Goal: Transaction & Acquisition: Purchase product/service

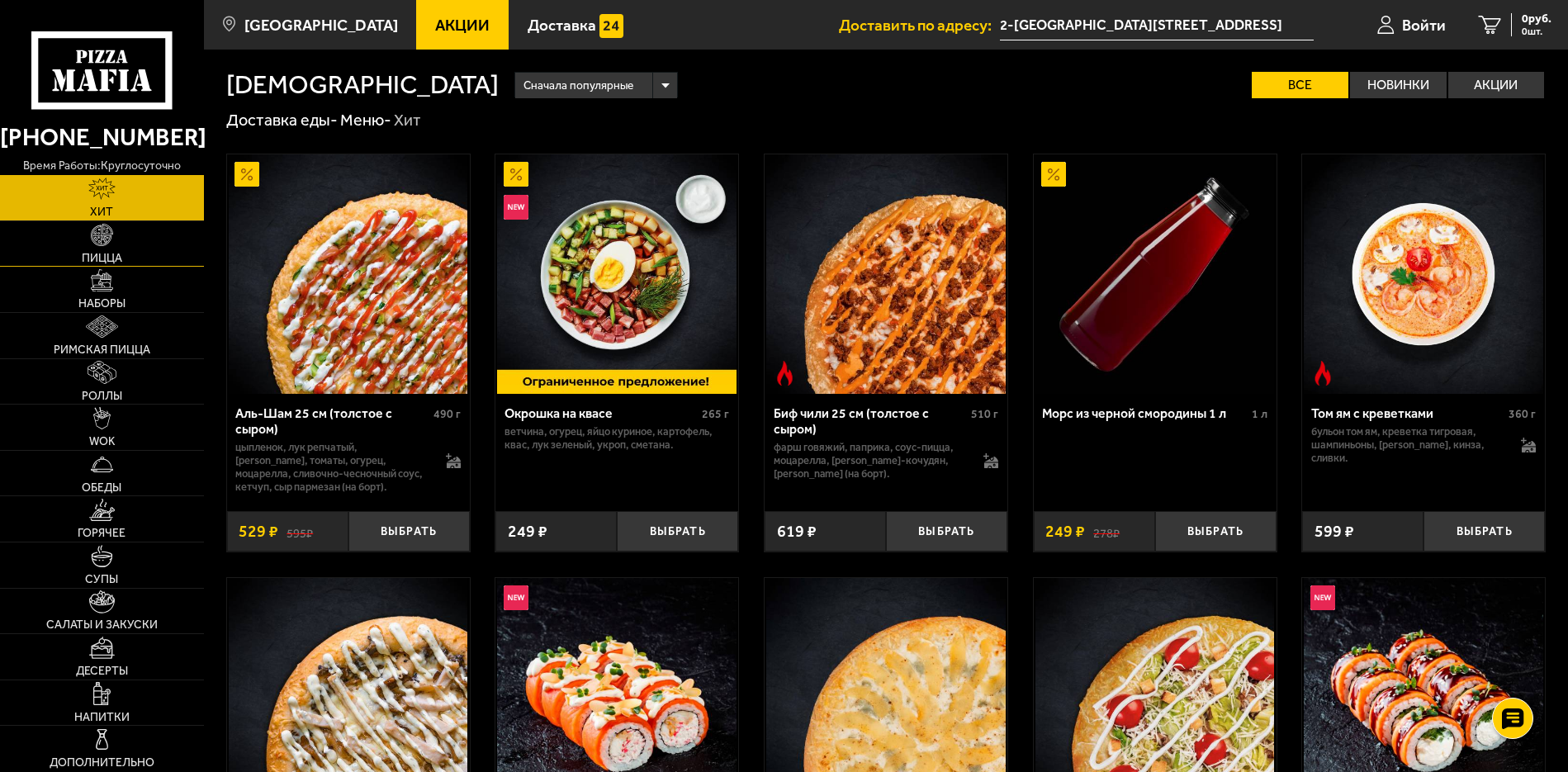
click at [109, 249] on link "Пицца" at bounding box center [102, 244] width 204 height 46
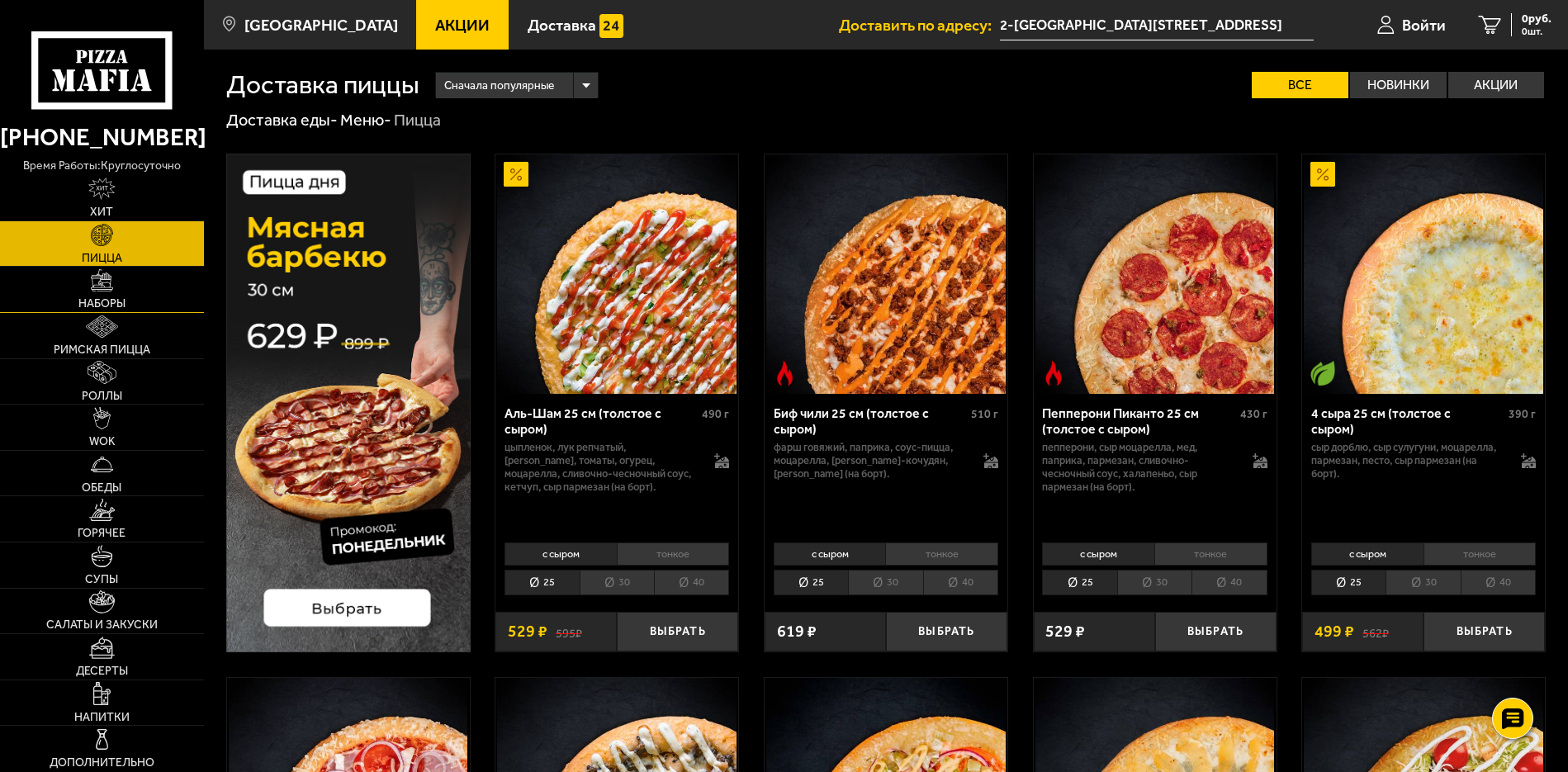
click at [109, 298] on span "Наборы" at bounding box center [101, 304] width 47 height 12
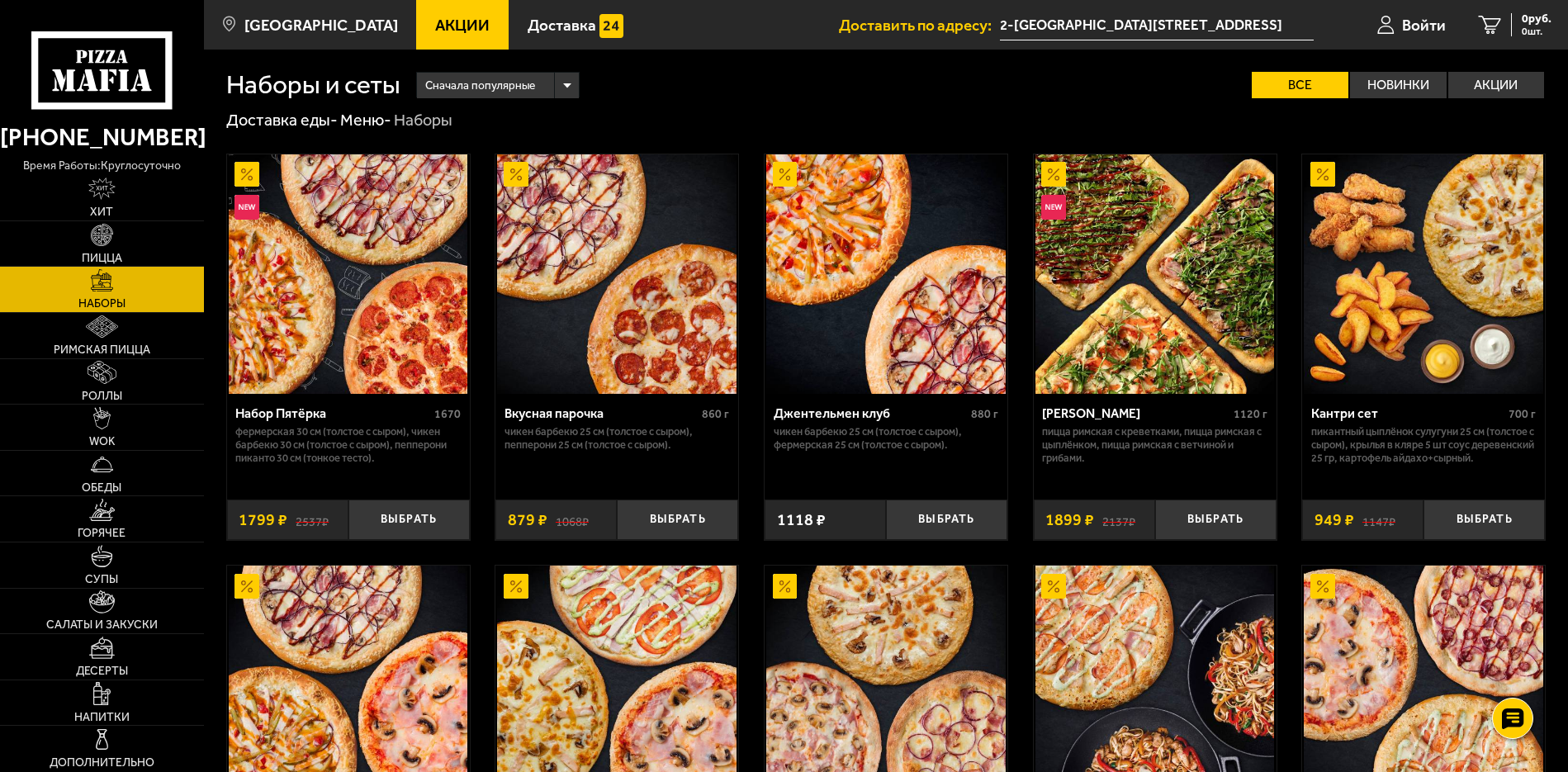
click at [590, 417] on div "Вкусная парочка" at bounding box center [601, 413] width 193 height 15
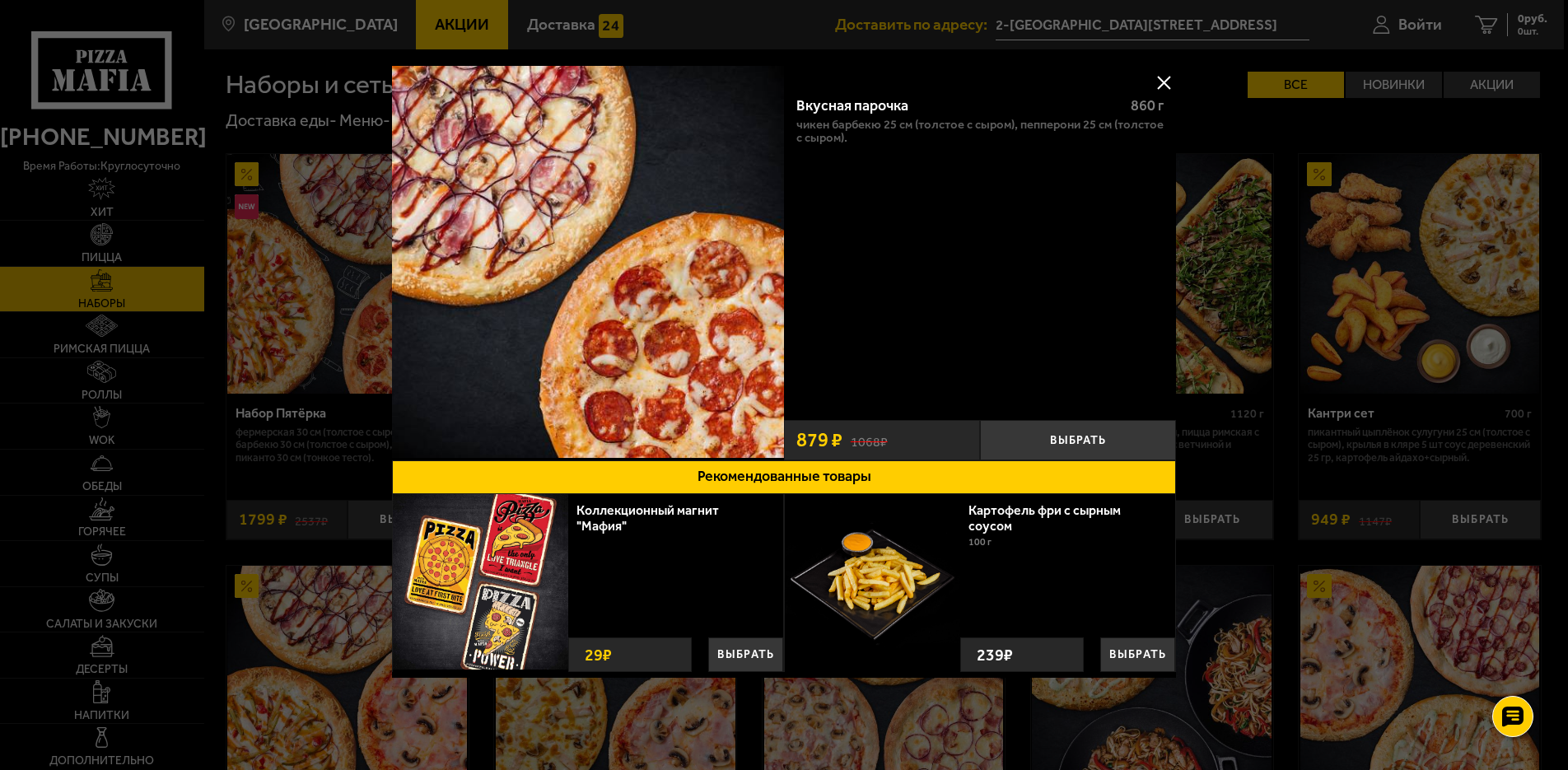
click at [1165, 83] on button at bounding box center [1163, 82] width 25 height 25
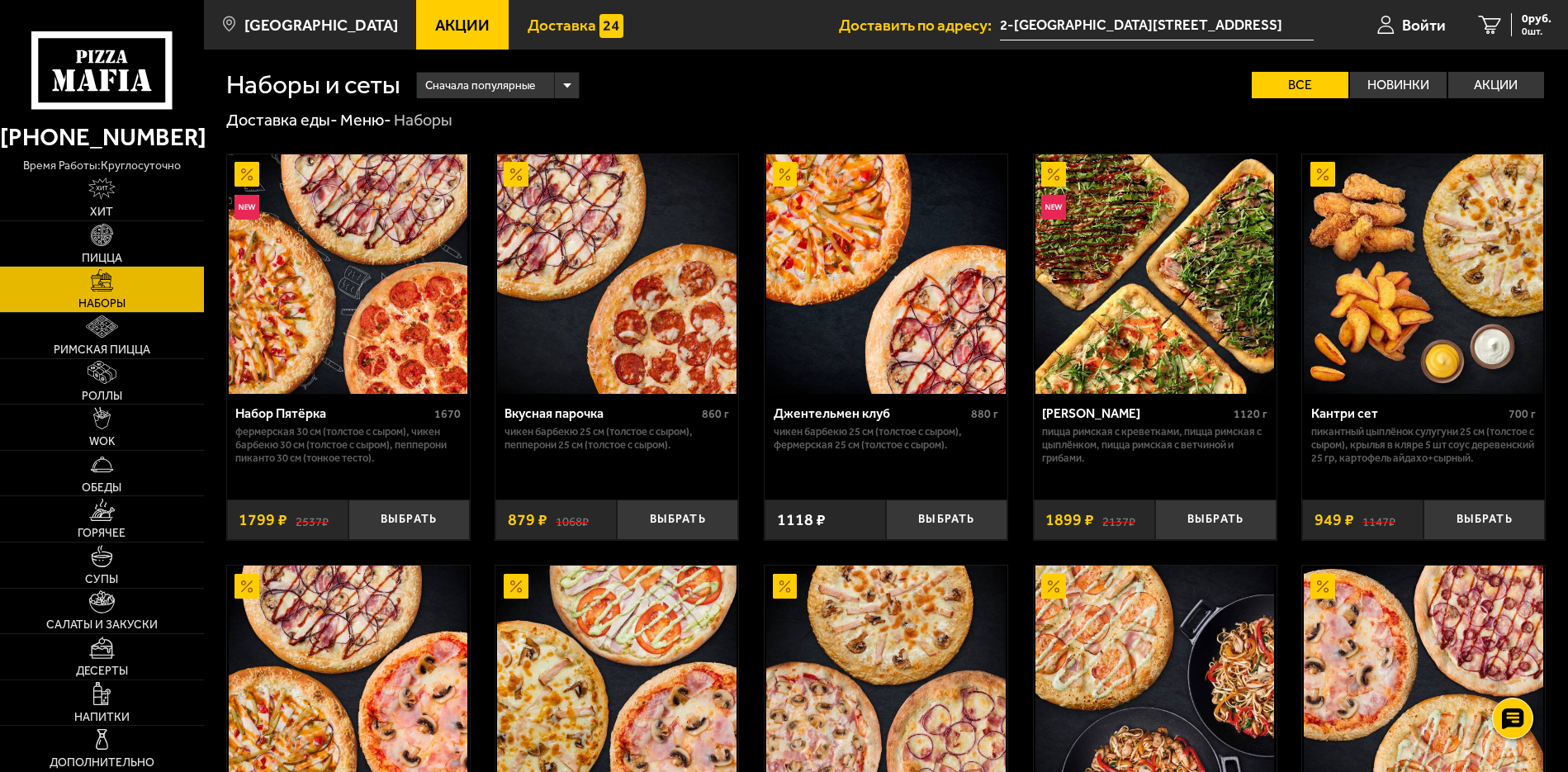
click at [527, 23] on span "Доставка" at bounding box center [561, 25] width 69 height 15
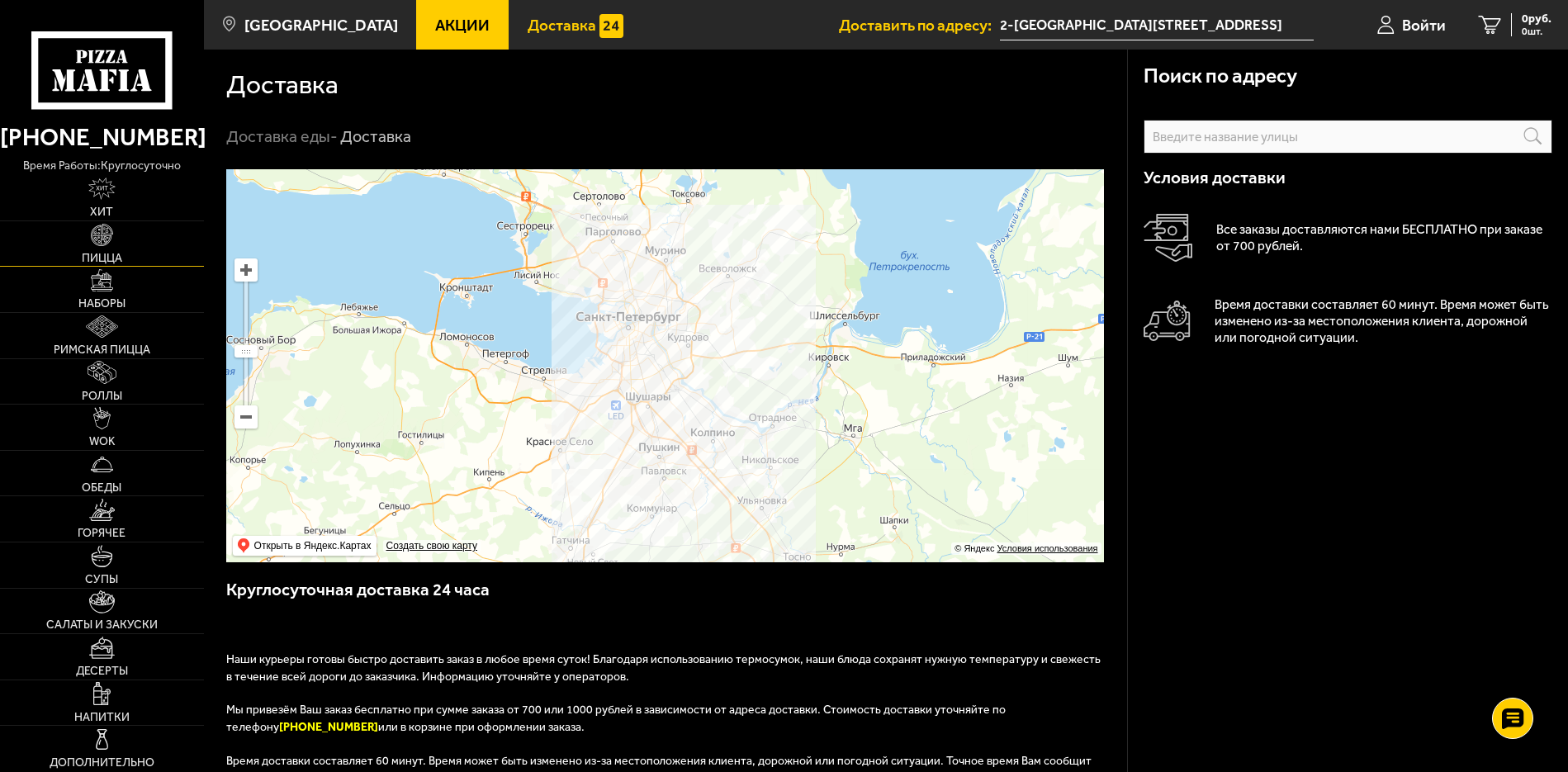
click at [120, 245] on link "Пицца" at bounding box center [102, 244] width 204 height 46
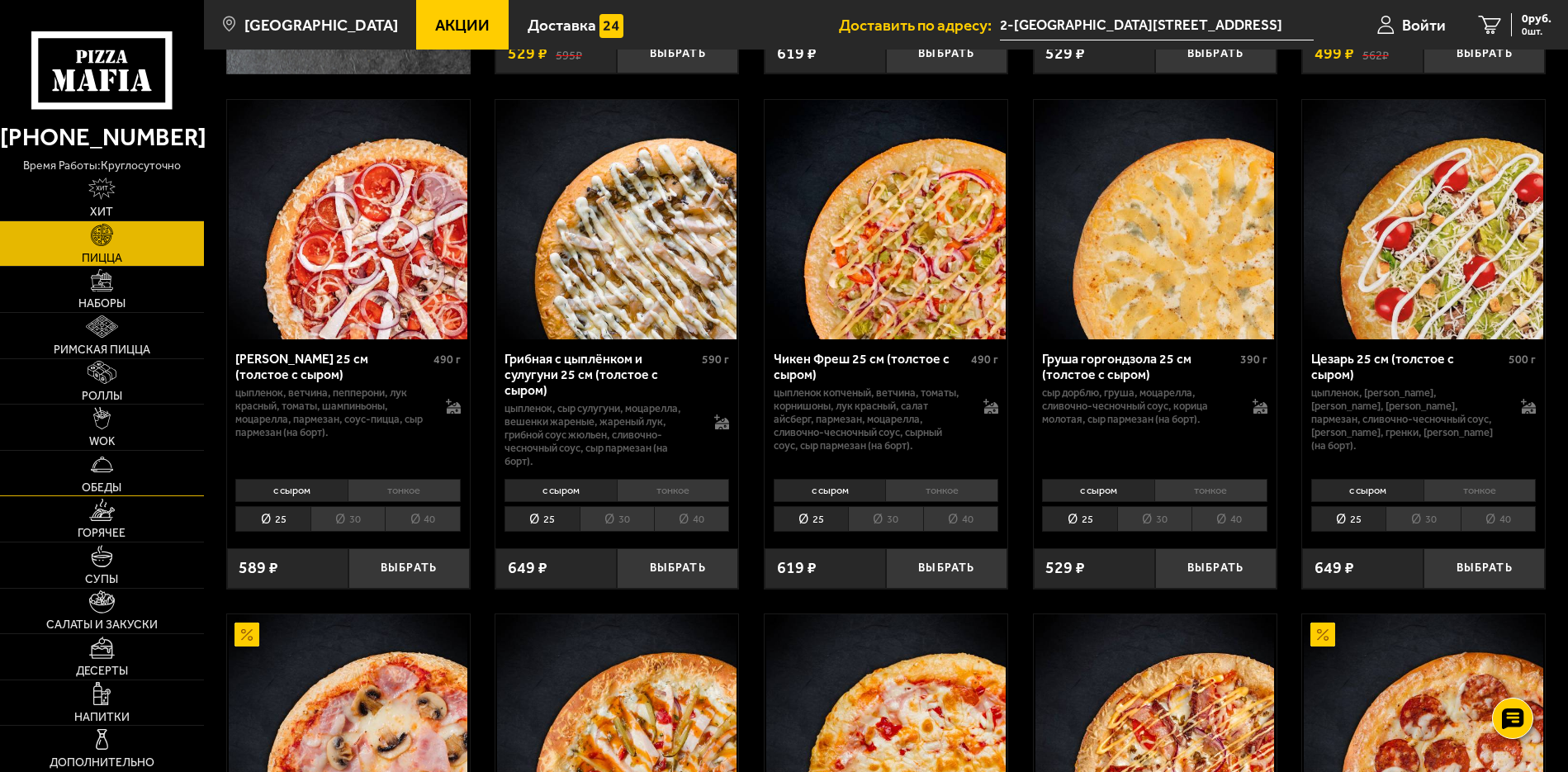
scroll to position [330, 0]
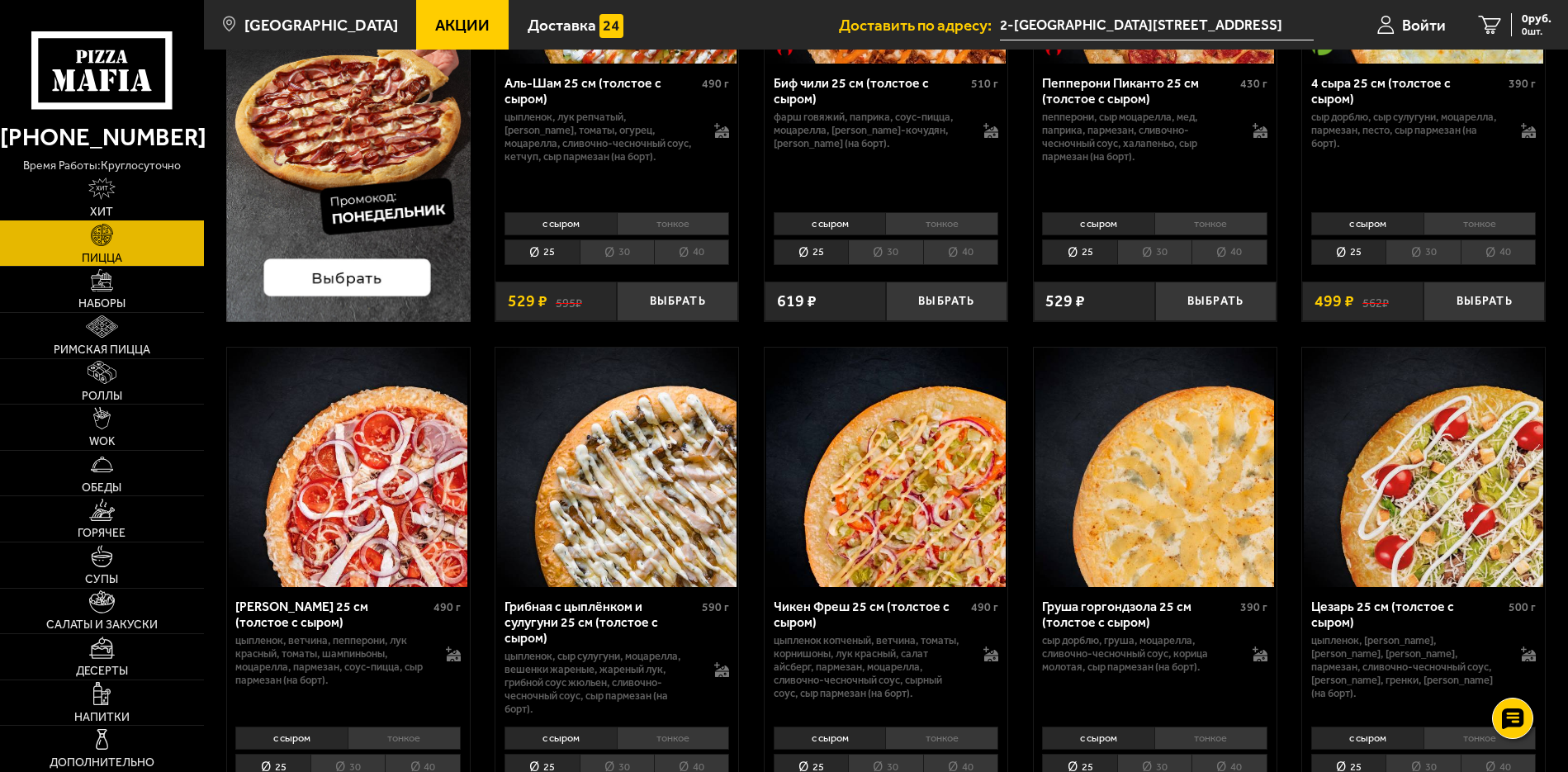
click at [123, 198] on link "Хит" at bounding box center [102, 198] width 204 height 46
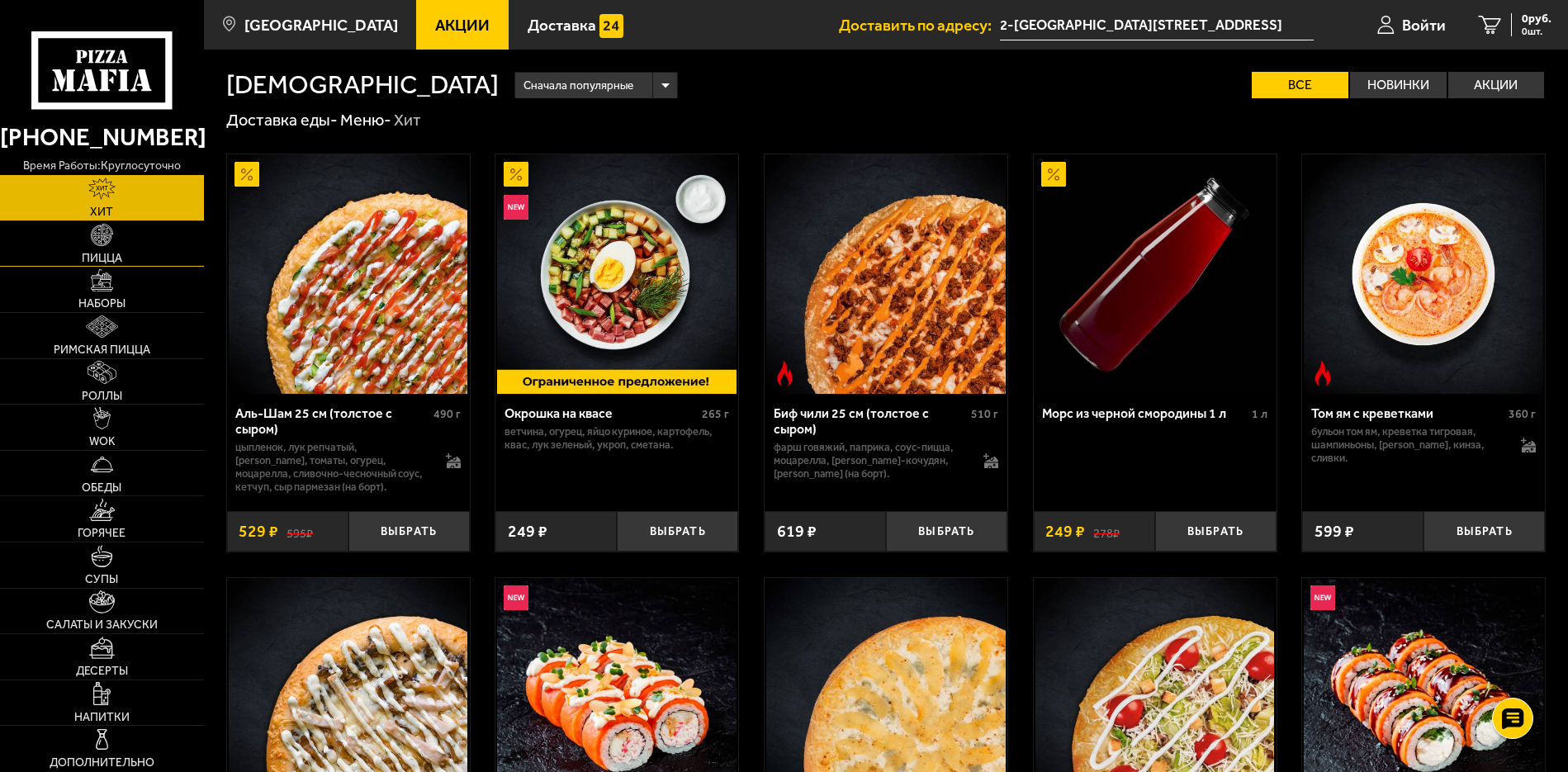
click at [112, 233] on img at bounding box center [102, 235] width 22 height 22
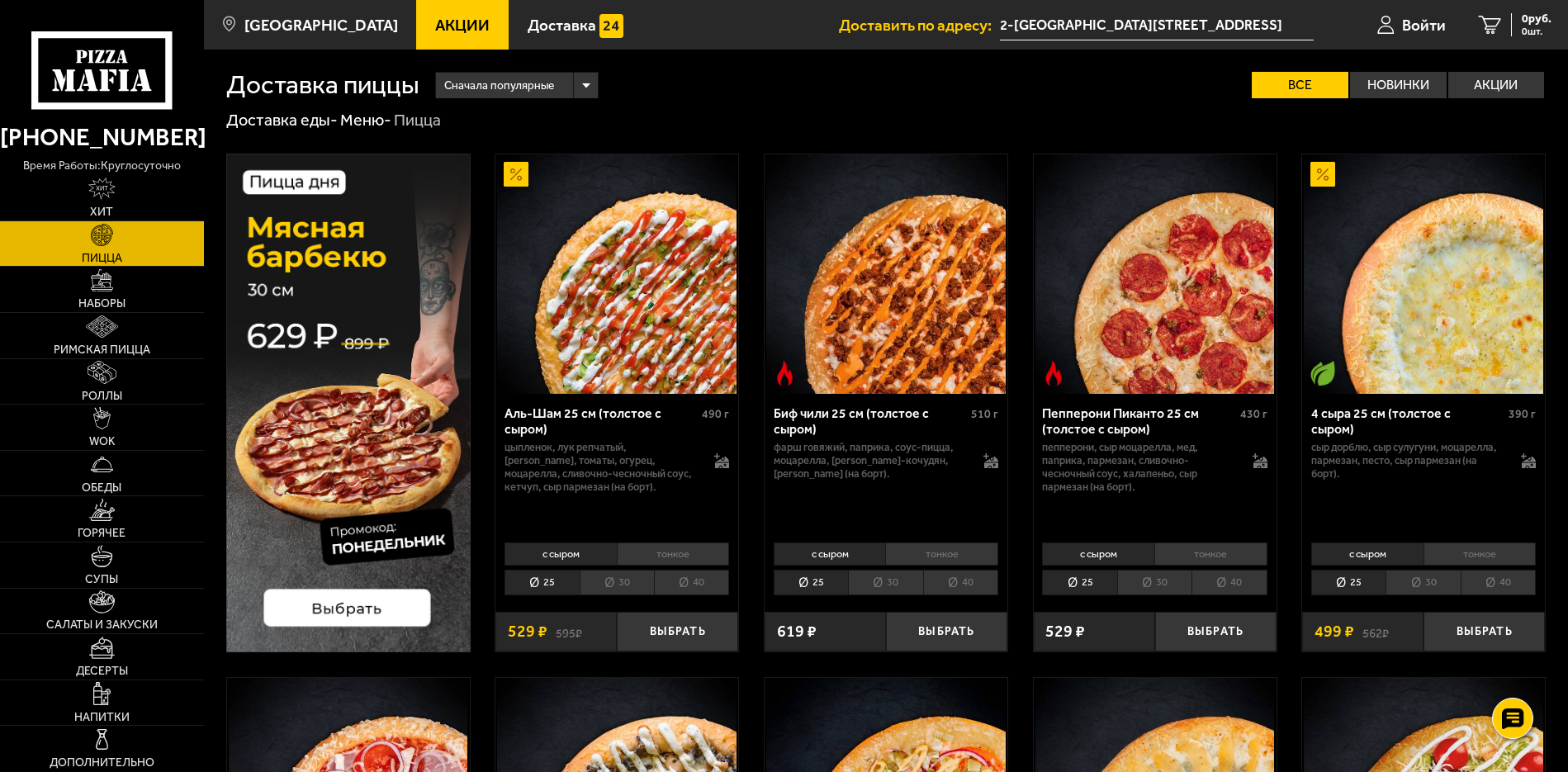
scroll to position [165, 0]
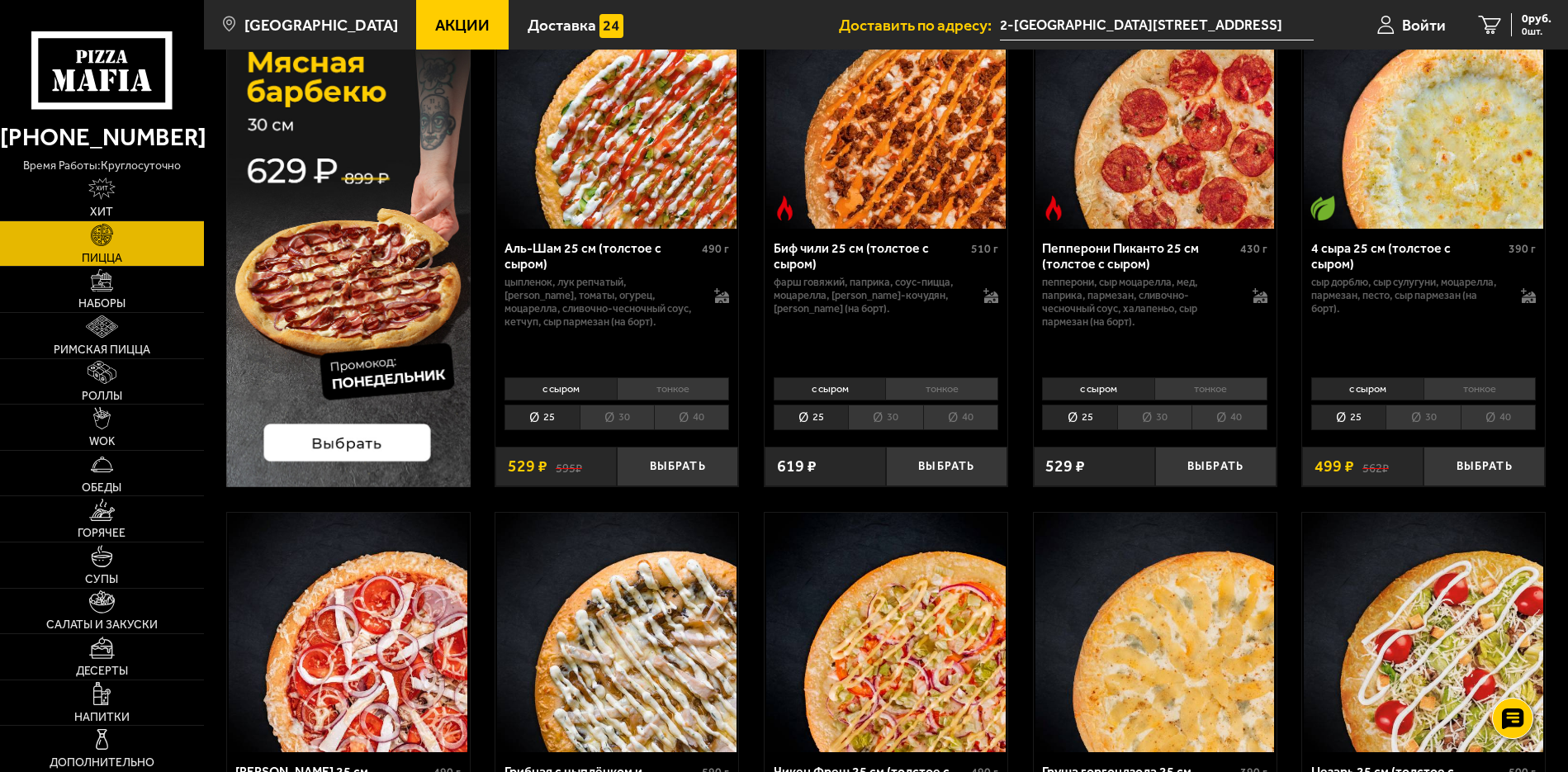
click at [1169, 422] on li "30" at bounding box center [1154, 417] width 75 height 25
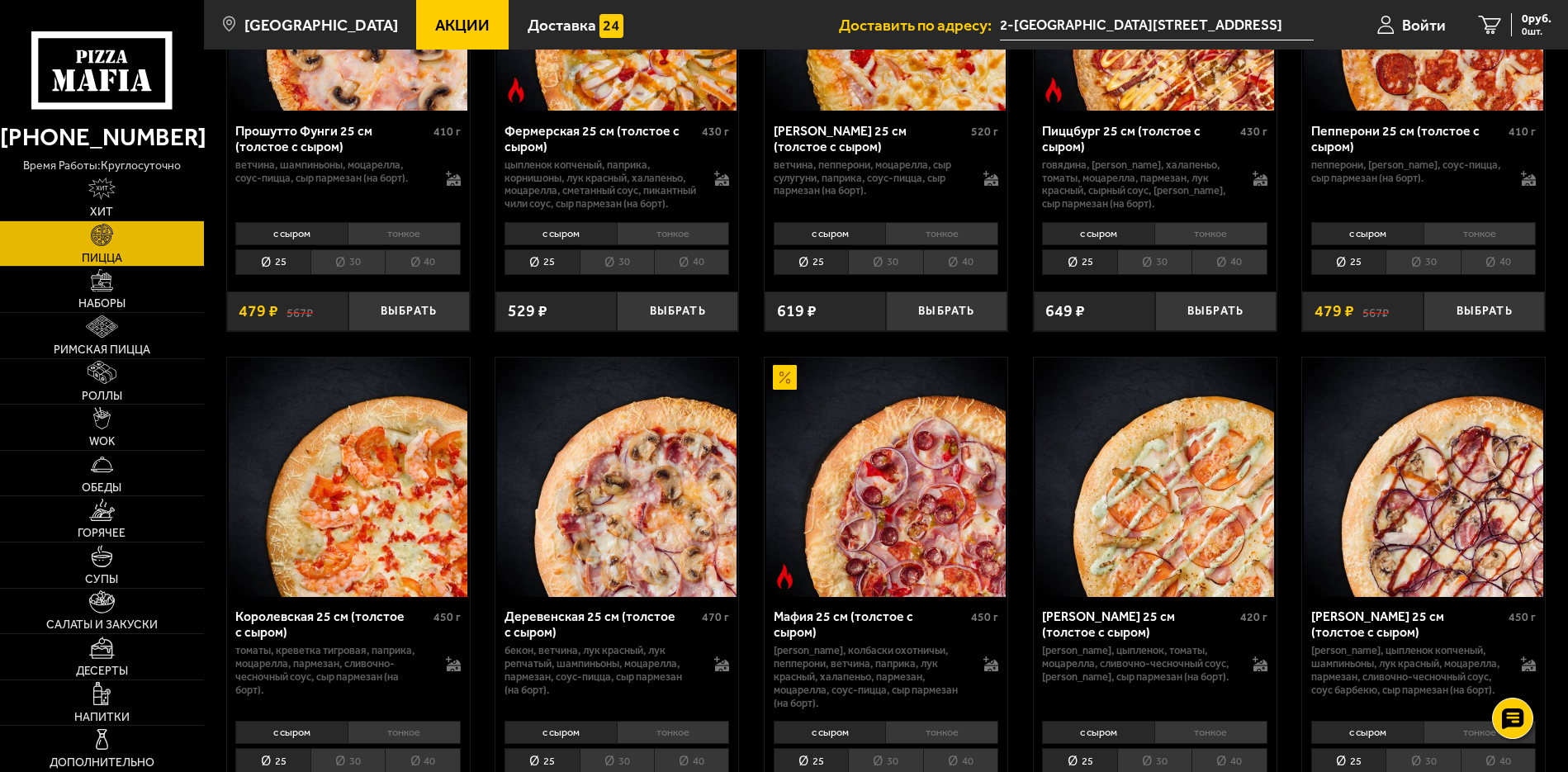
scroll to position [1156, 0]
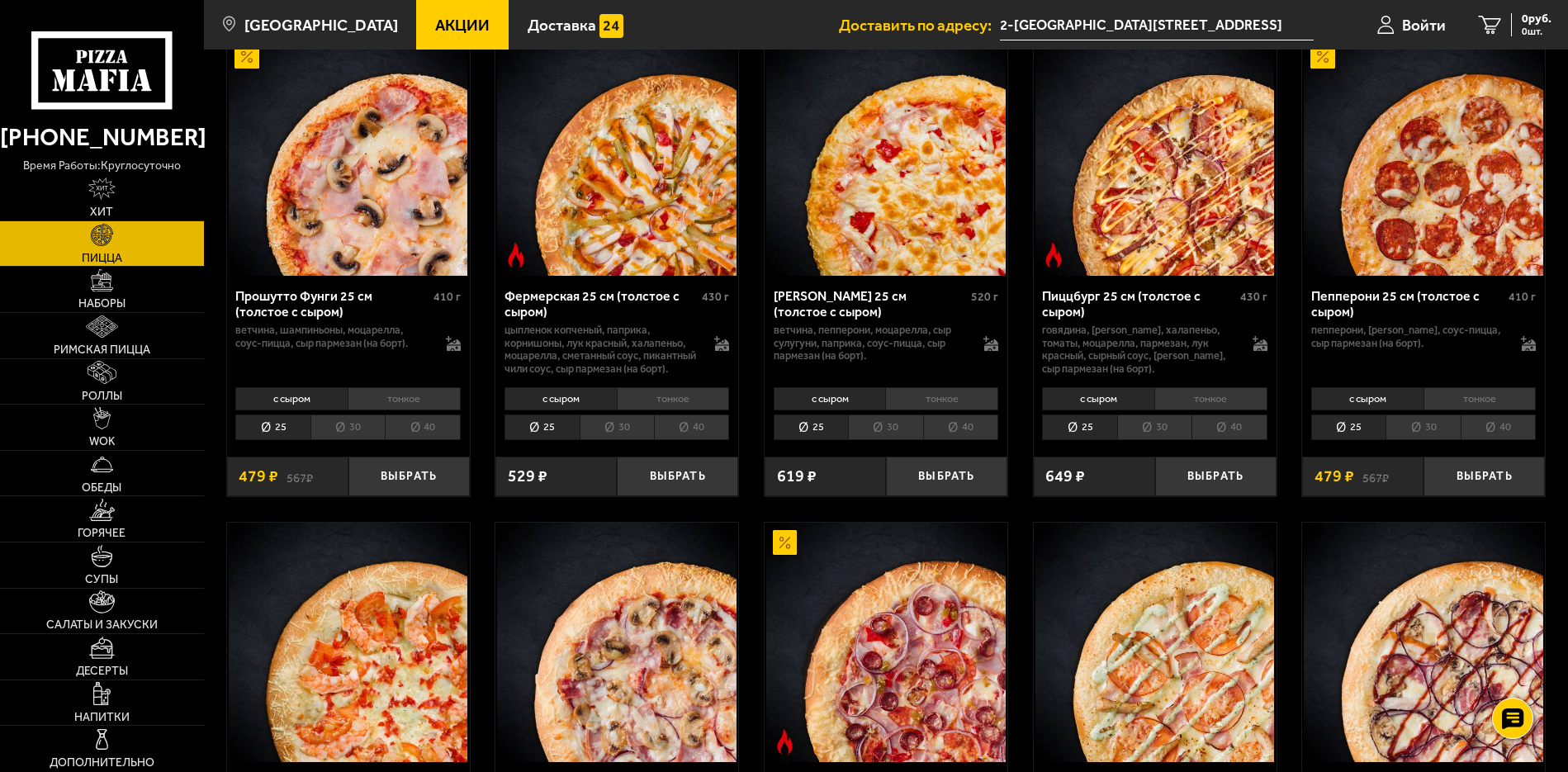
click at [1494, 440] on li "40" at bounding box center [1498, 428] width 75 height 25
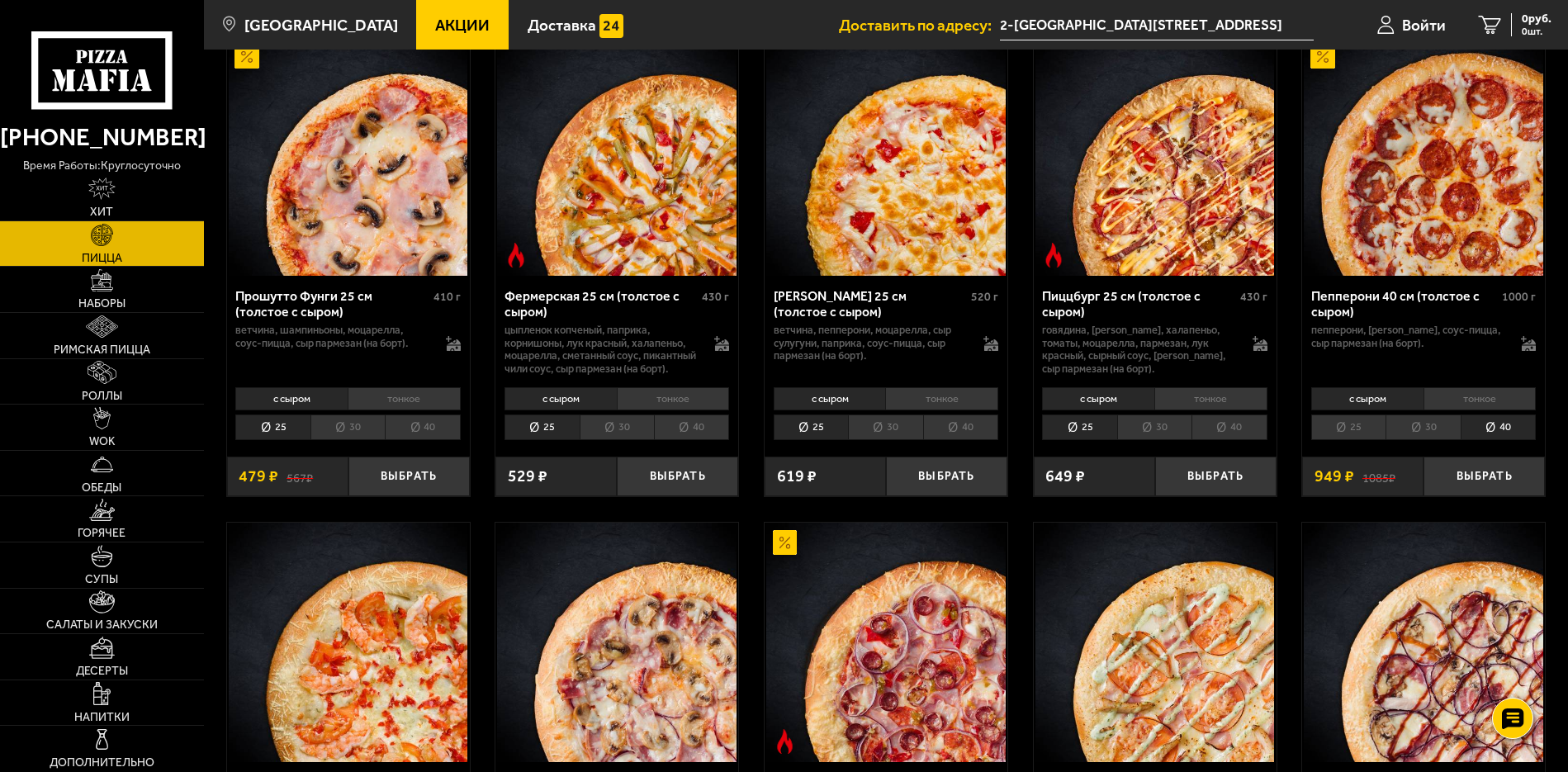
click at [1457, 440] on li "30" at bounding box center [1423, 428] width 75 height 25
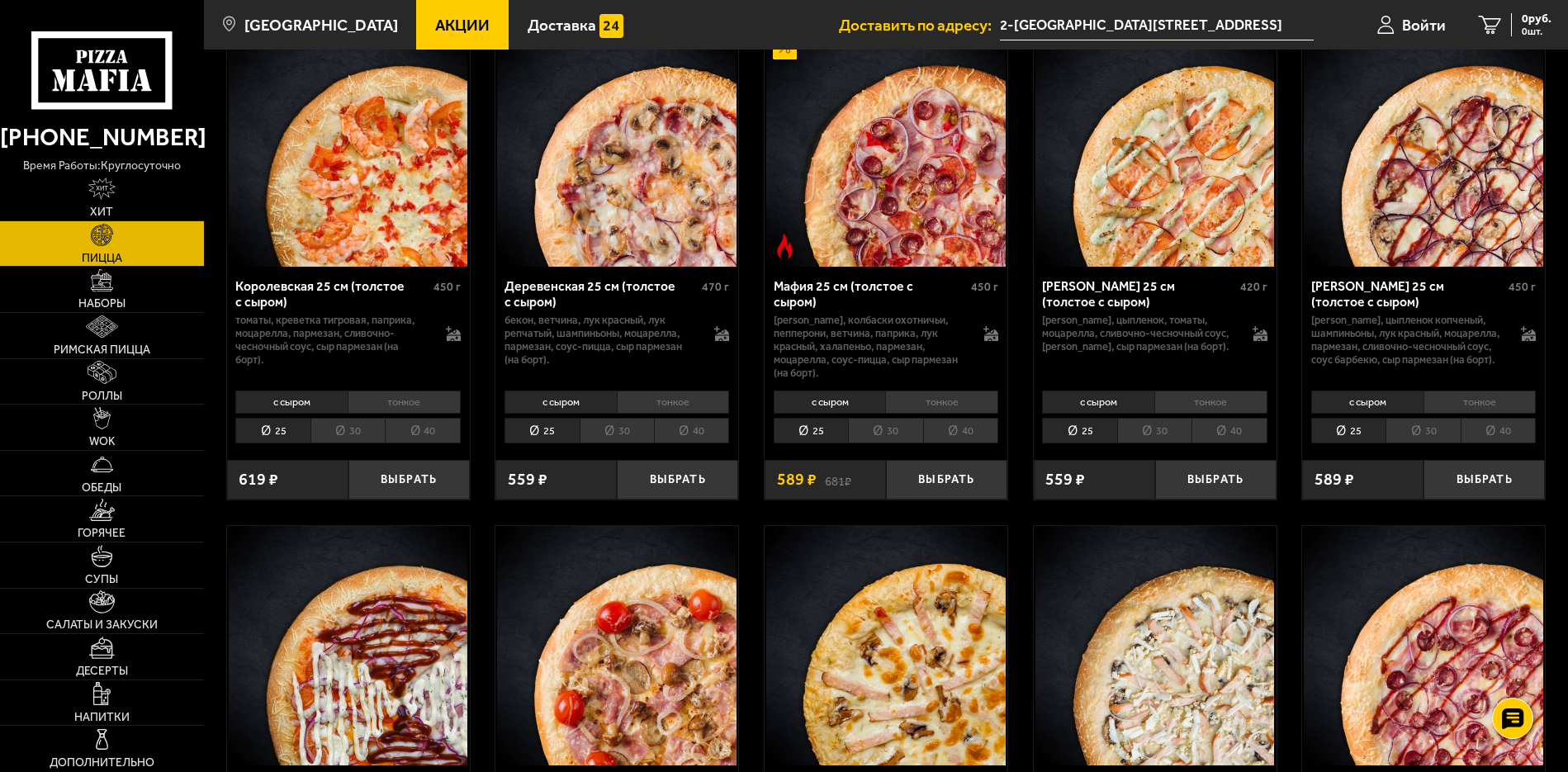
scroll to position [1569, 0]
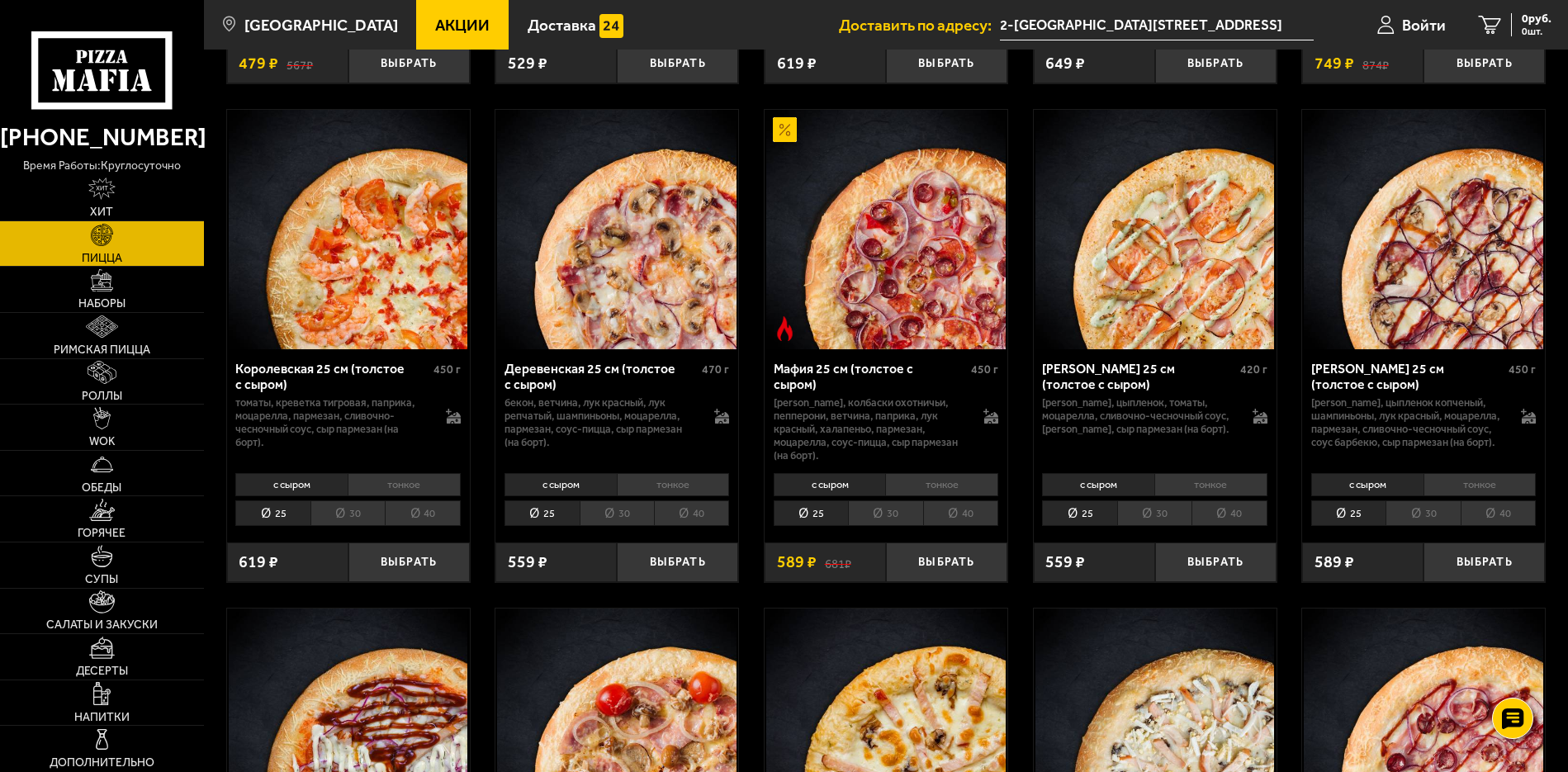
click at [357, 523] on li "30" at bounding box center [348, 513] width 75 height 25
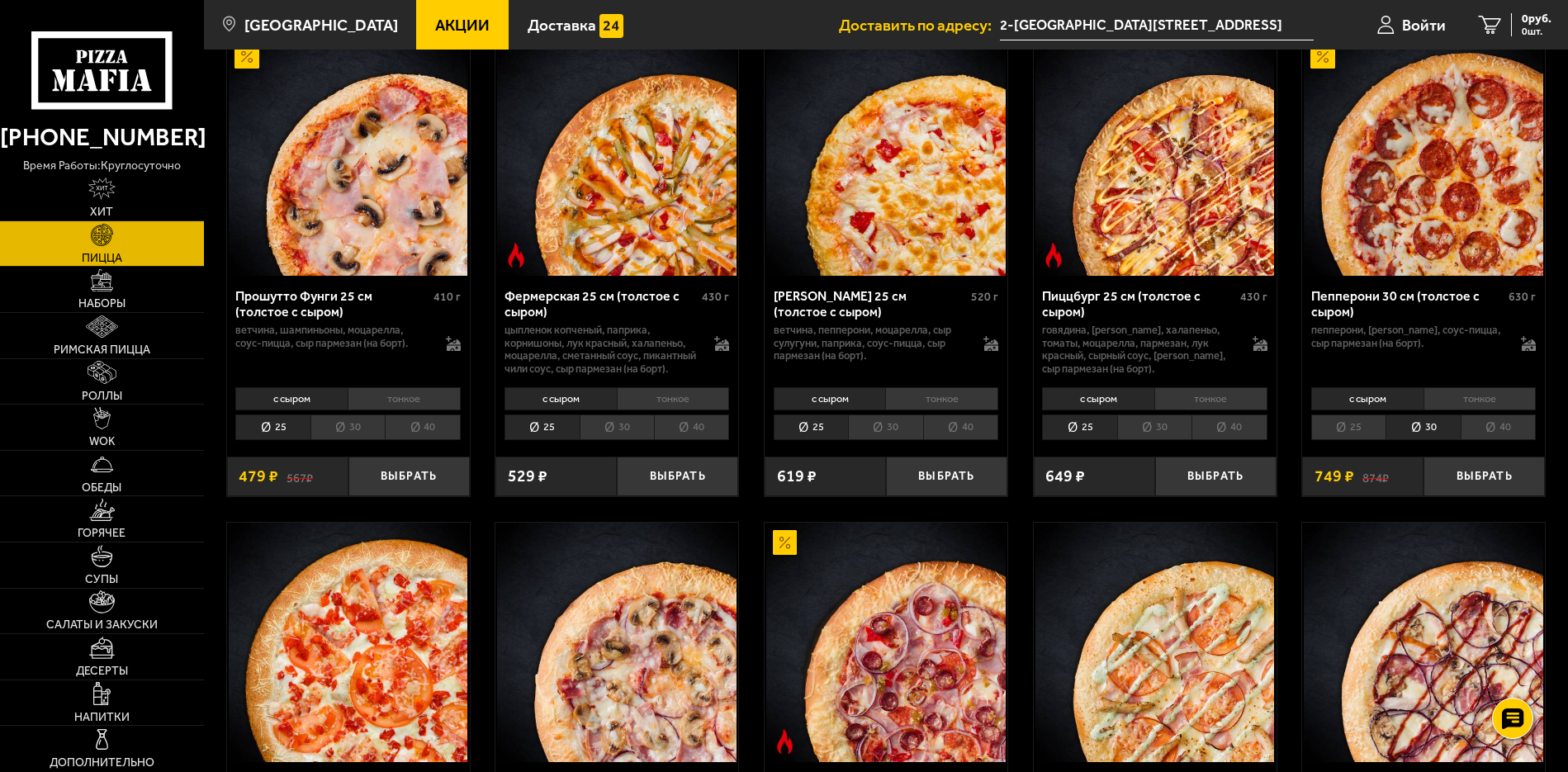
scroll to position [1074, 0]
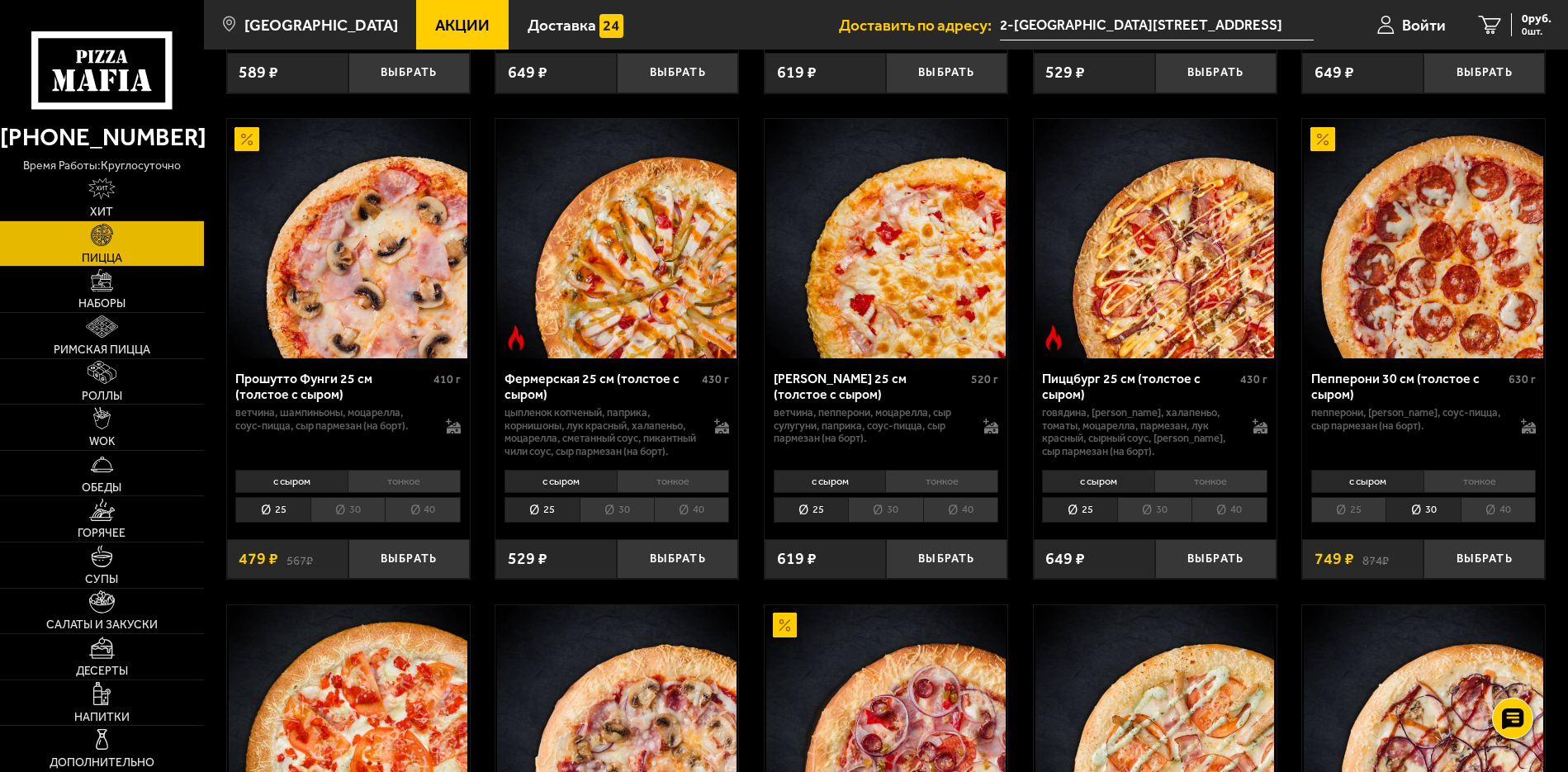
click at [1361, 523] on li "25" at bounding box center [1348, 510] width 75 height 25
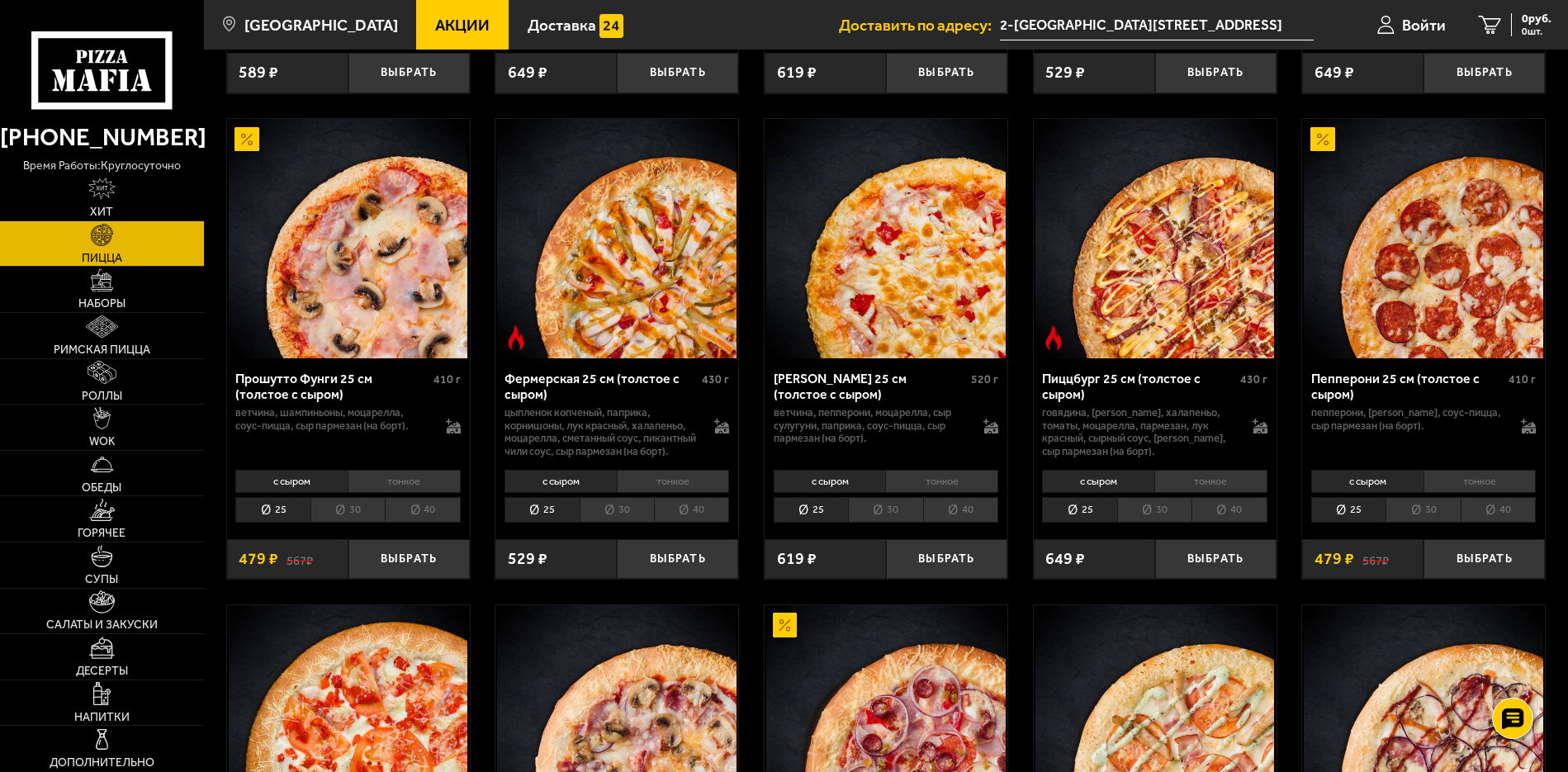
click at [1423, 523] on li "30" at bounding box center [1423, 510] width 75 height 25
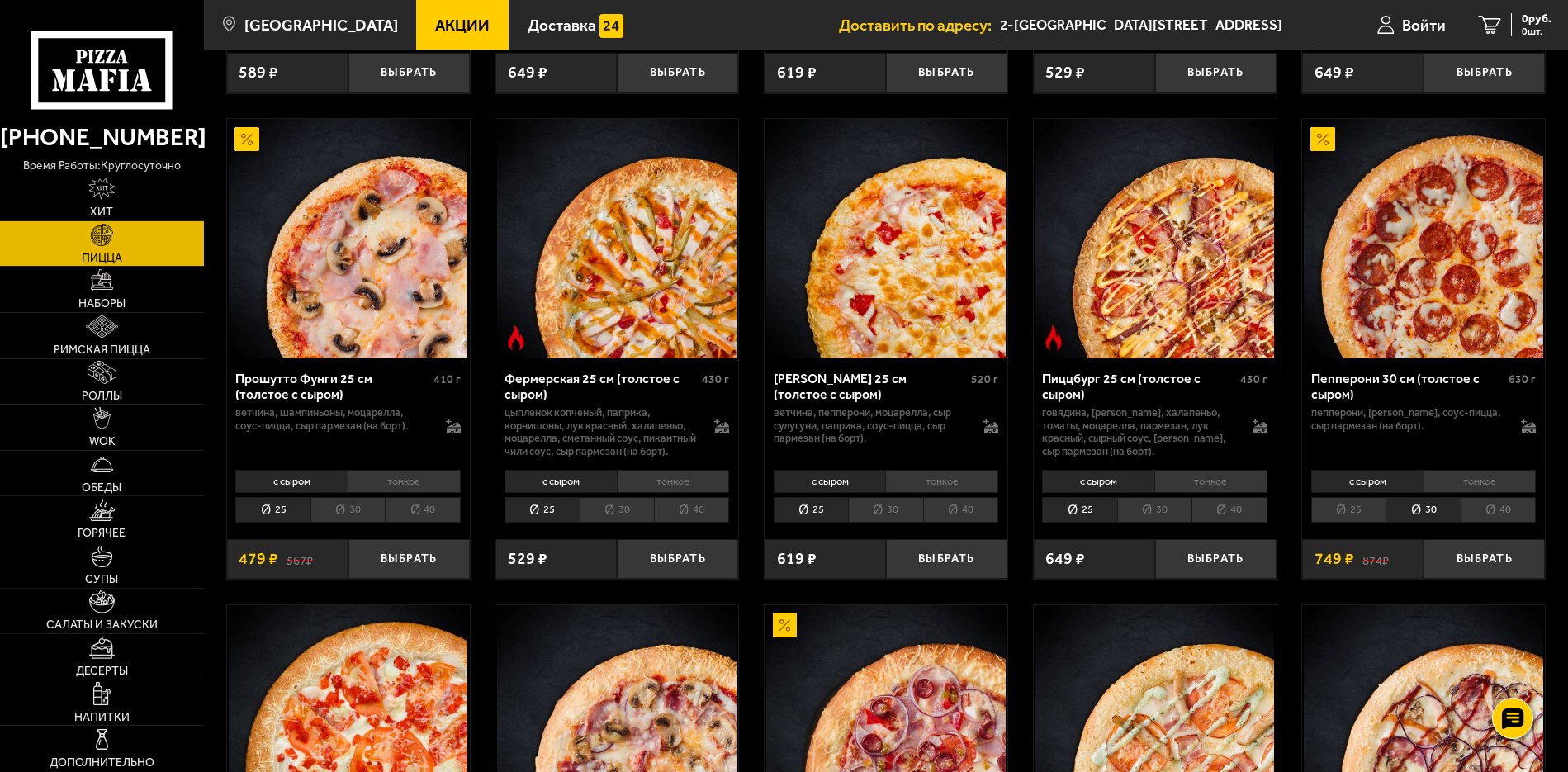
click at [1360, 523] on li "25" at bounding box center [1348, 510] width 75 height 25
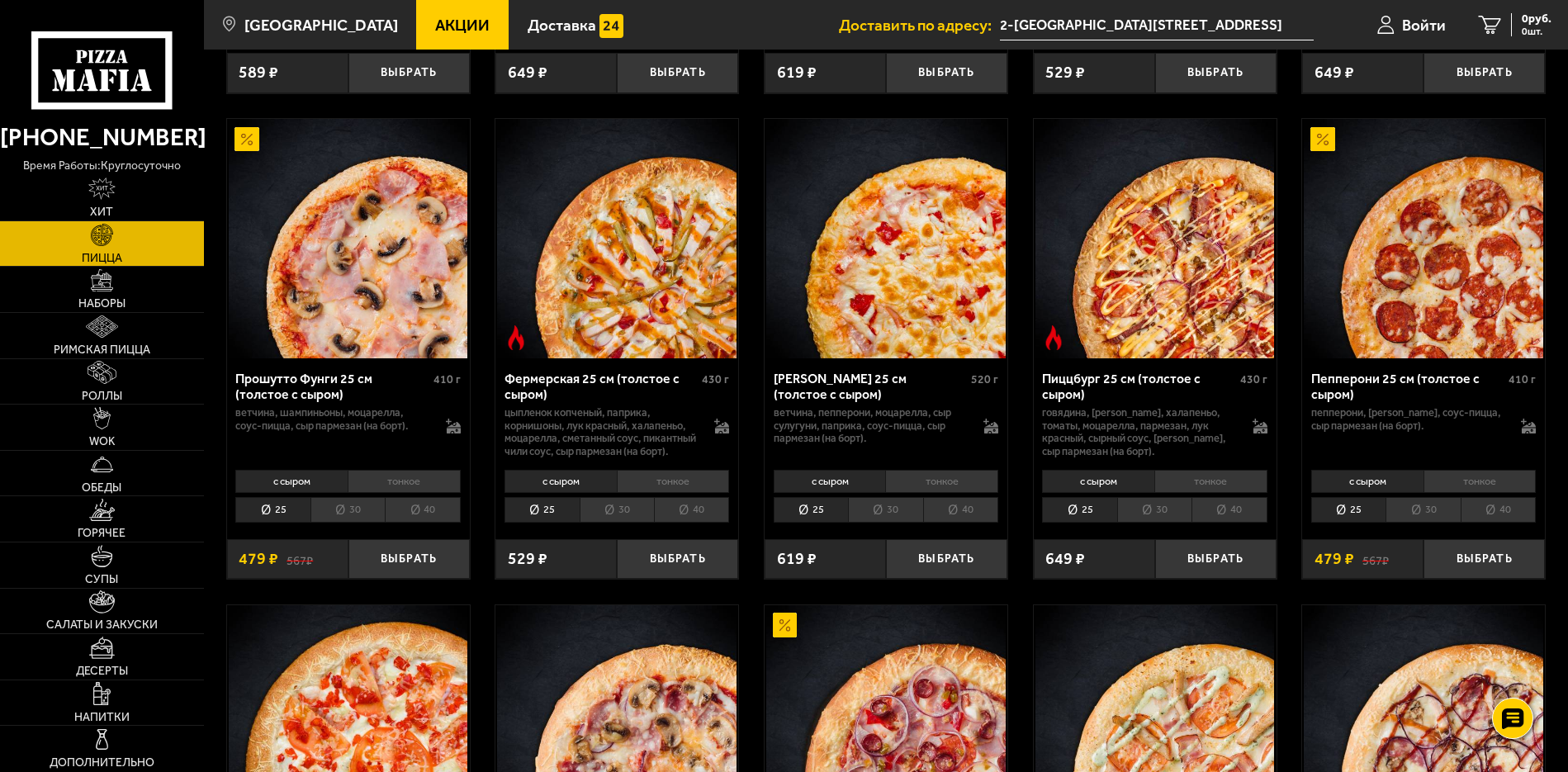
click at [1420, 523] on li "30" at bounding box center [1423, 510] width 75 height 25
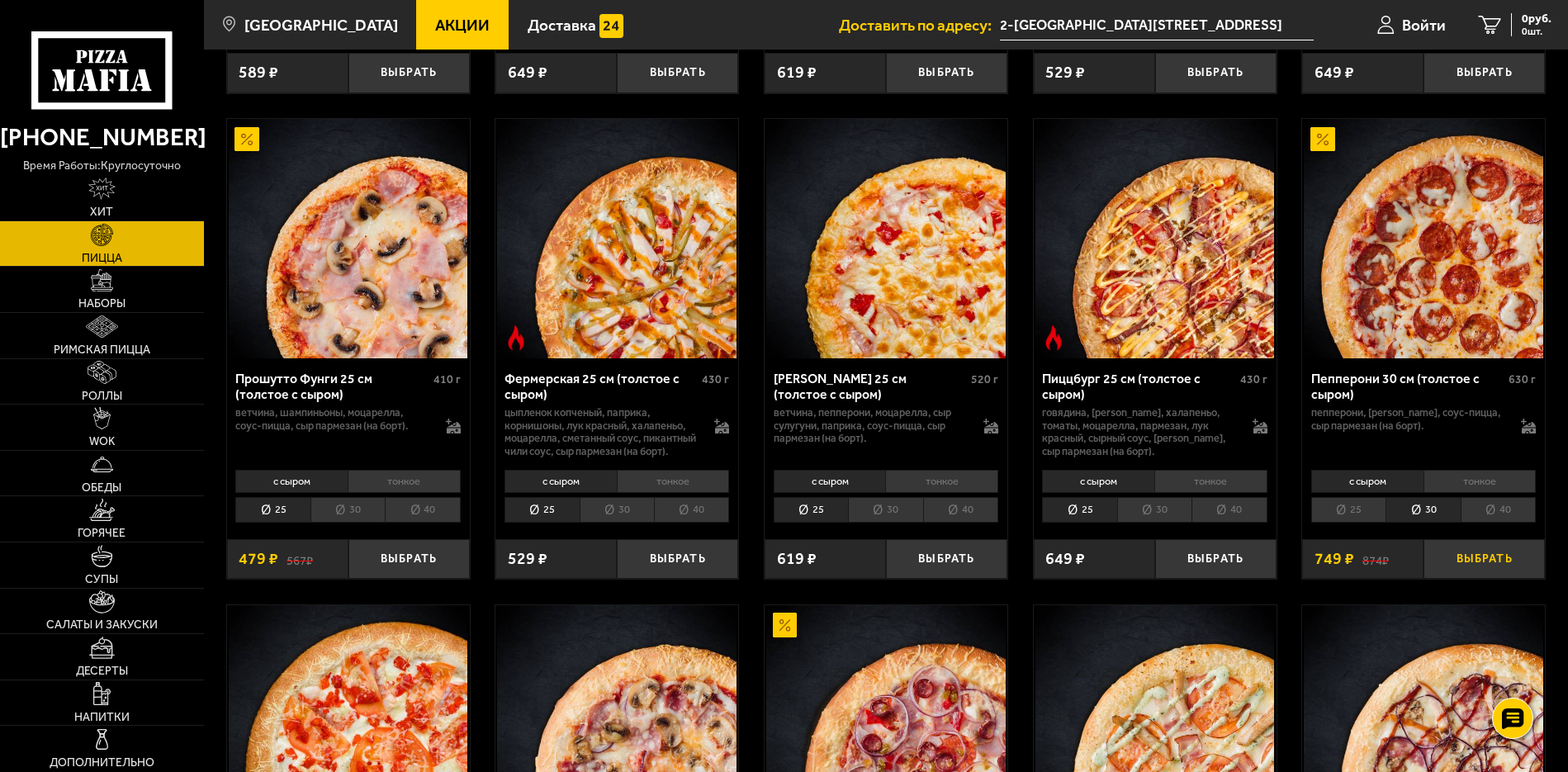
click at [1481, 579] on button "Выбрать" at bounding box center [1484, 559] width 121 height 40
click at [1530, 429] on icon at bounding box center [1528, 427] width 15 height 15
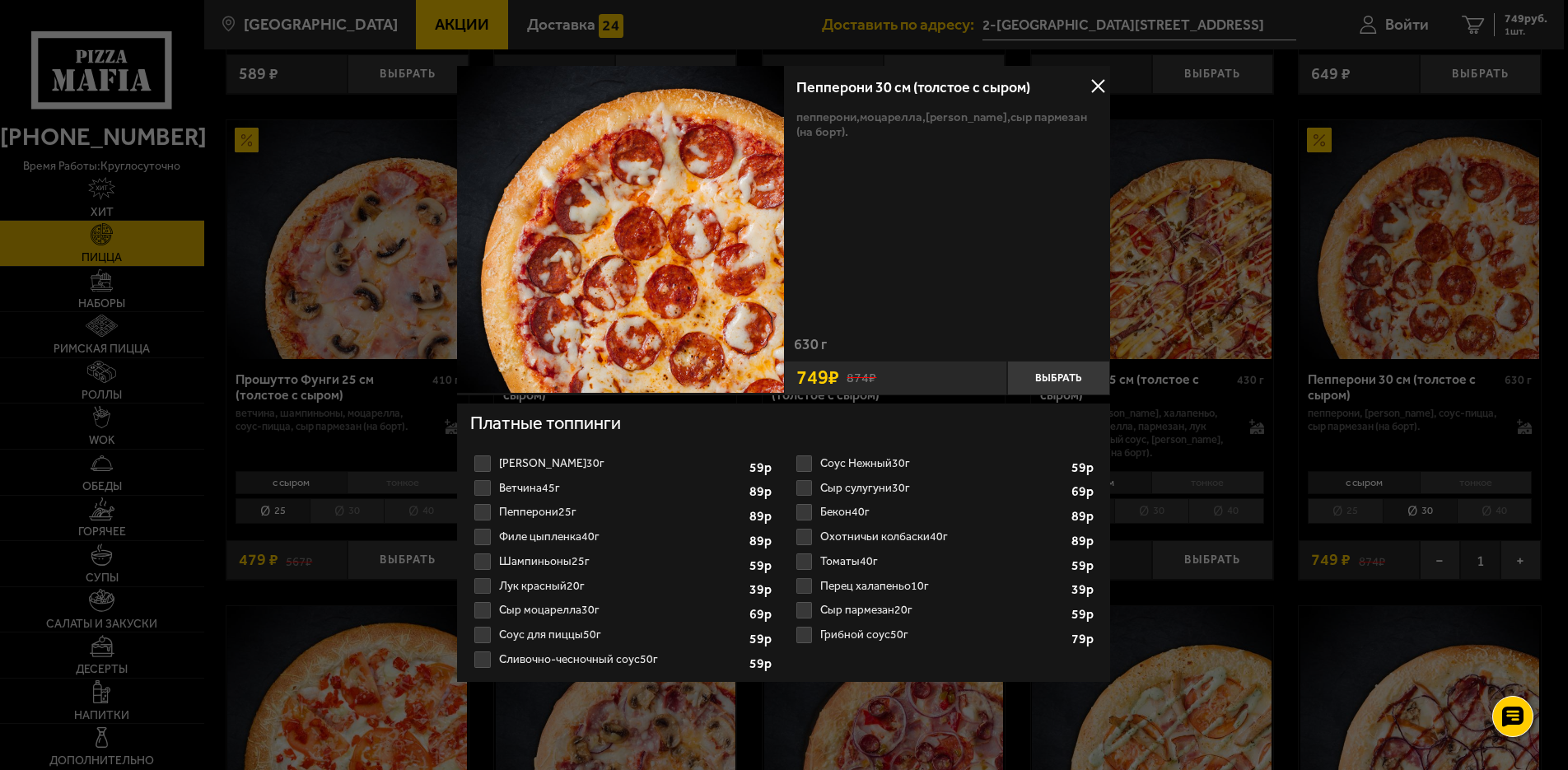
click at [1100, 84] on button at bounding box center [1098, 86] width 25 height 25
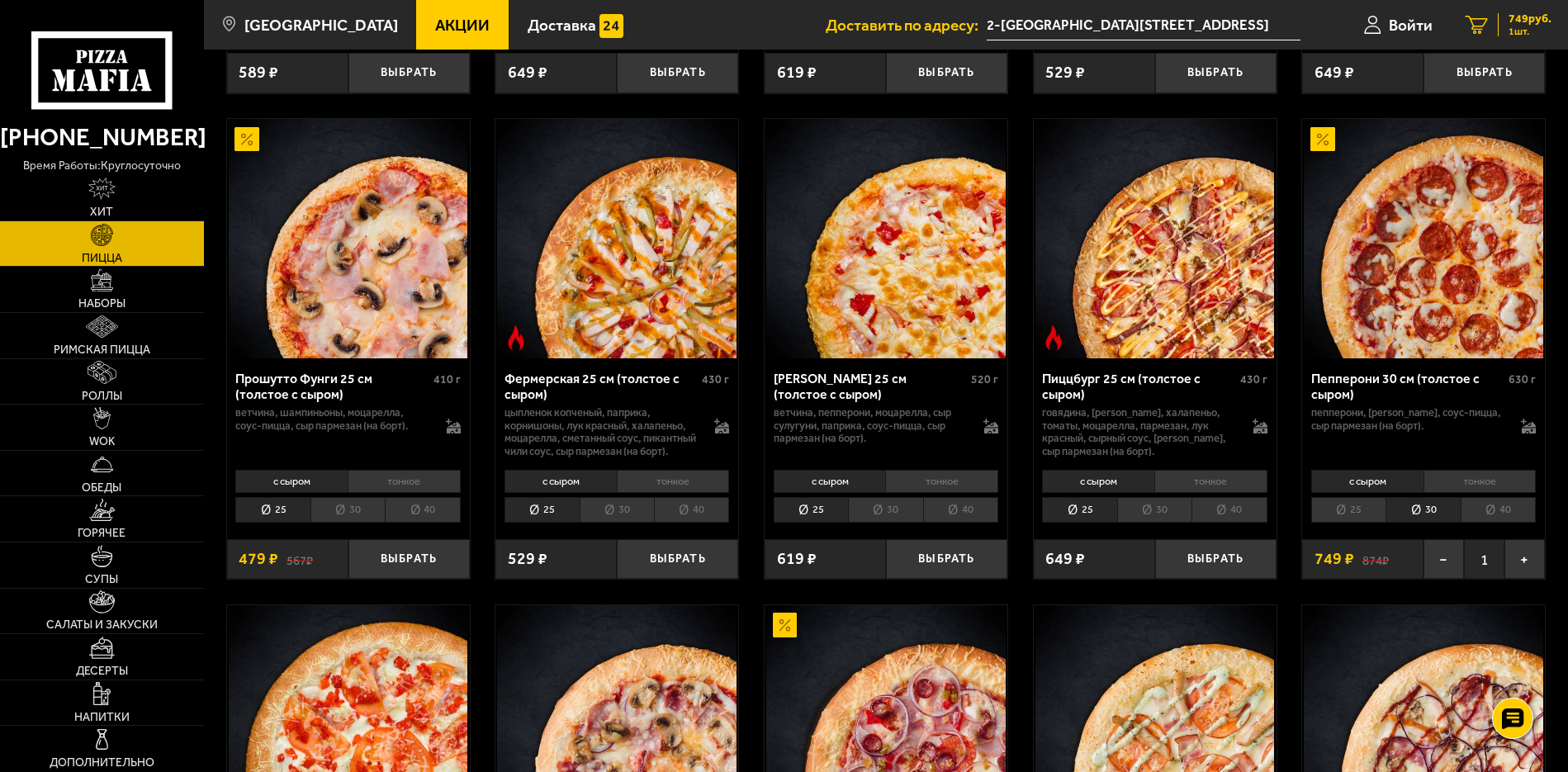
click at [1524, 17] on span "749 руб." at bounding box center [1530, 20] width 43 height 12
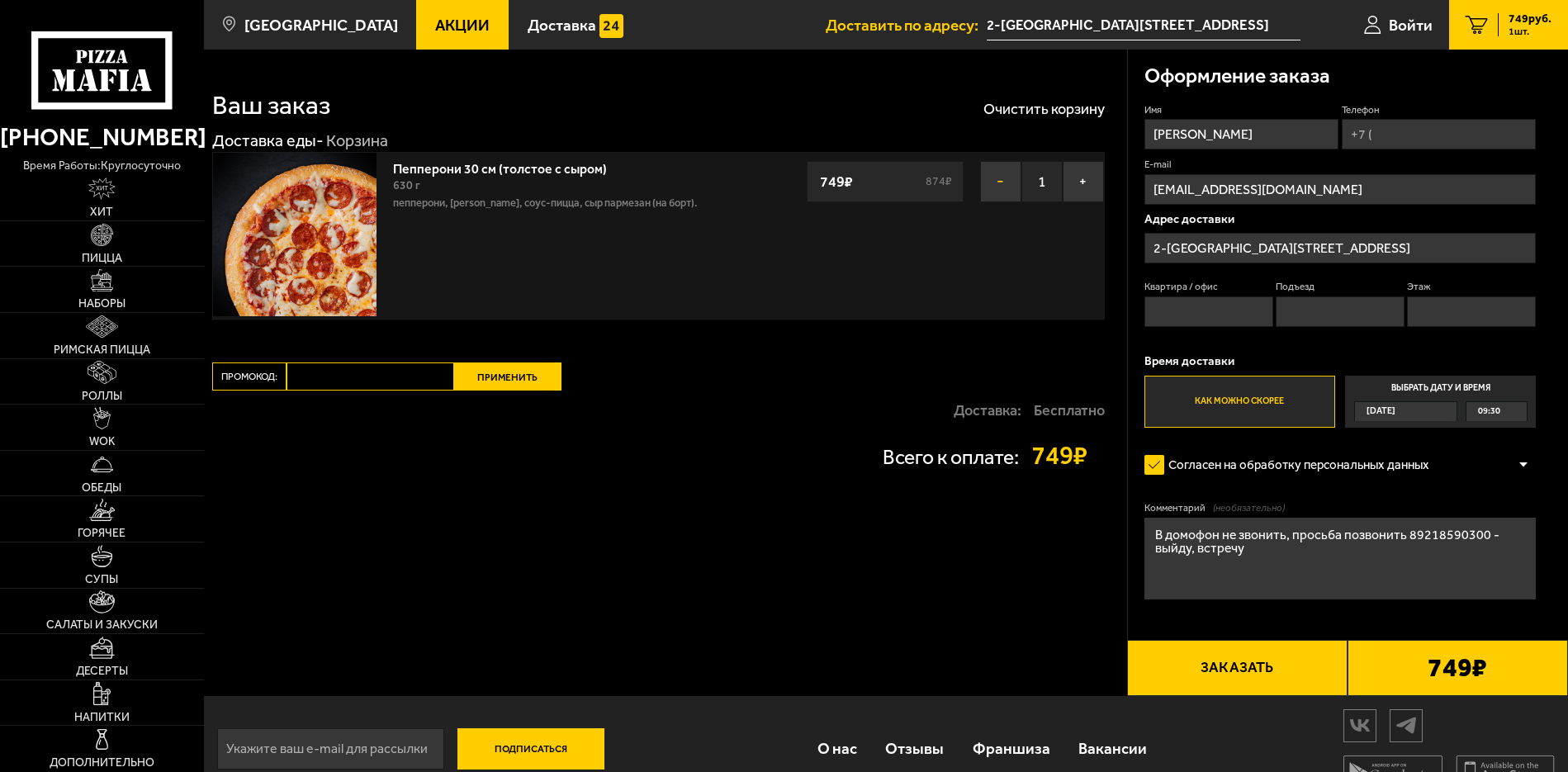
click at [1014, 179] on button "−" at bounding box center [1001, 182] width 42 height 42
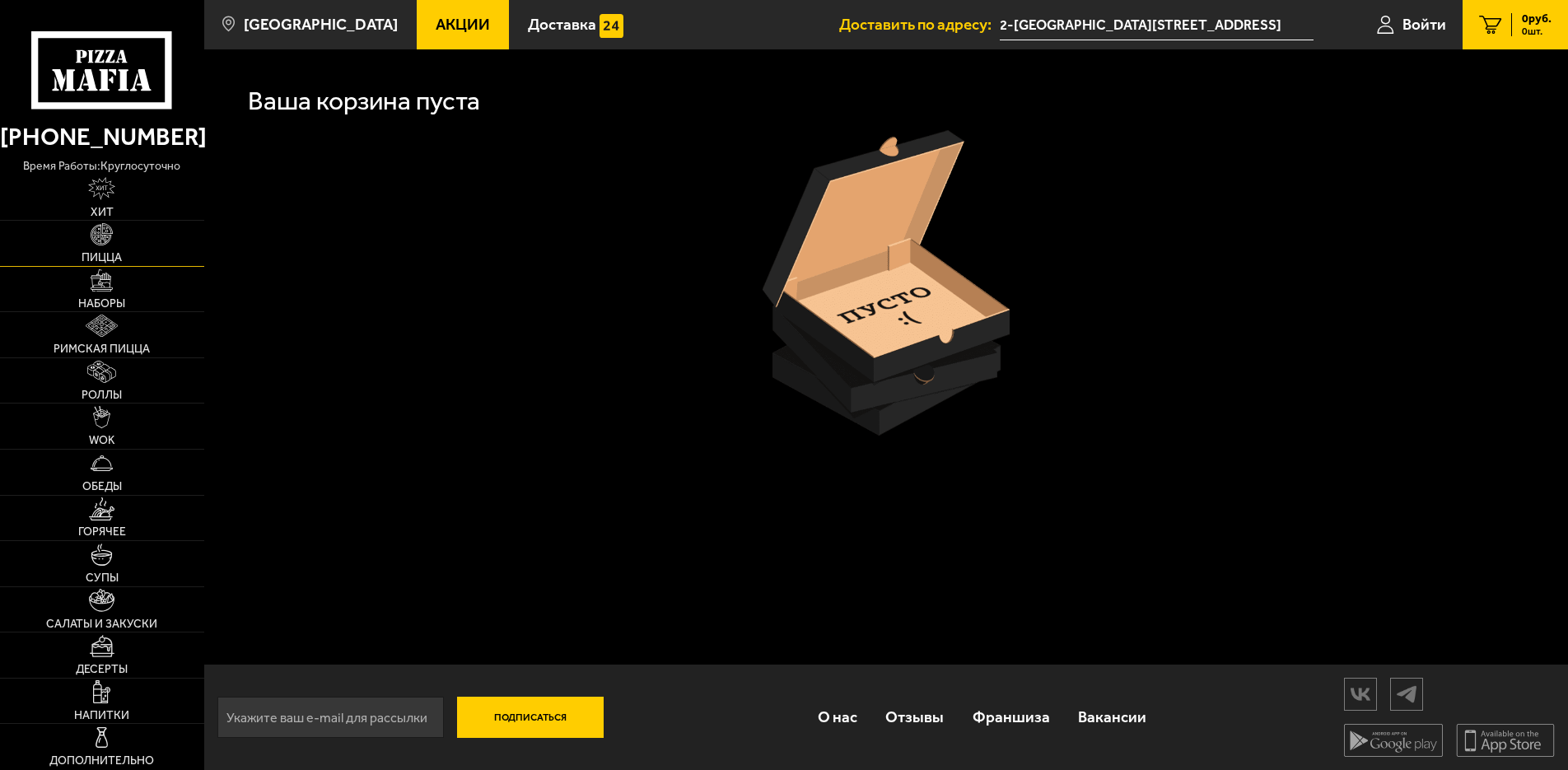
click at [119, 238] on link "Пицца" at bounding box center [101, 244] width 204 height 46
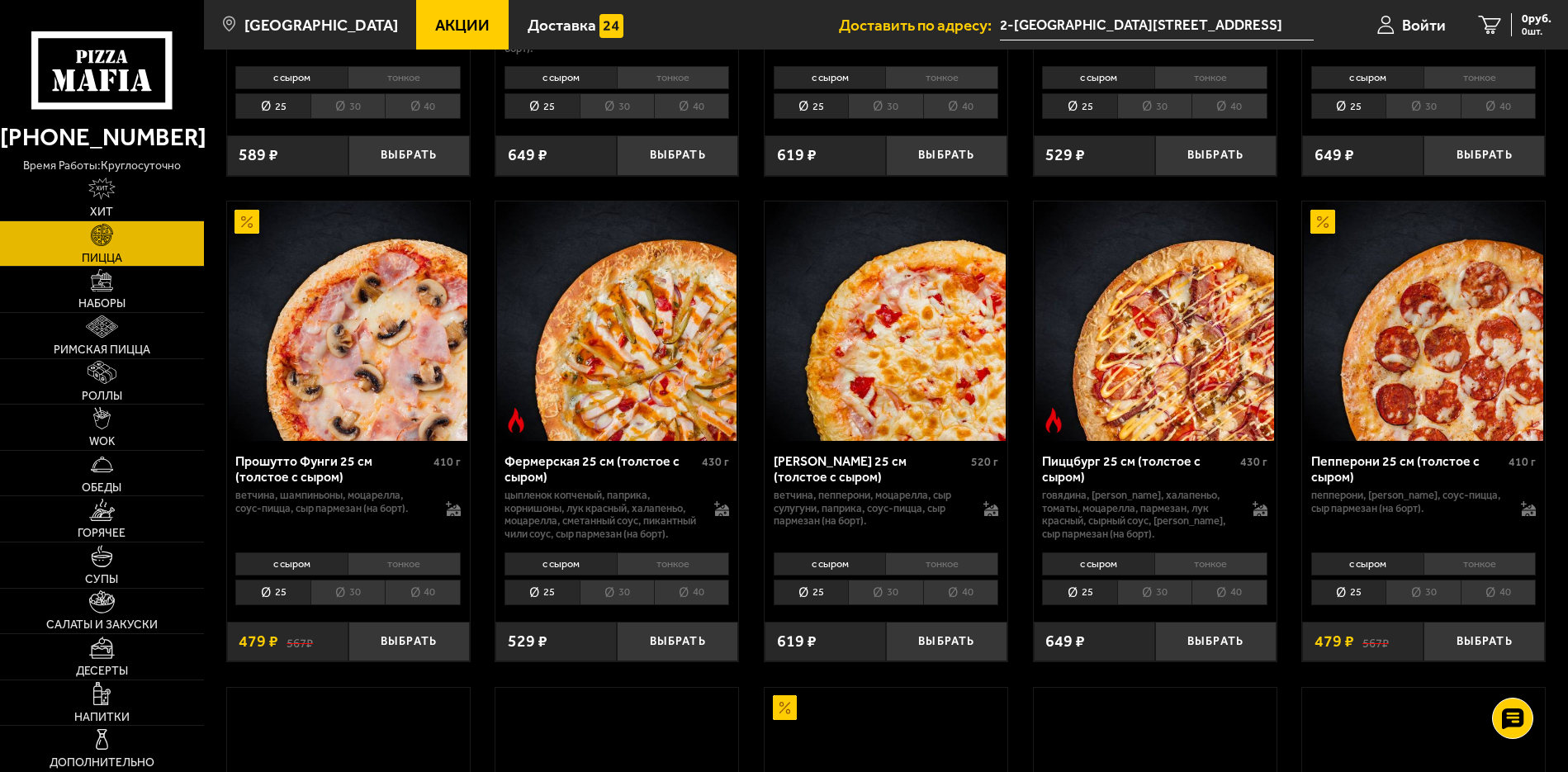
scroll to position [1074, 0]
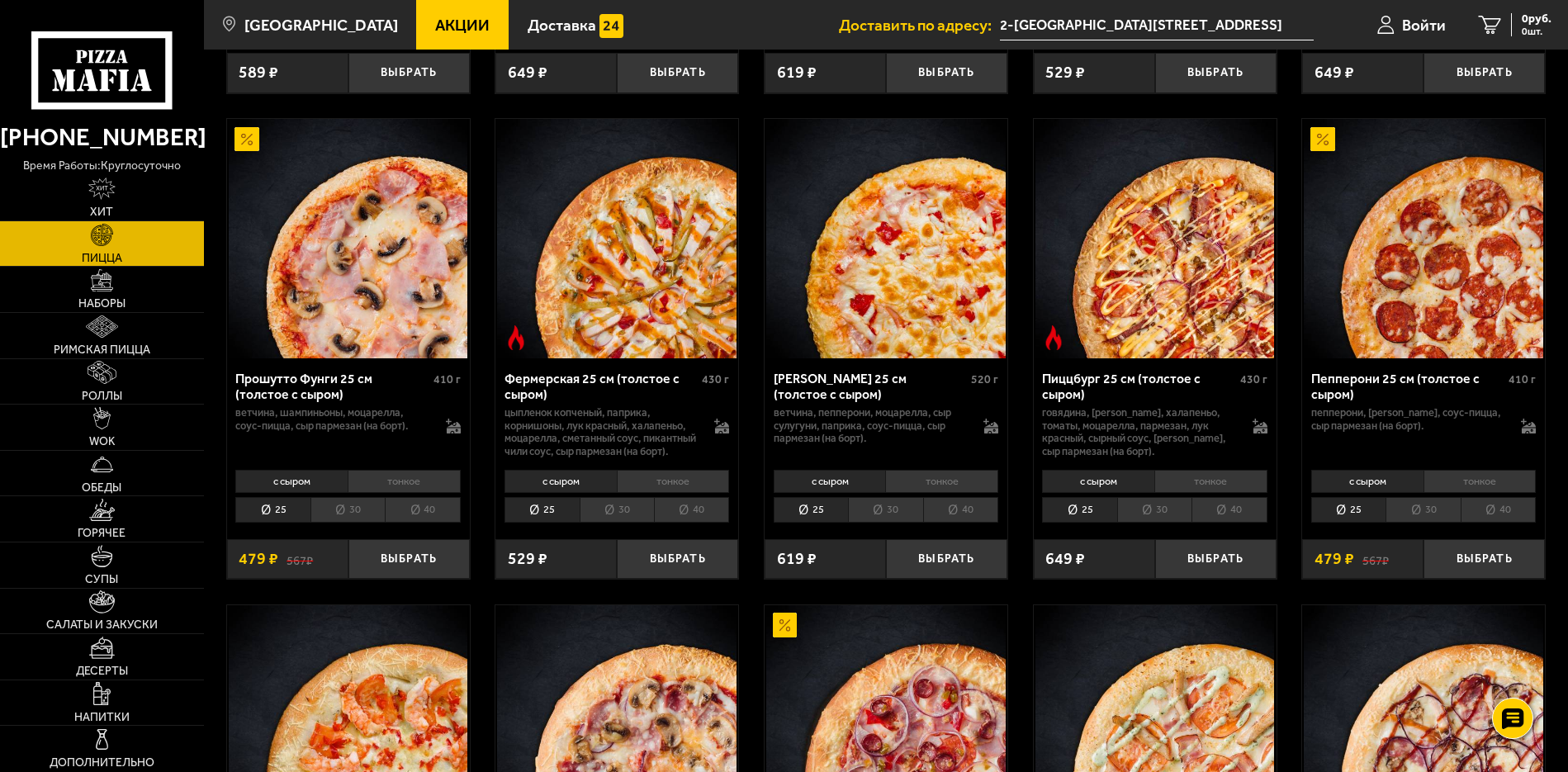
click at [1426, 523] on li "30" at bounding box center [1423, 510] width 75 height 25
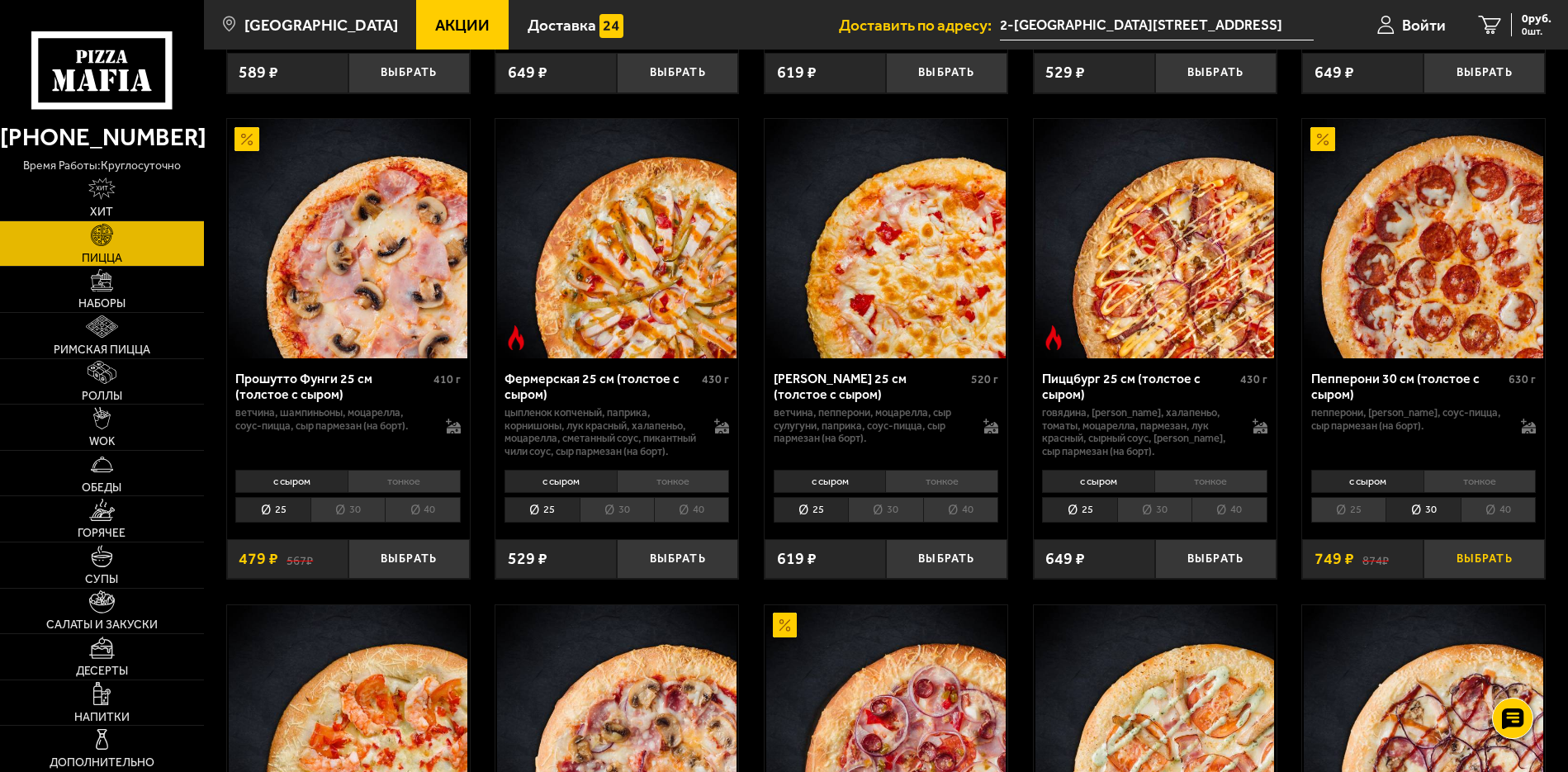
click at [1498, 579] on button "Выбрать" at bounding box center [1484, 559] width 121 height 40
click at [1440, 577] on button "−" at bounding box center [1444, 559] width 41 height 40
click at [1528, 428] on icon at bounding box center [1529, 428] width 14 height 12
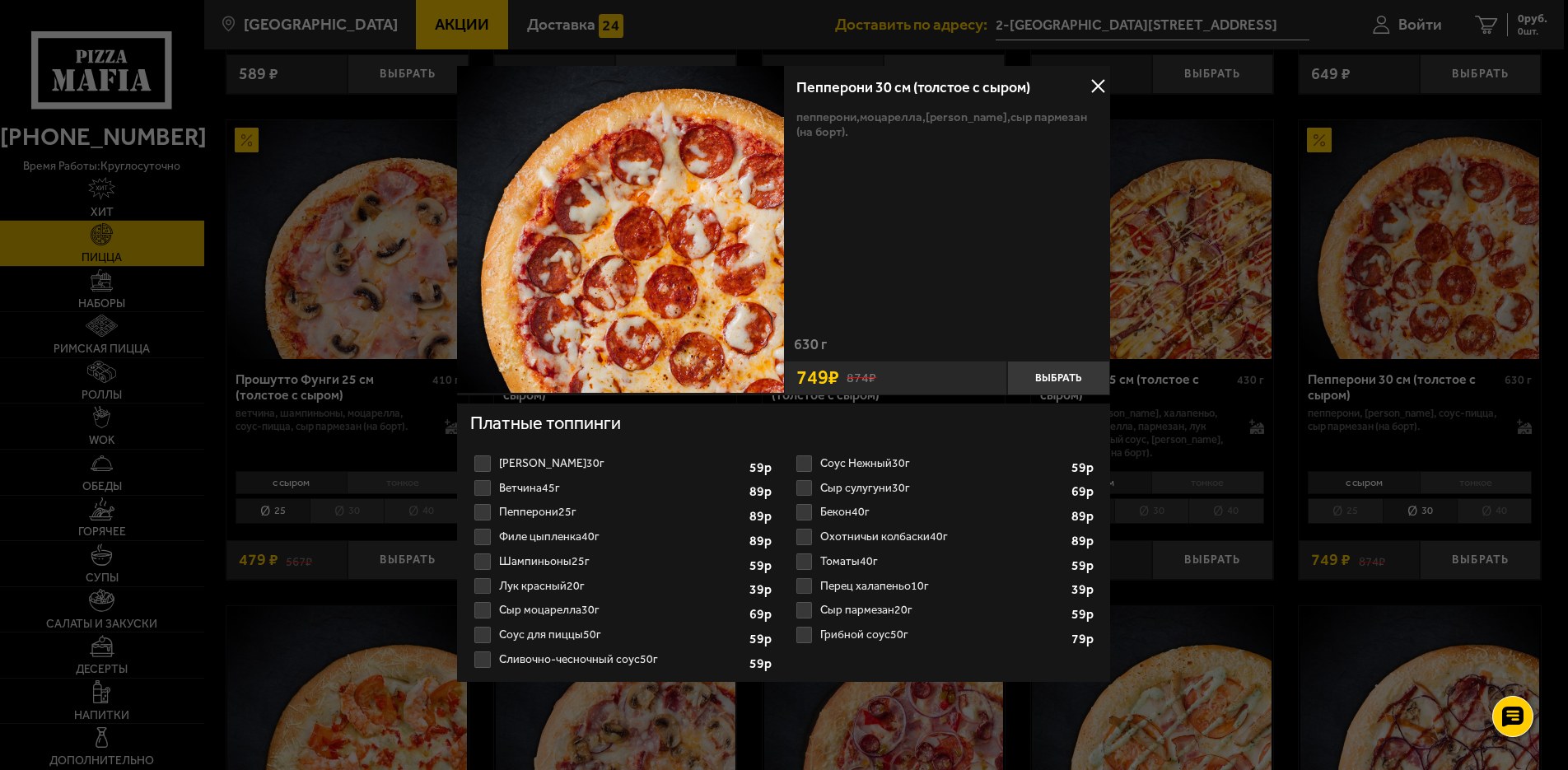
click at [810, 566] on label "Томаты 40г 1" at bounding box center [945, 561] width 305 height 25
click at [0, 0] on input "Томаты 40г 1" at bounding box center [0, 0] width 0 height 0
click at [1098, 84] on button at bounding box center [1098, 86] width 25 height 25
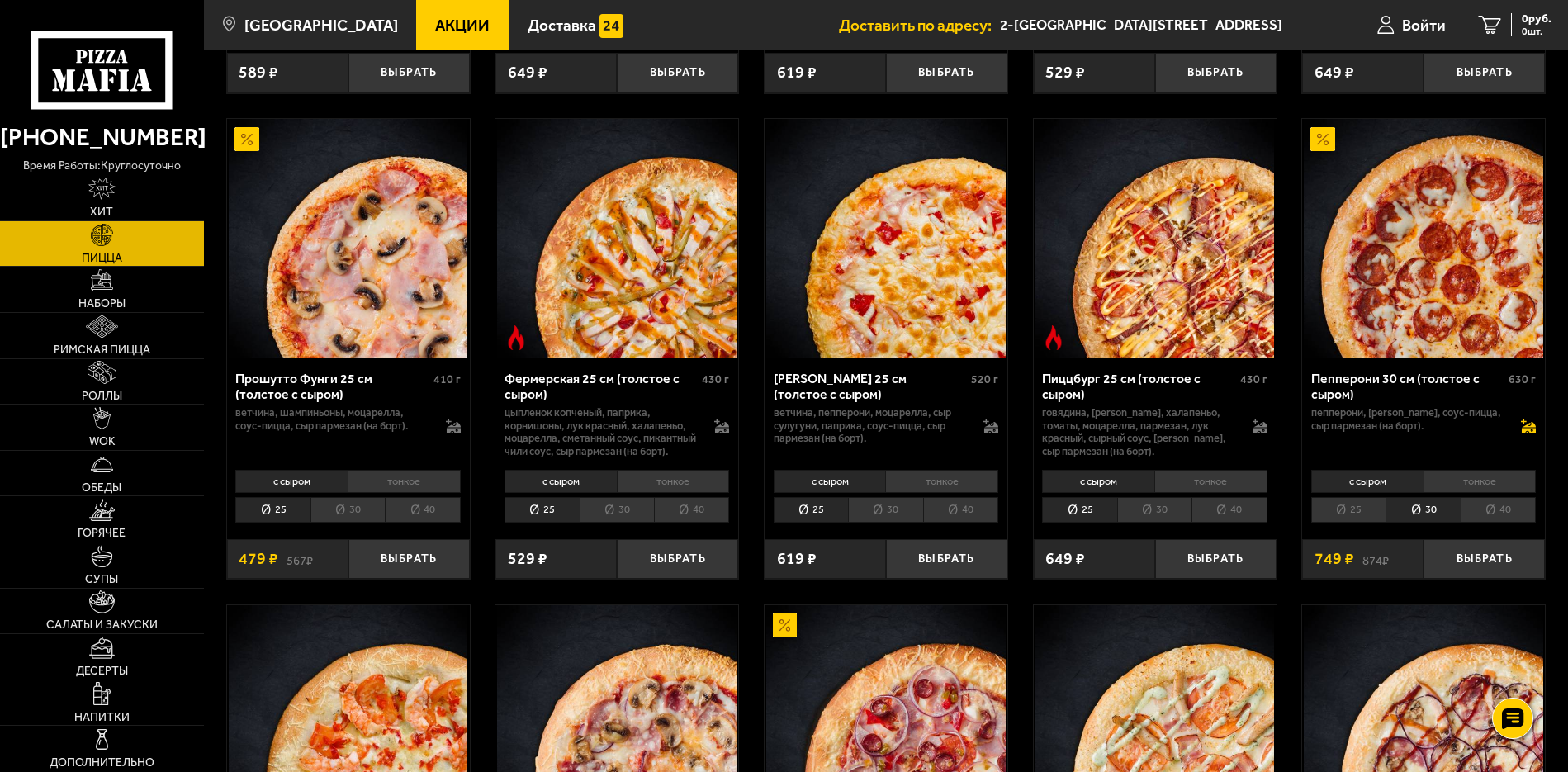
click at [1527, 422] on icon at bounding box center [1528, 427] width 15 height 15
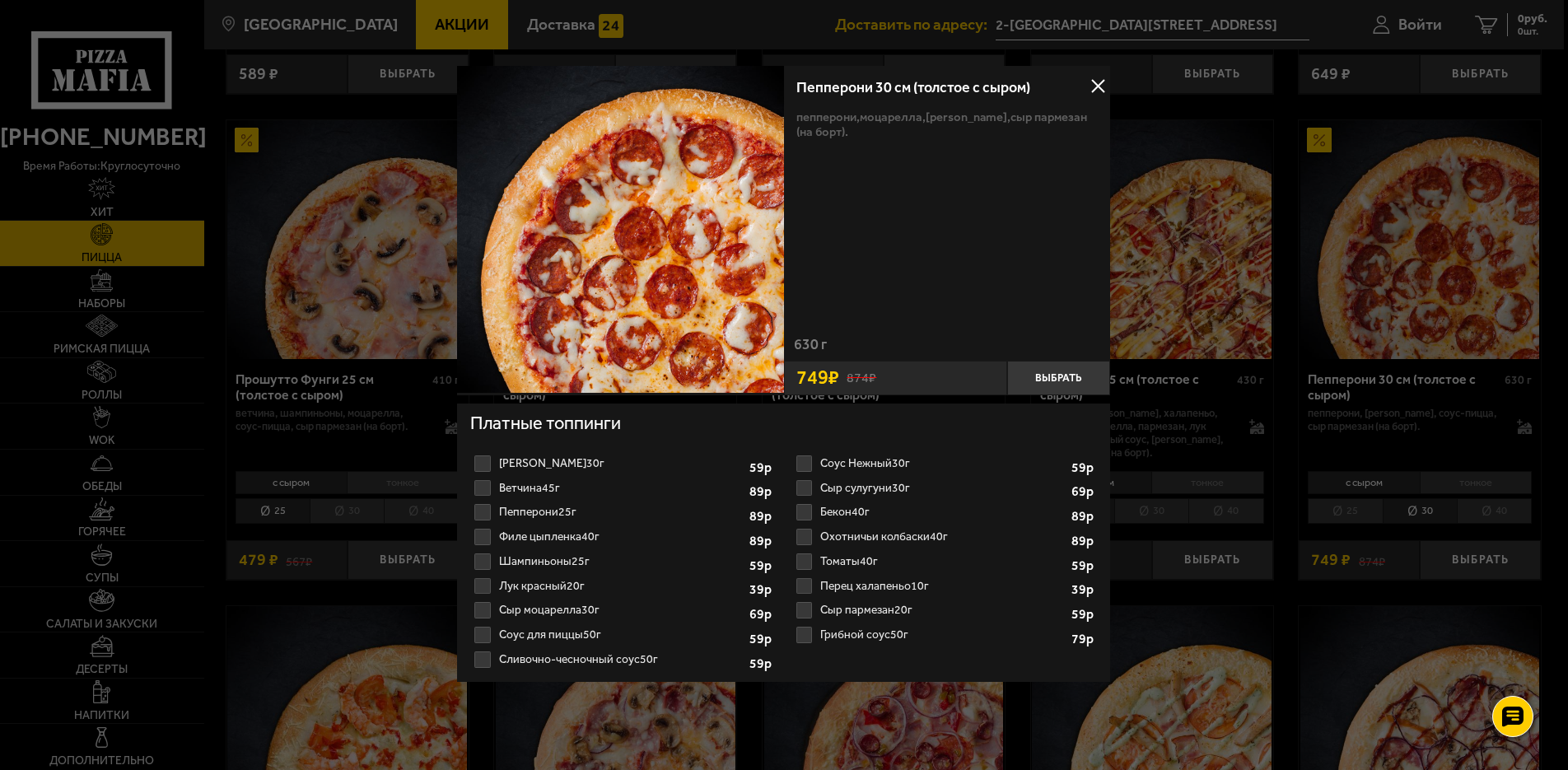
click at [802, 556] on label "Томаты 40г 1" at bounding box center [945, 561] width 305 height 25
click at [0, 0] on input "Томаты 40г 1" at bounding box center [0, 0] width 0 height 0
click at [1072, 380] on button "Выбрать" at bounding box center [1060, 377] width 103 height 35
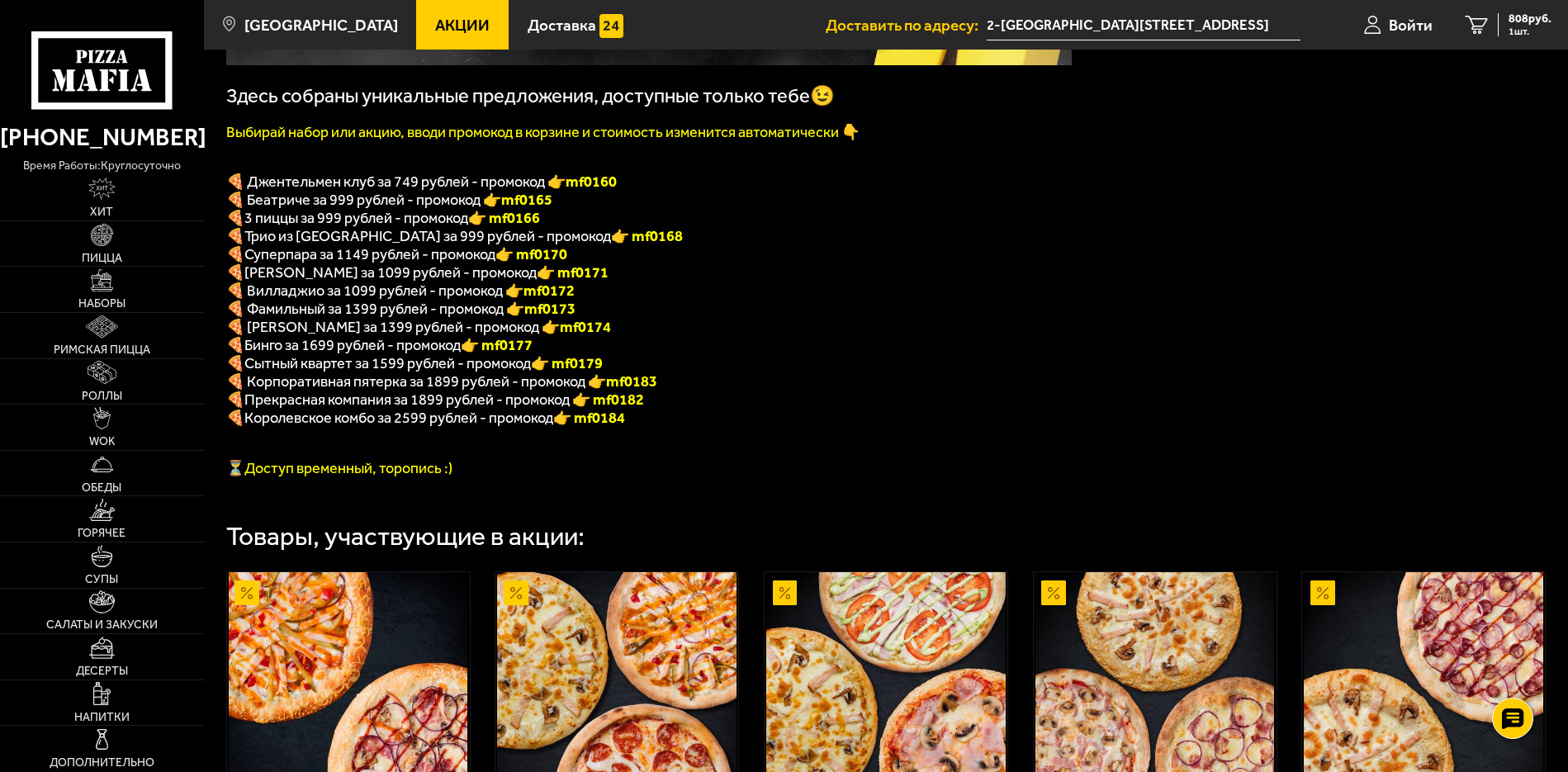
scroll to position [165, 0]
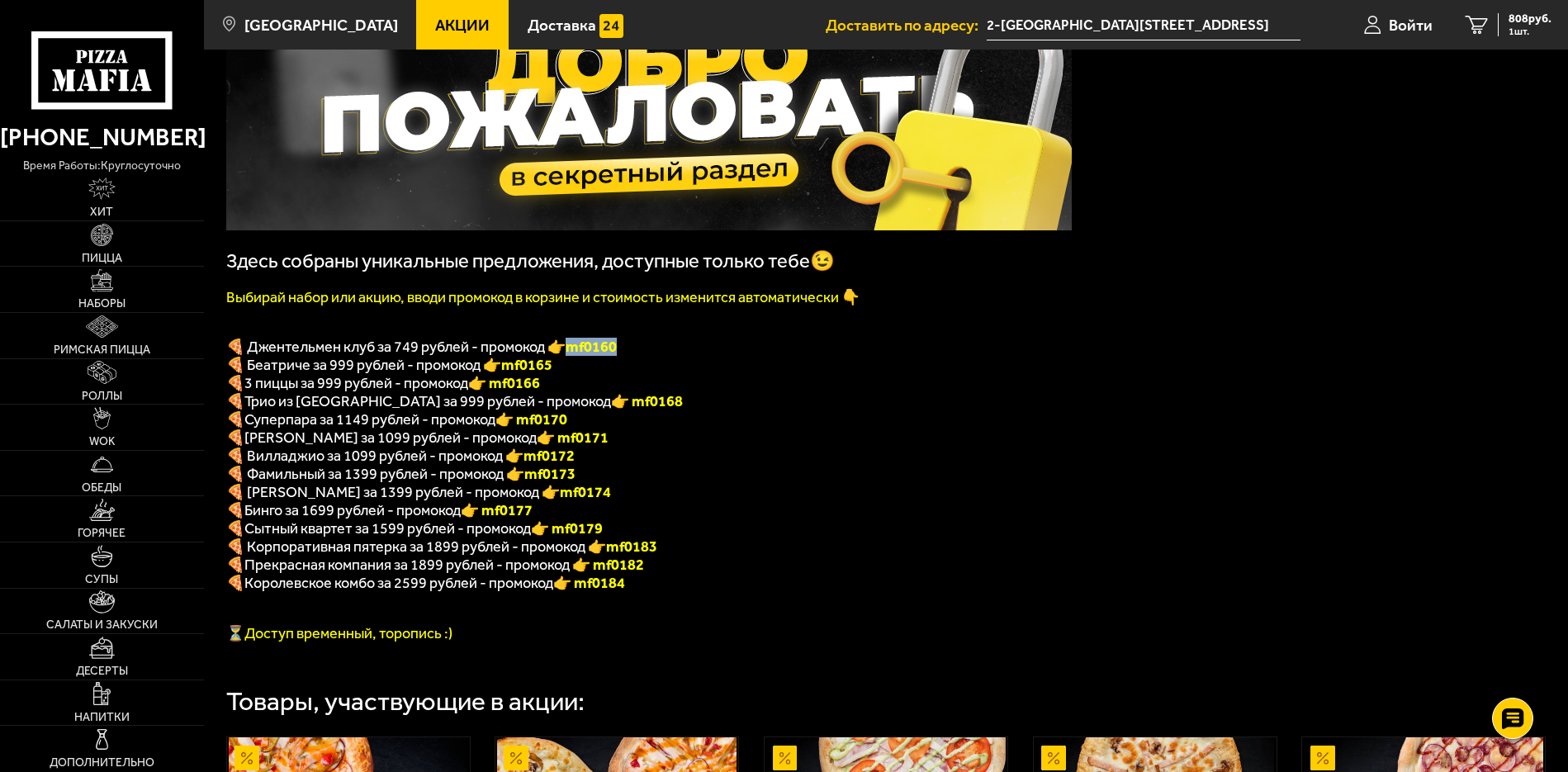
drag, startPoint x: 631, startPoint y: 352, endPoint x: 577, endPoint y: 357, distance: 54.2
click at [577, 356] on p "🍕 Джентельмен клуб за 749 рублей - промокод 👉 mf0160" at bounding box center [649, 346] width 845 height 18
copy b "mf0160"
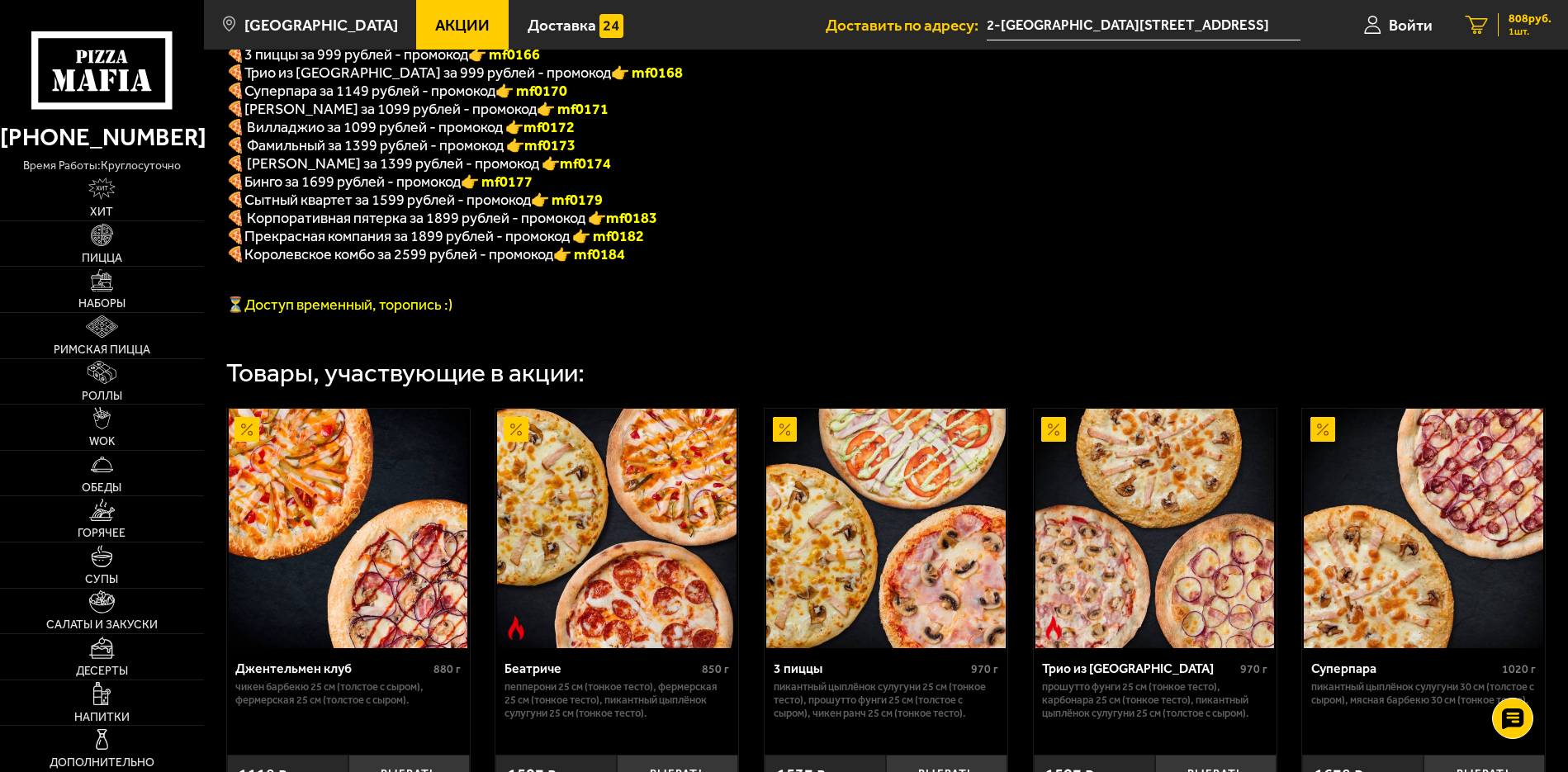
scroll to position [411, 0]
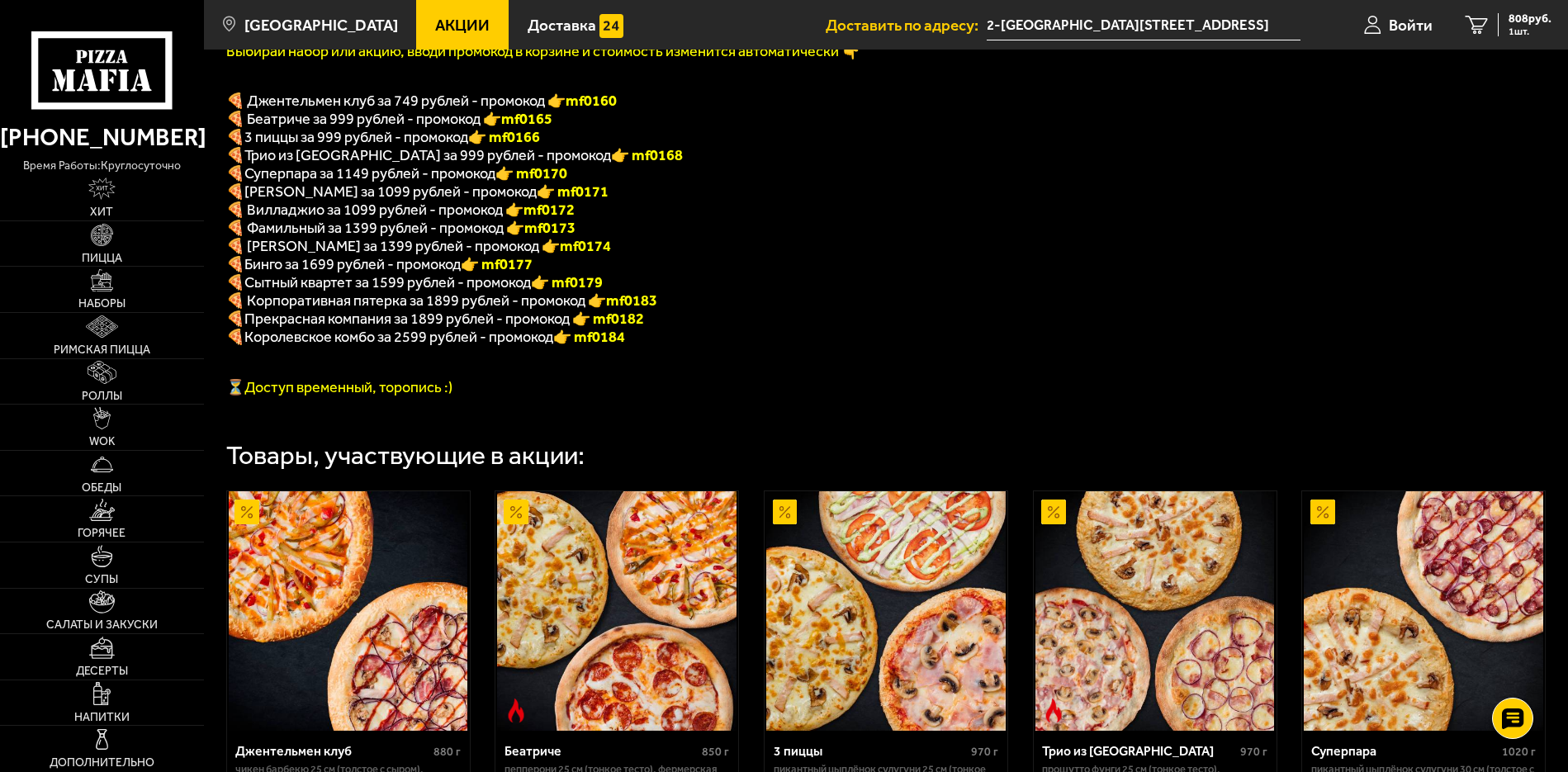
click at [1230, 206] on div "Здесь собраны уникальные предложения, доступные только тебе😉 Выбирай набор или …" at bounding box center [885, 761] width 1364 height 2083
click at [1532, 23] on span "808 руб." at bounding box center [1530, 20] width 43 height 12
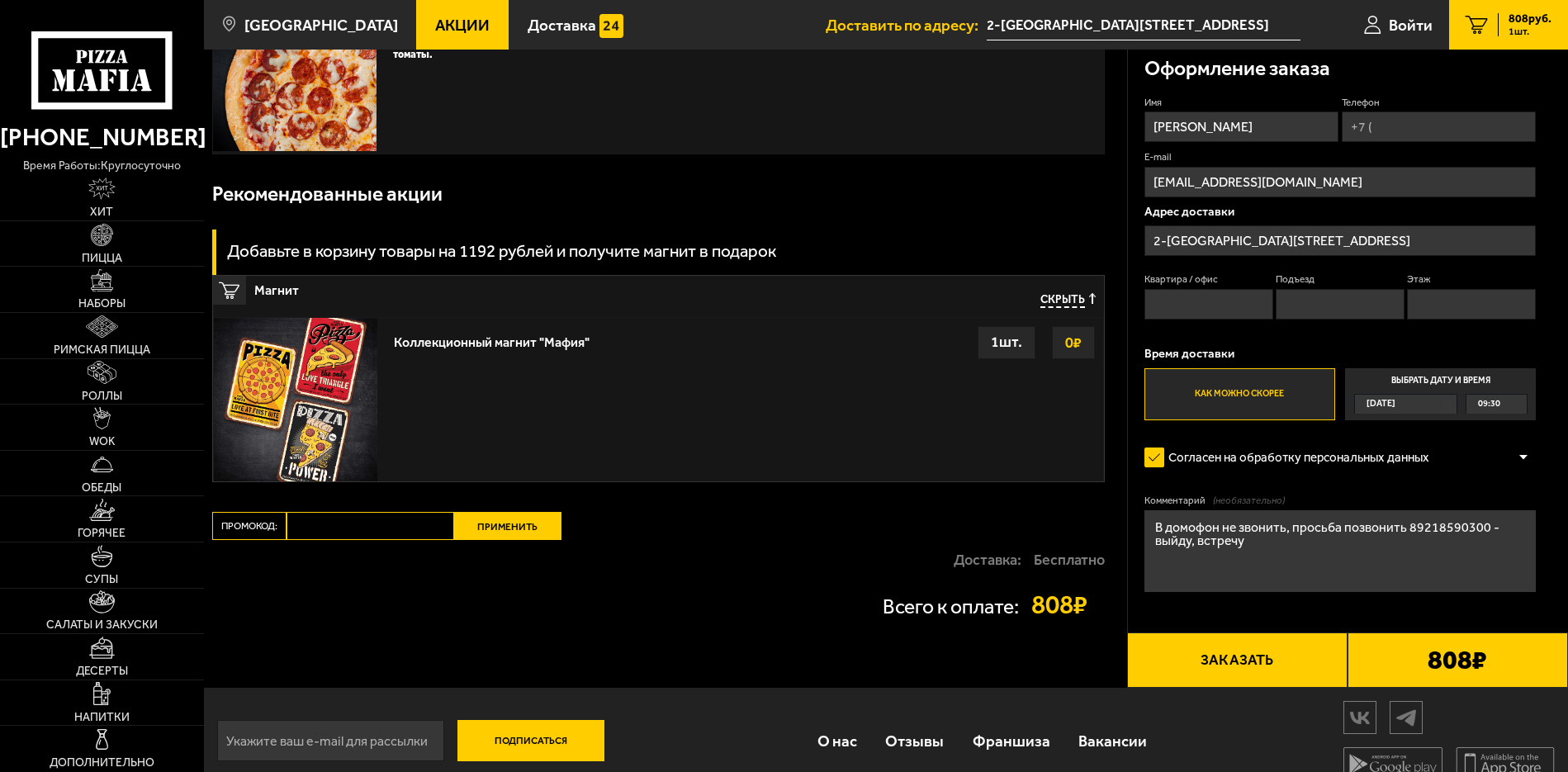
scroll to position [188, 0]
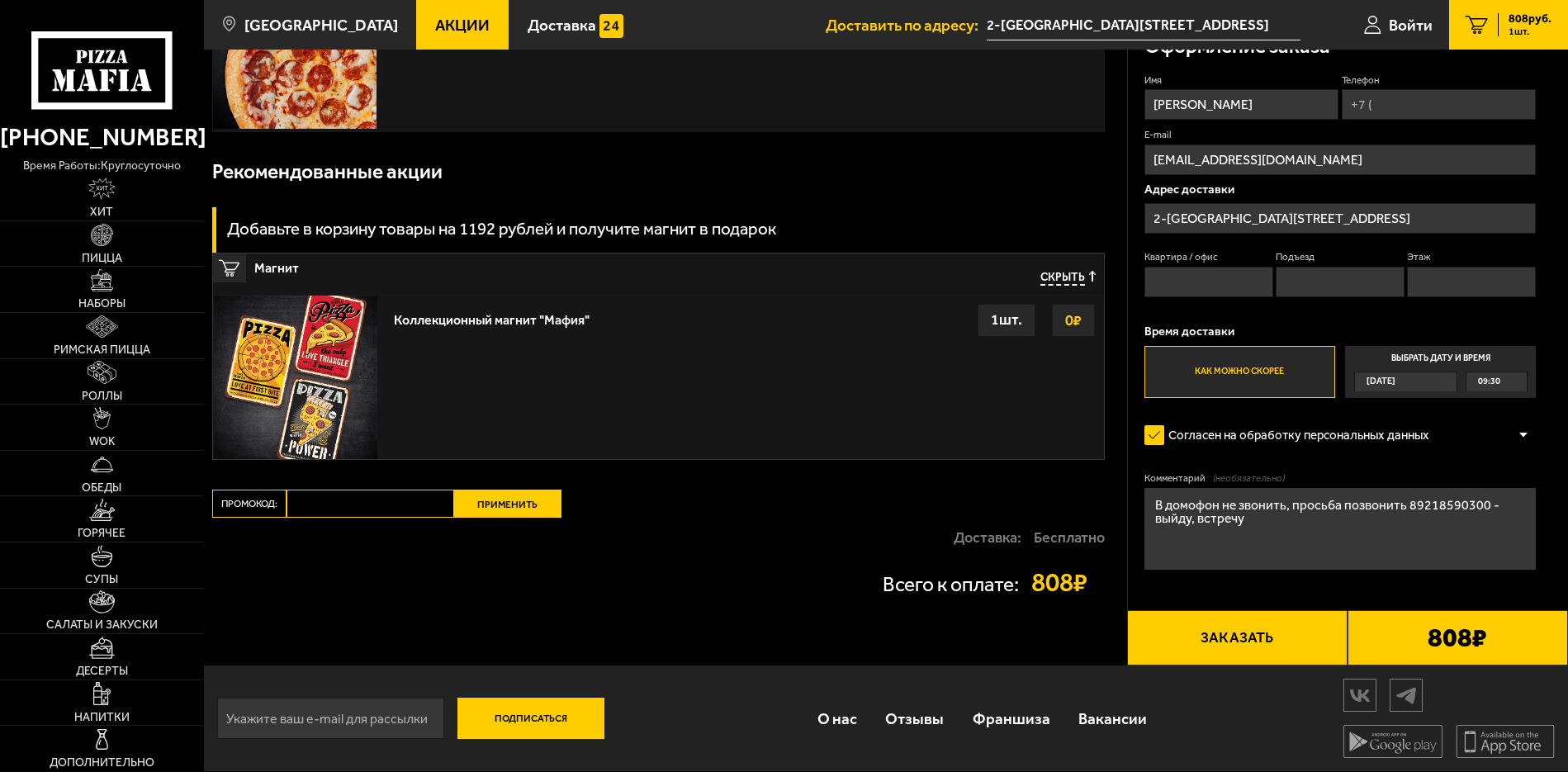
click at [371, 502] on input "Промокод:" at bounding box center [371, 503] width 168 height 28
paste input "mf0160"
type input "mf0160"
click at [513, 512] on button "Применить" at bounding box center [507, 503] width 108 height 28
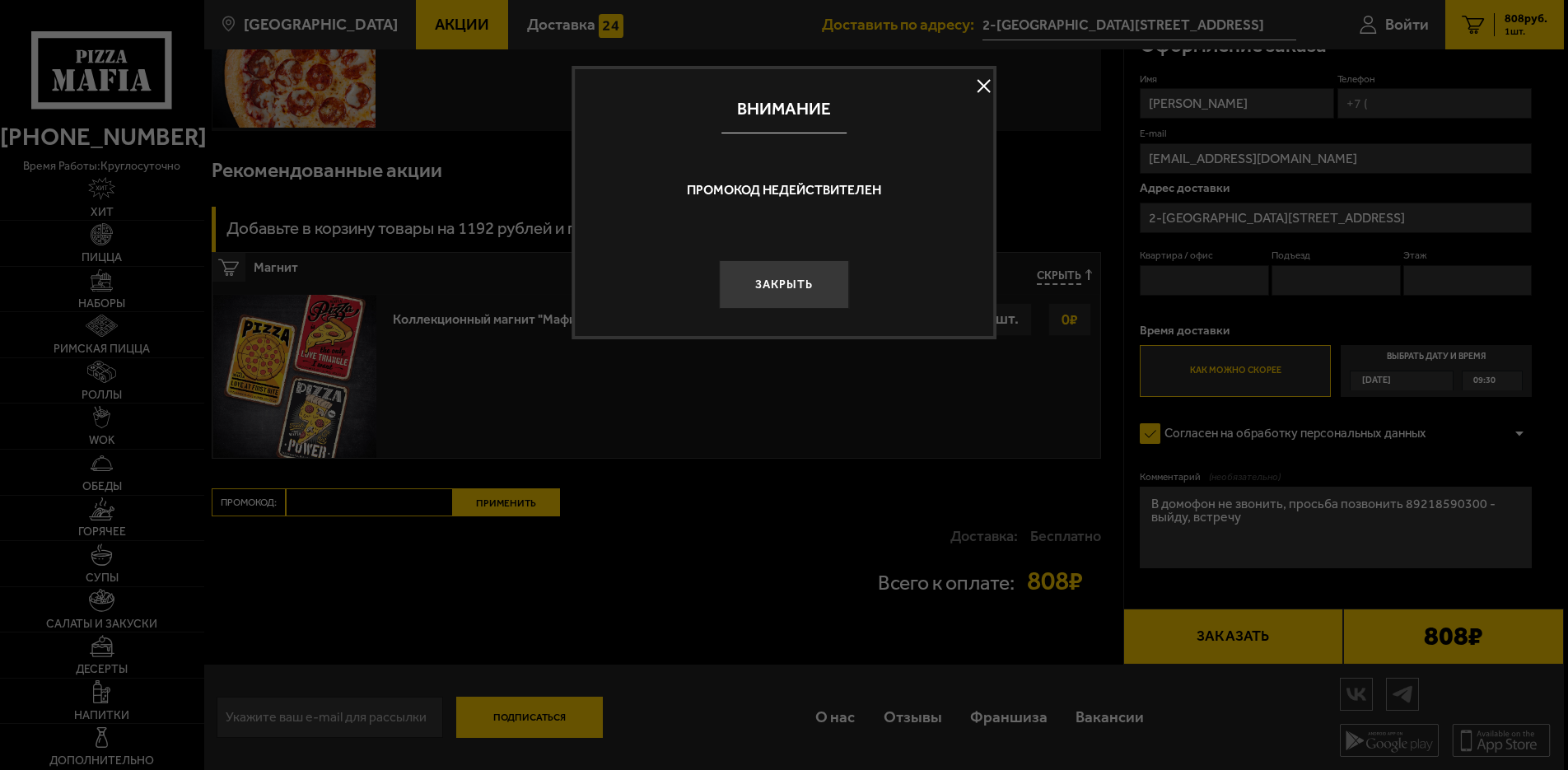
click at [979, 79] on button at bounding box center [984, 86] width 25 height 25
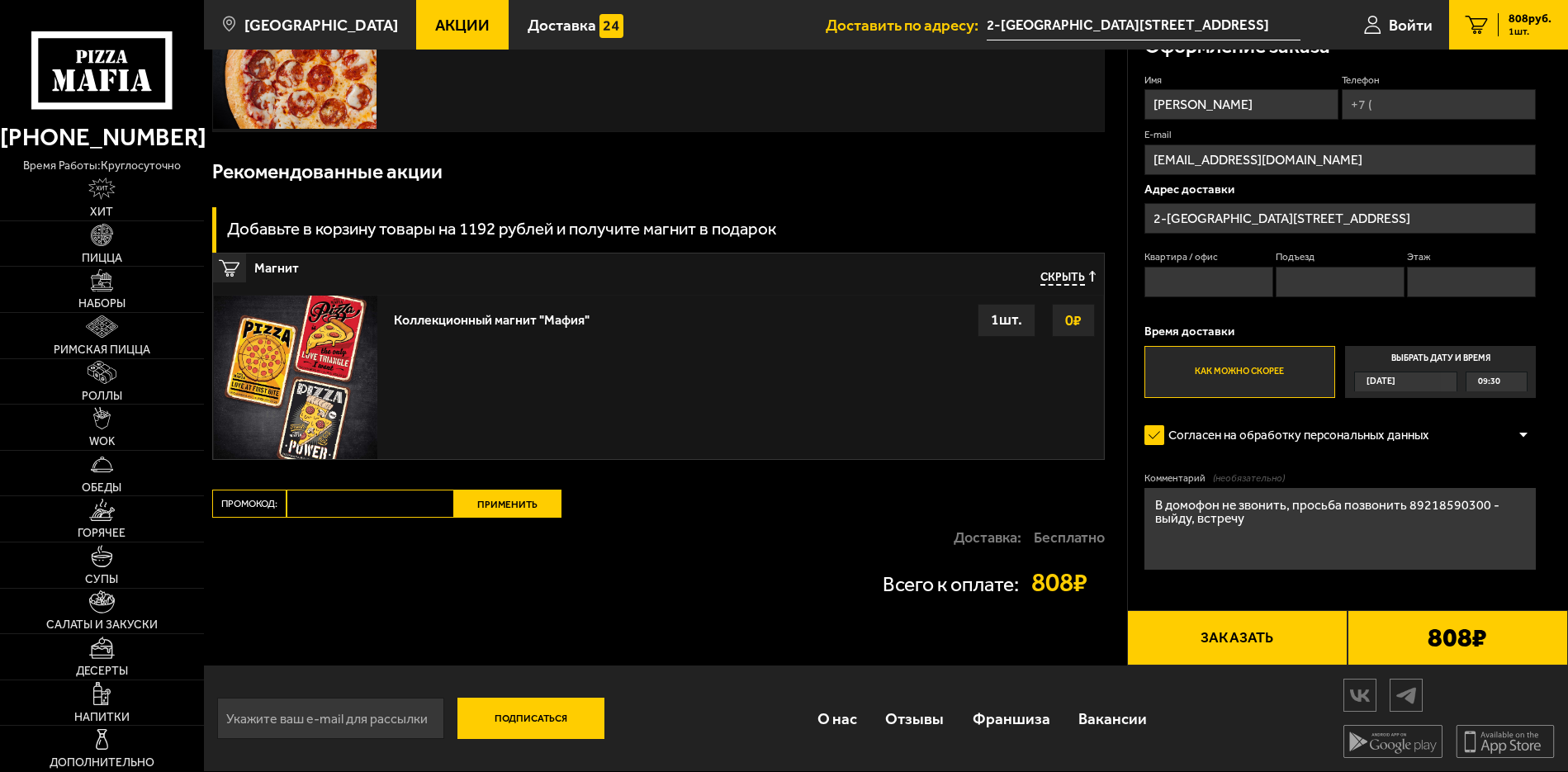
click at [347, 504] on input "Промокод:" at bounding box center [371, 503] width 168 height 28
paste input "mf0160"
drag, startPoint x: 386, startPoint y: 501, endPoint x: 118, endPoint y: 494, distance: 268.1
click at [119, 493] on div "(812) 333 22 22 время работы: круглосуточно Хит Пицца Наборы Римская пицца Ролл…" at bounding box center [784, 292] width 1568 height 959
click at [297, 506] on input "mf0160" at bounding box center [371, 503] width 168 height 28
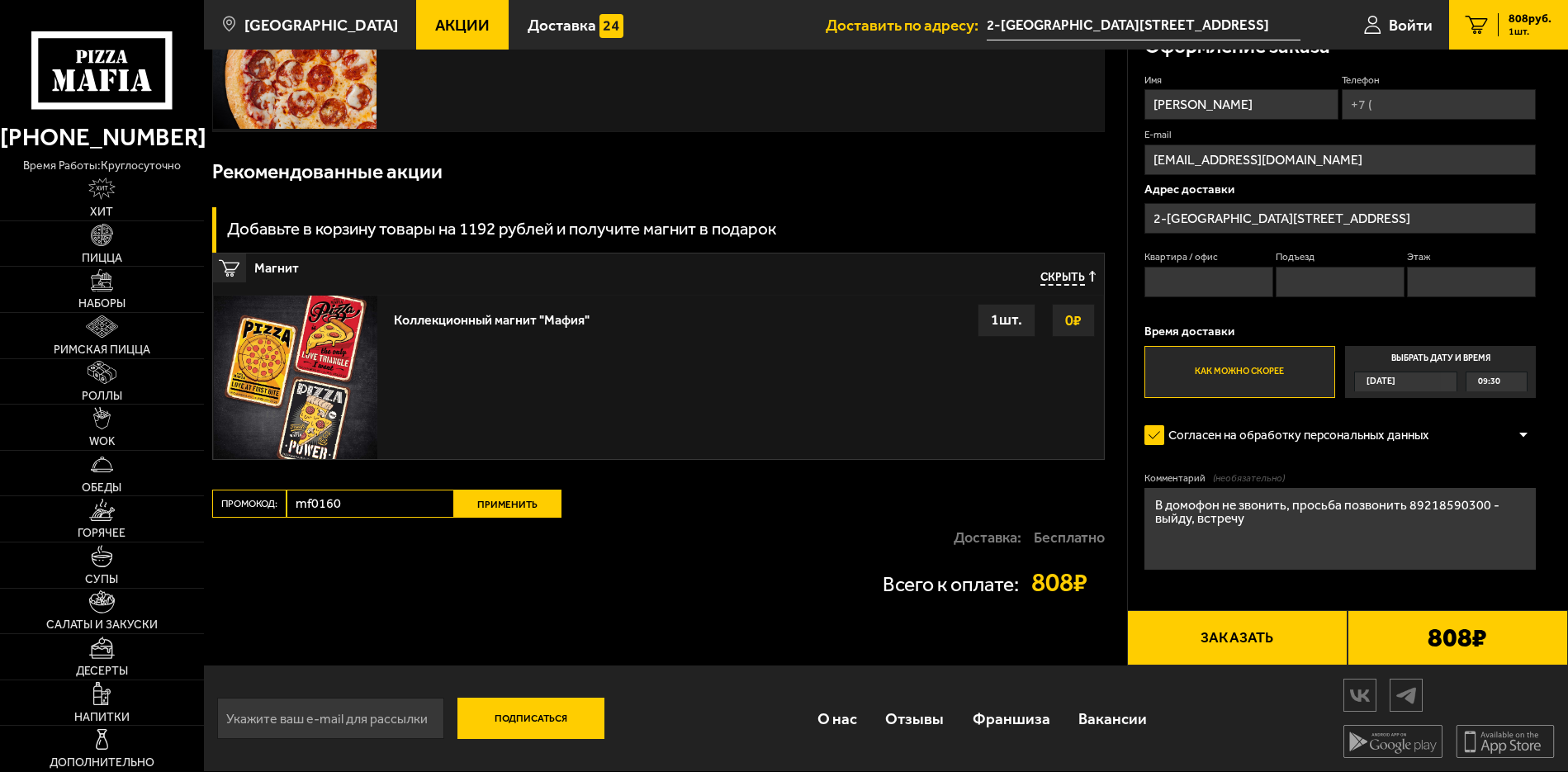
type input "mf0160"
click at [488, 510] on button "Применить" at bounding box center [507, 503] width 108 height 28
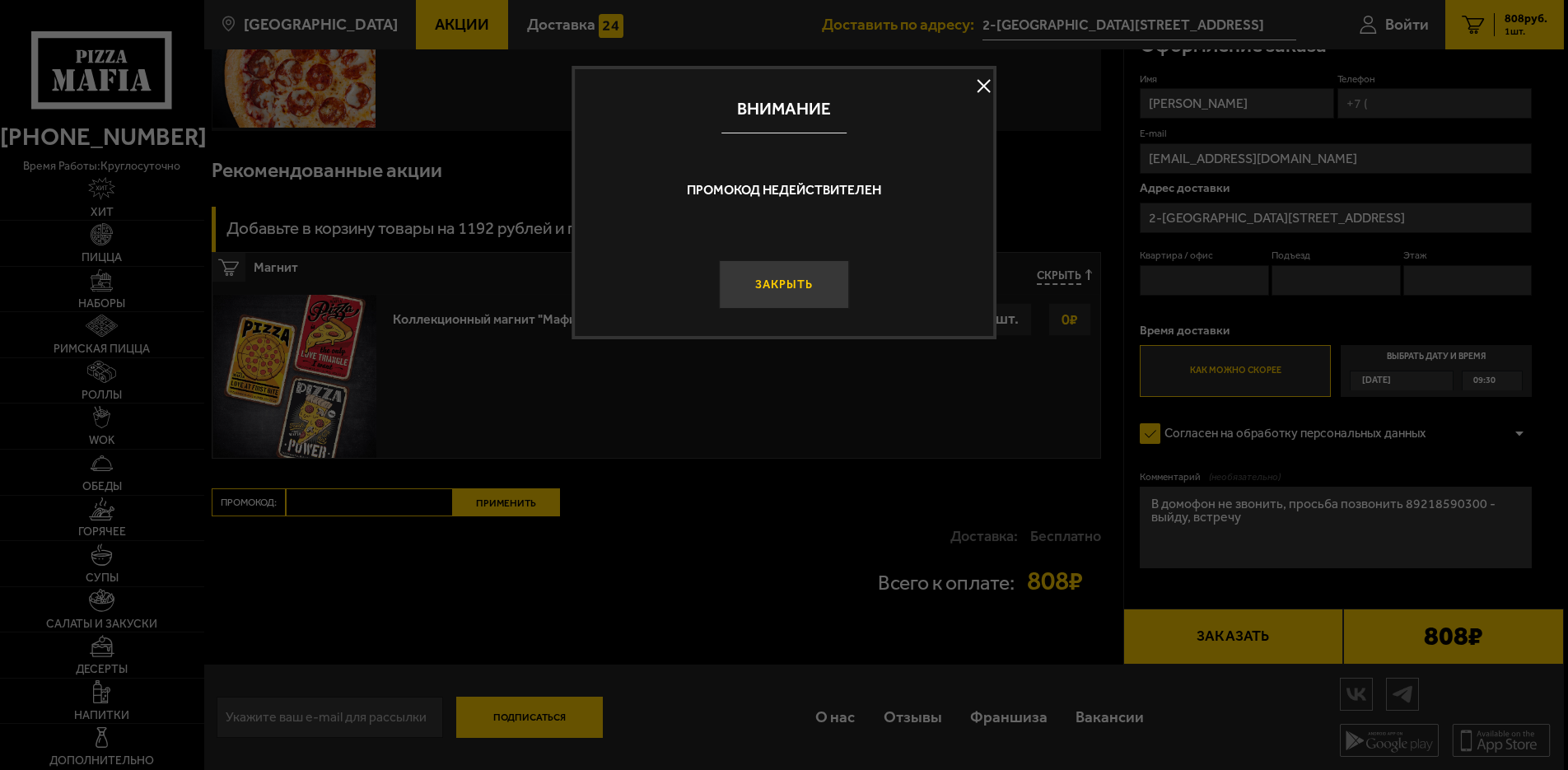
click at [772, 277] on button "Закрыть" at bounding box center [784, 285] width 131 height 49
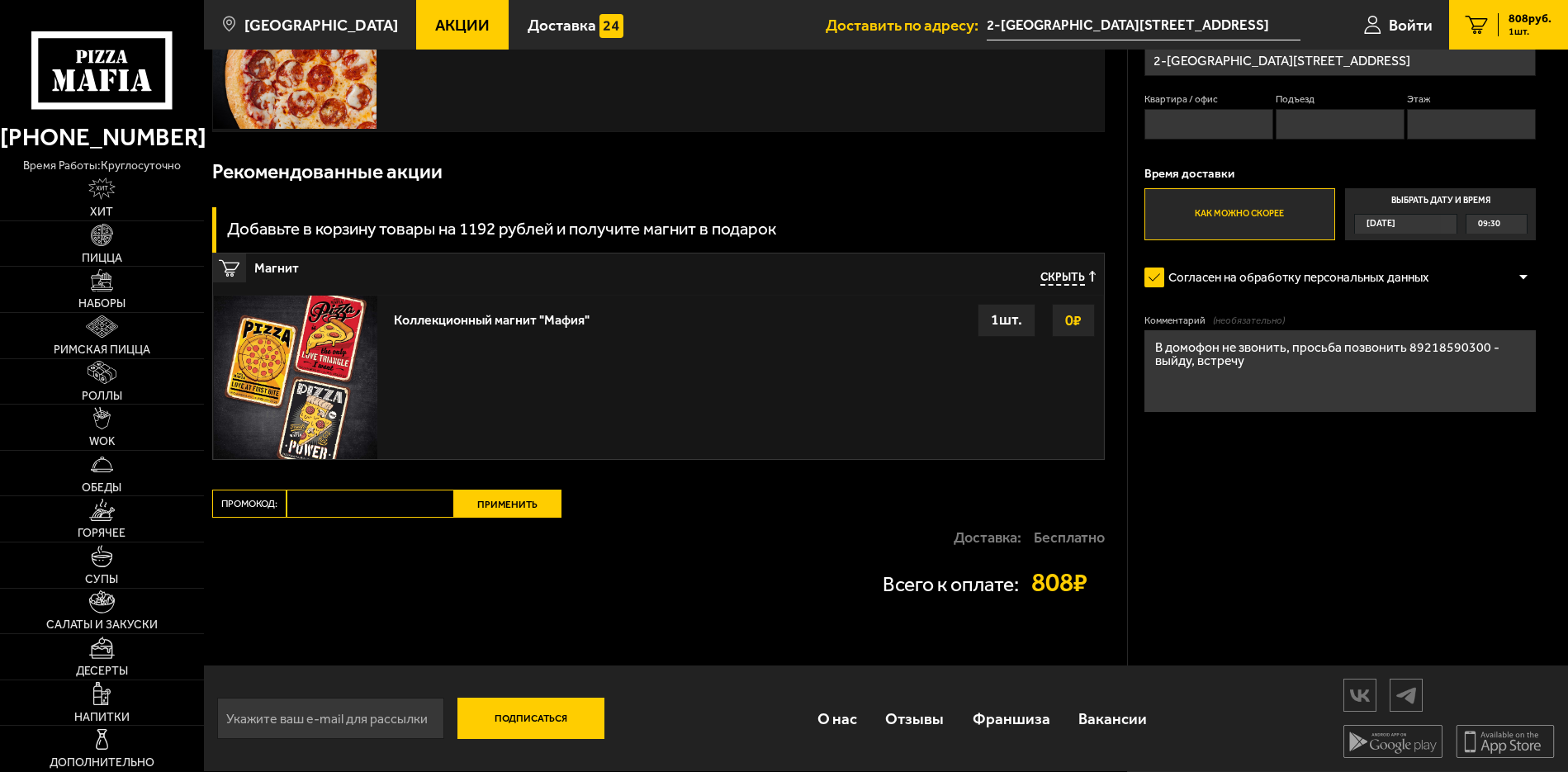
scroll to position [0, 0]
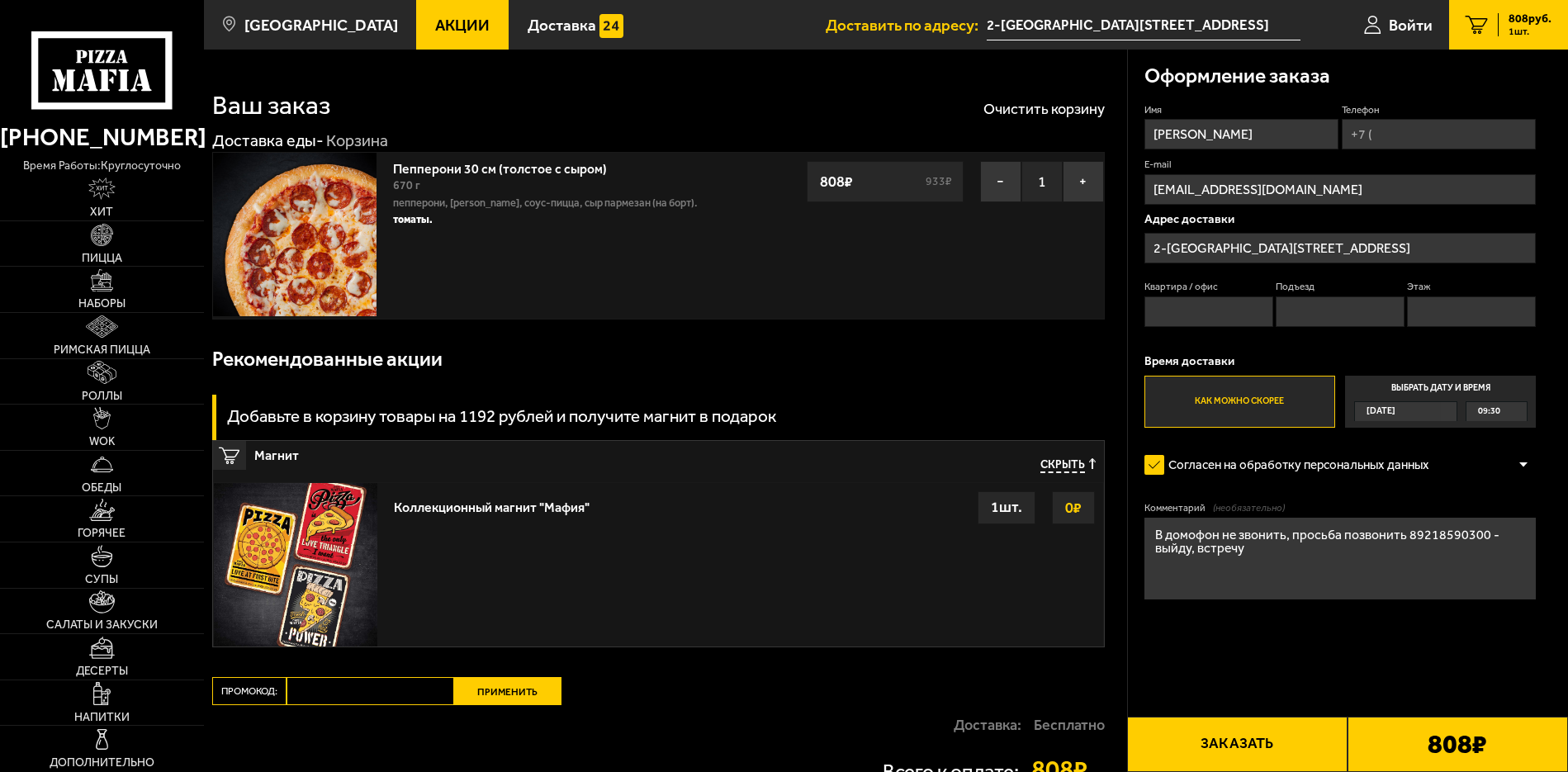
drag, startPoint x: 550, startPoint y: 409, endPoint x: 559, endPoint y: 404, distance: 10.3
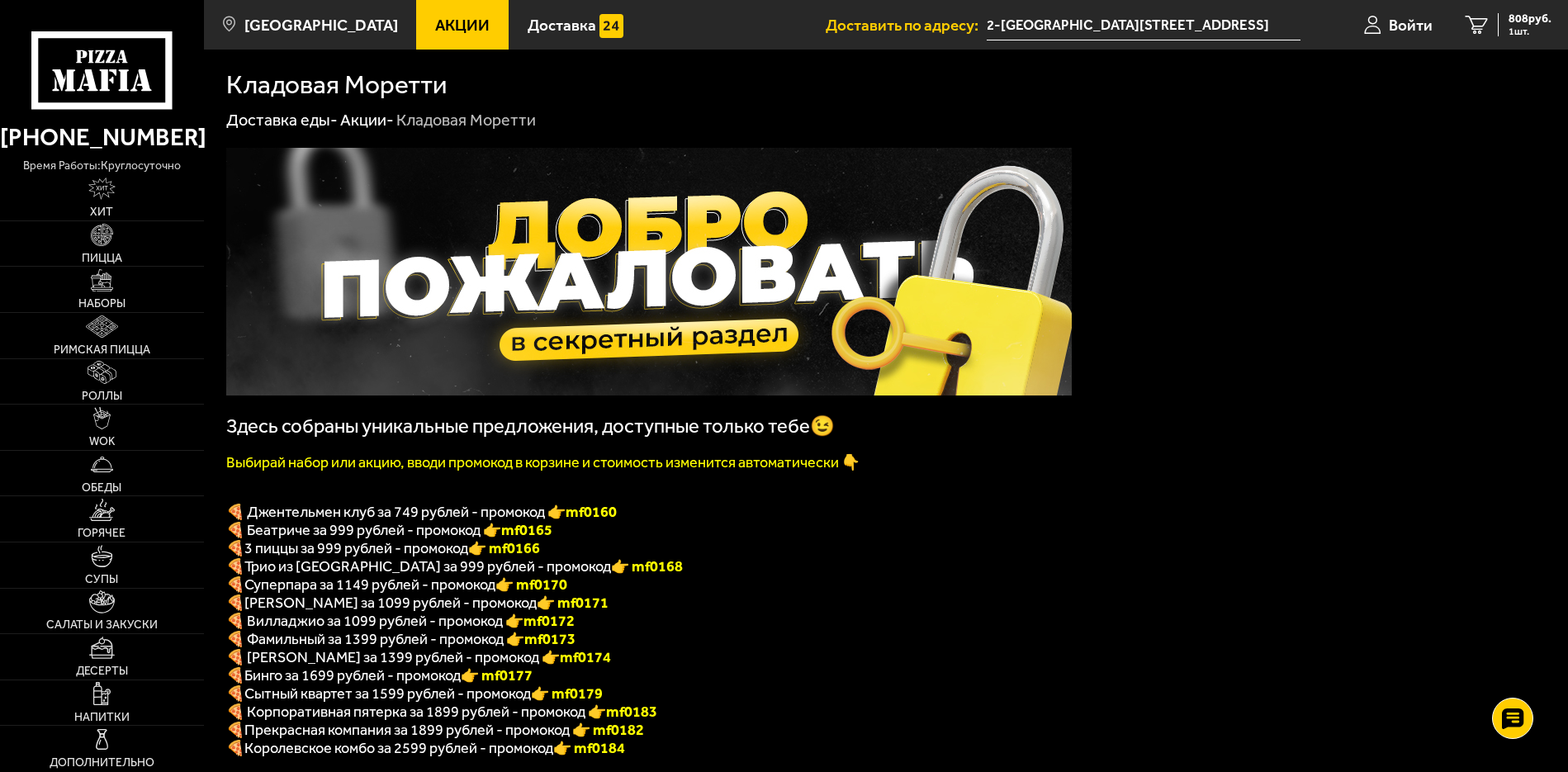
click at [683, 271] on img at bounding box center [649, 271] width 845 height 248
drag, startPoint x: 555, startPoint y: 553, endPoint x: 504, endPoint y: 562, distance: 51.8
click at [504, 557] on p "🍕 3 пиццы за 999 рублей - промокод 👉 mf0166" at bounding box center [649, 548] width 845 height 18
copy font "f0166"
click at [435, 32] on span "Акции" at bounding box center [462, 25] width 54 height 15
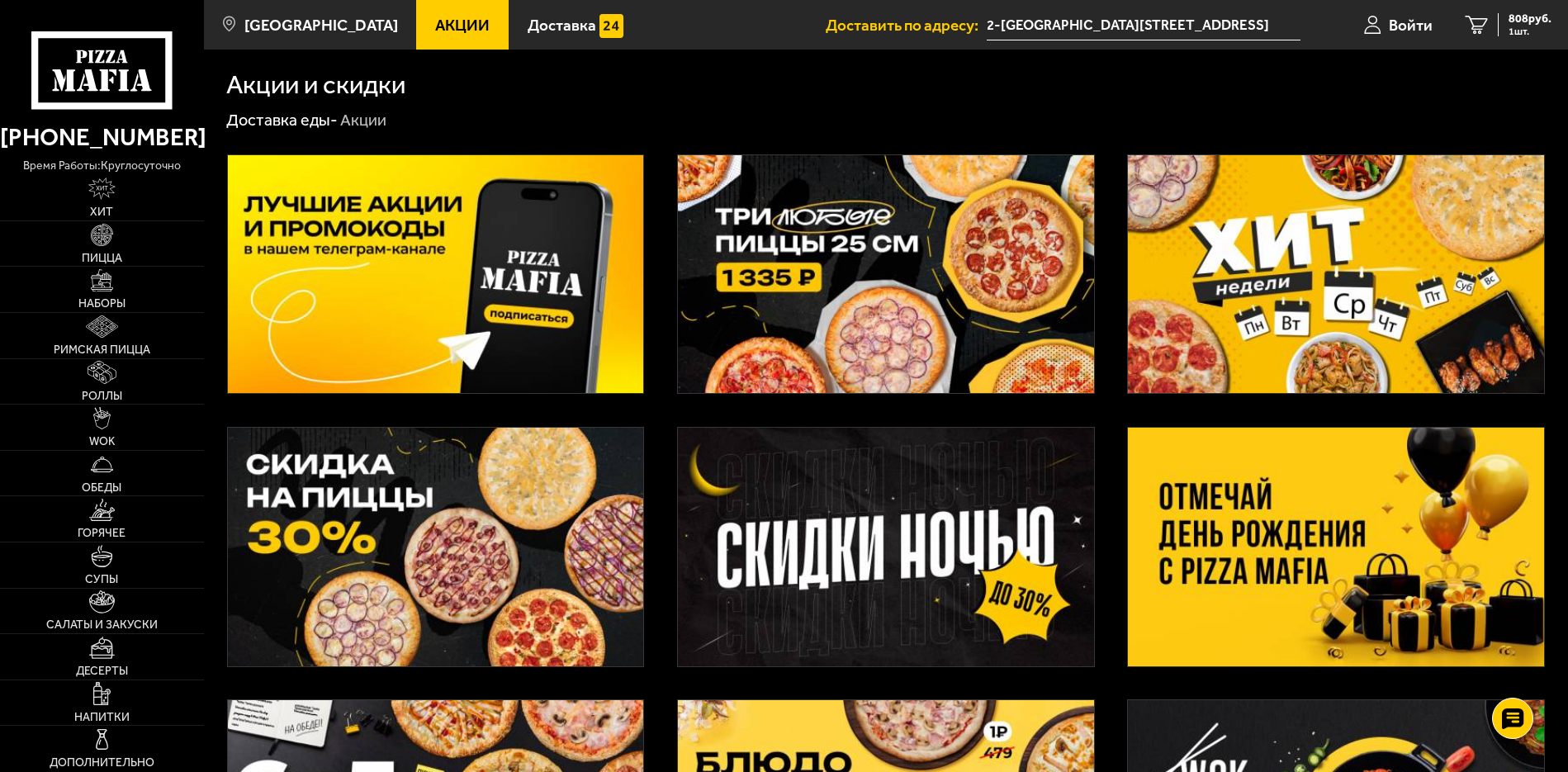
click at [384, 274] on img at bounding box center [436, 274] width 416 height 238
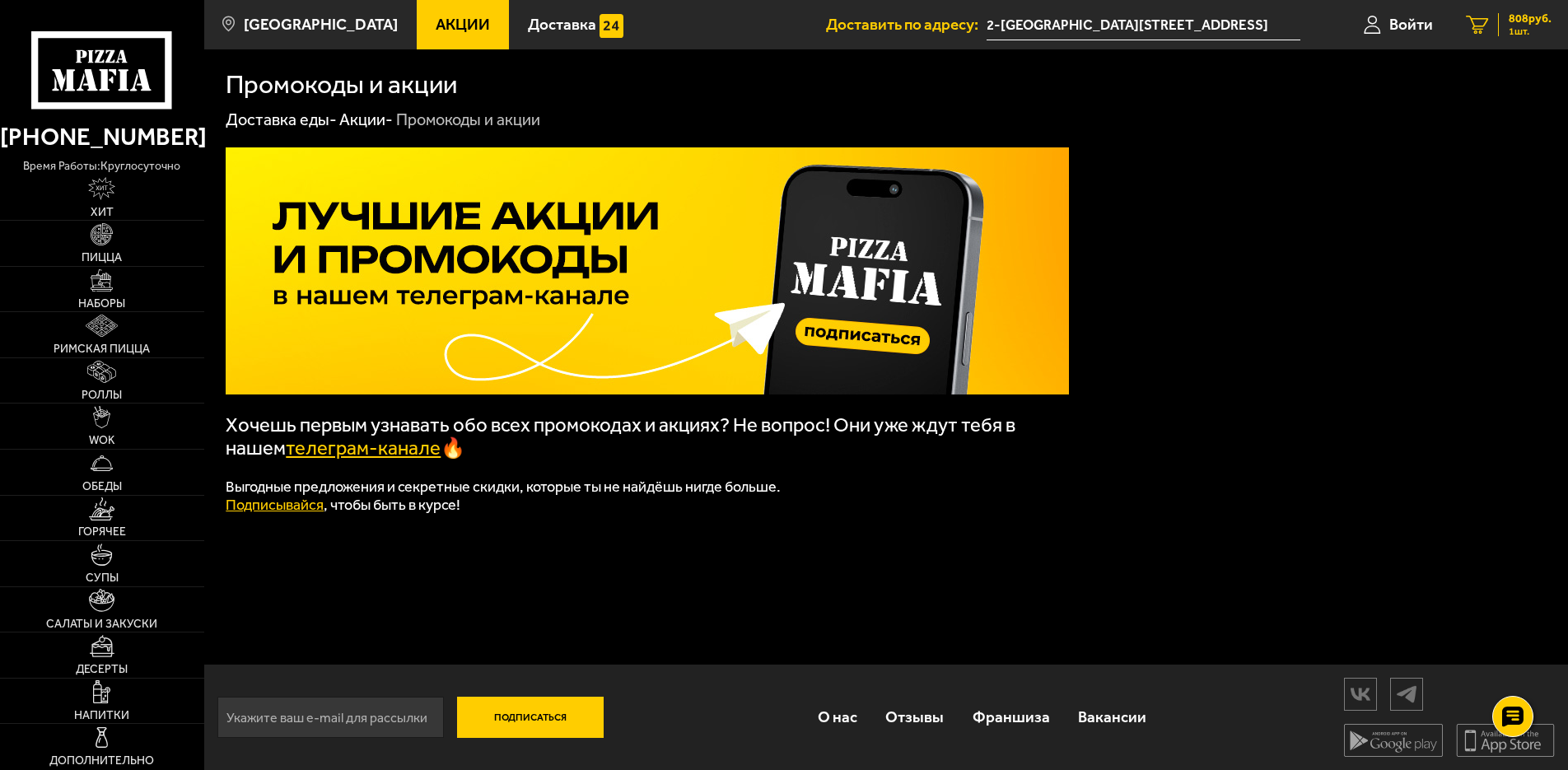
click at [1524, 18] on span "808 руб." at bounding box center [1530, 19] width 43 height 12
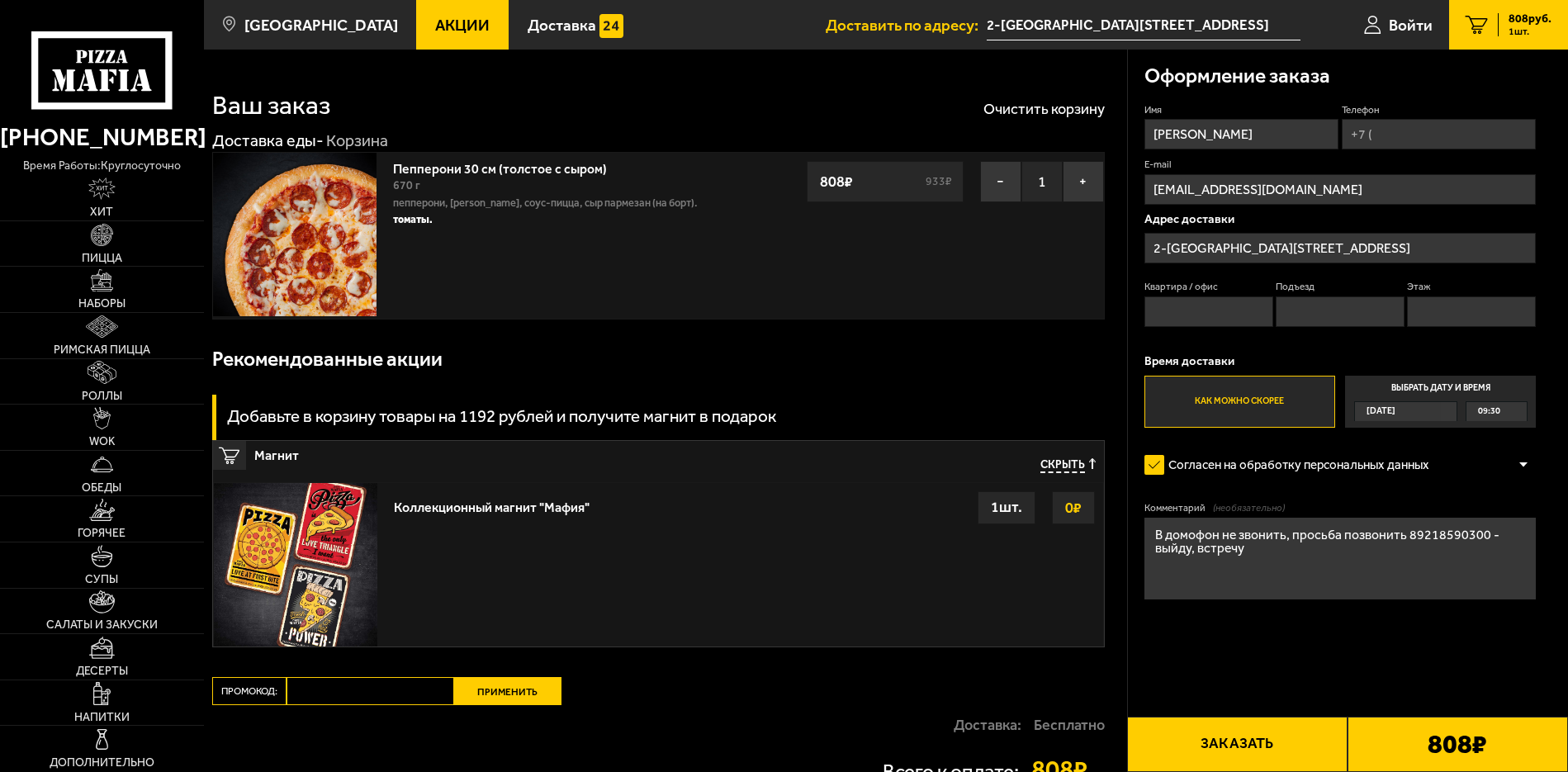
click at [356, 691] on input "Промокод:" at bounding box center [371, 691] width 168 height 28
paste input "mf0166"
type input "mf0166"
click at [528, 705] on button "Применить" at bounding box center [507, 691] width 108 height 28
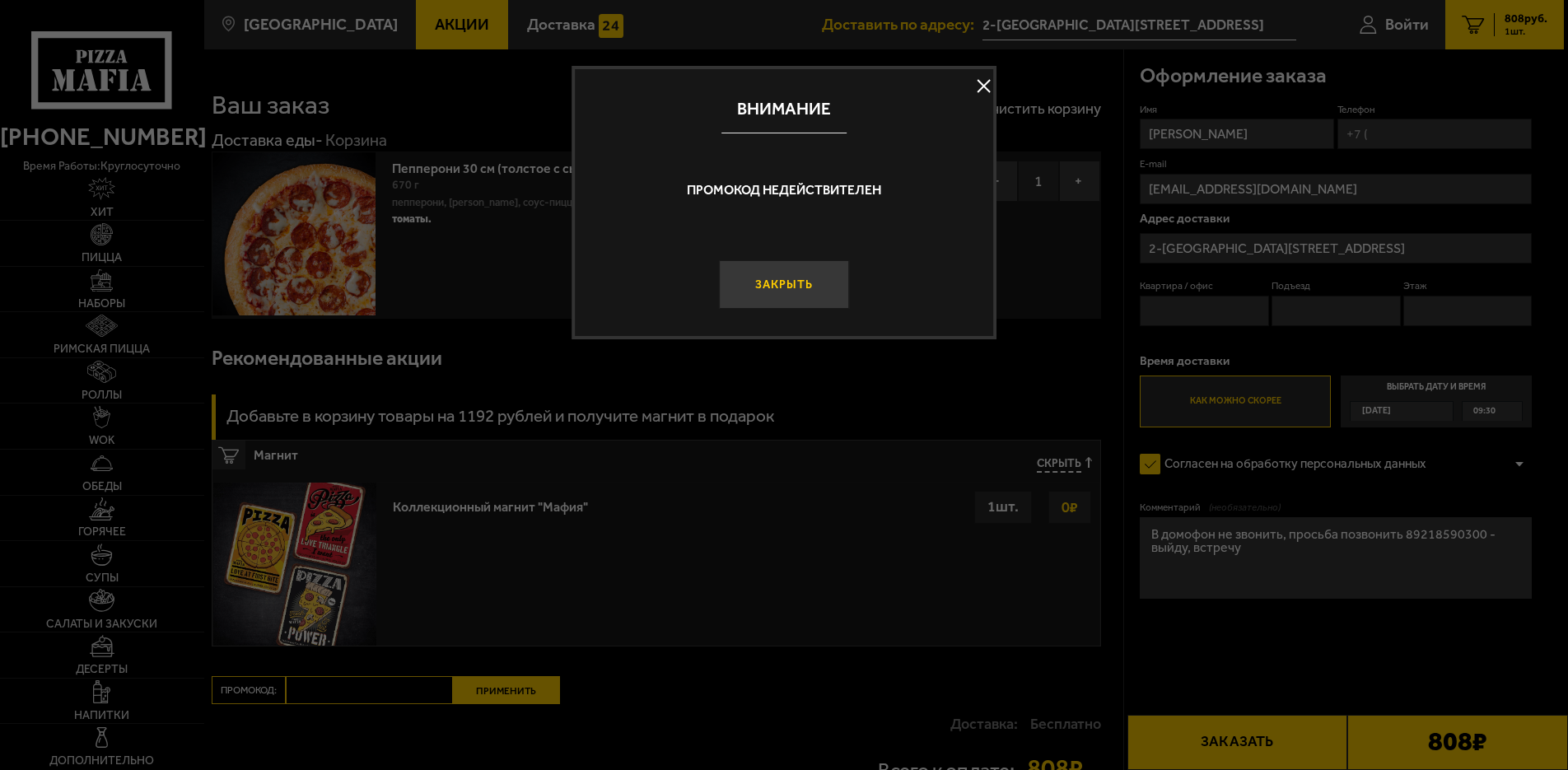
click at [778, 305] on button "Закрыть" at bounding box center [784, 285] width 131 height 49
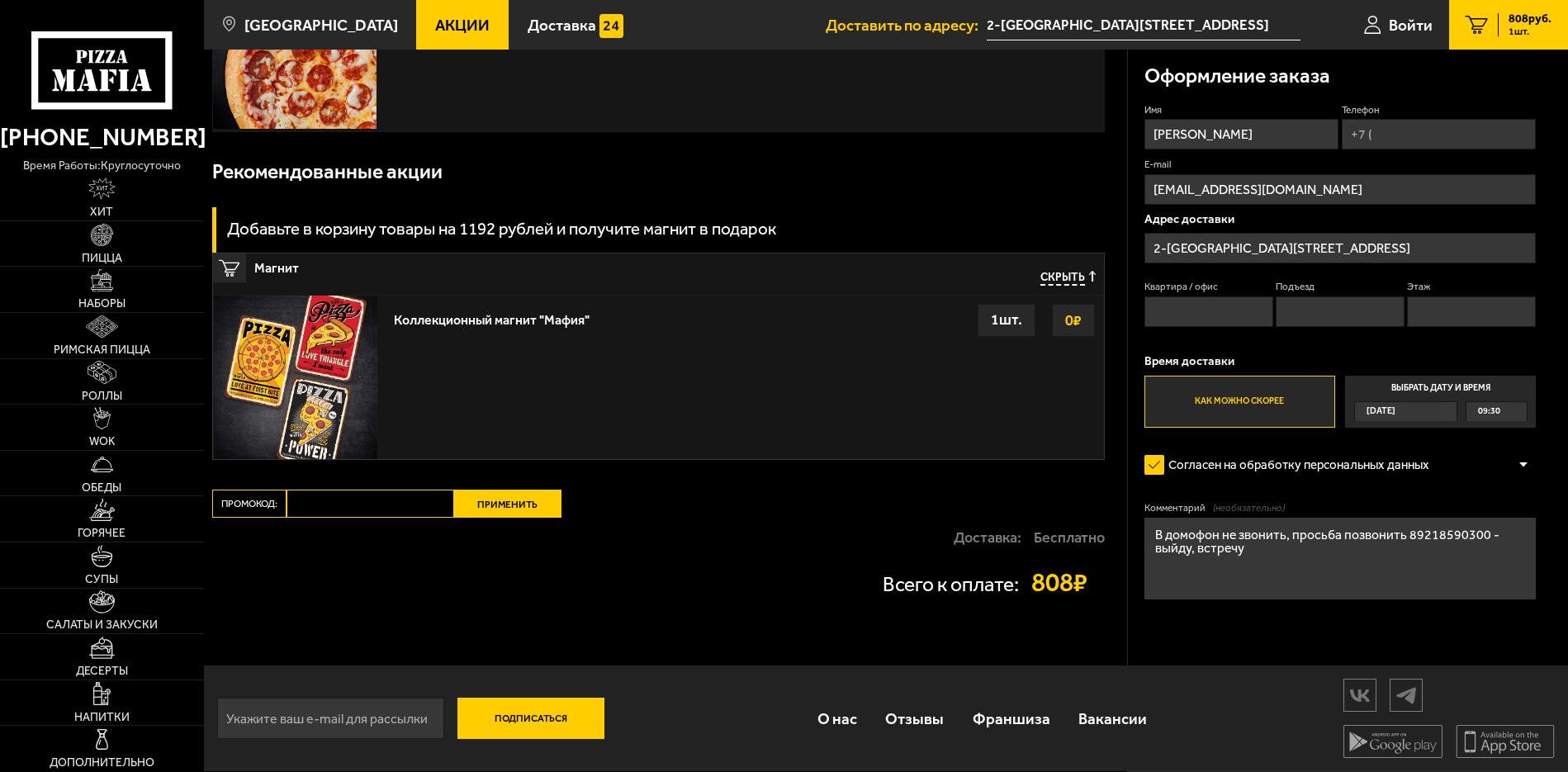
scroll to position [23, 0]
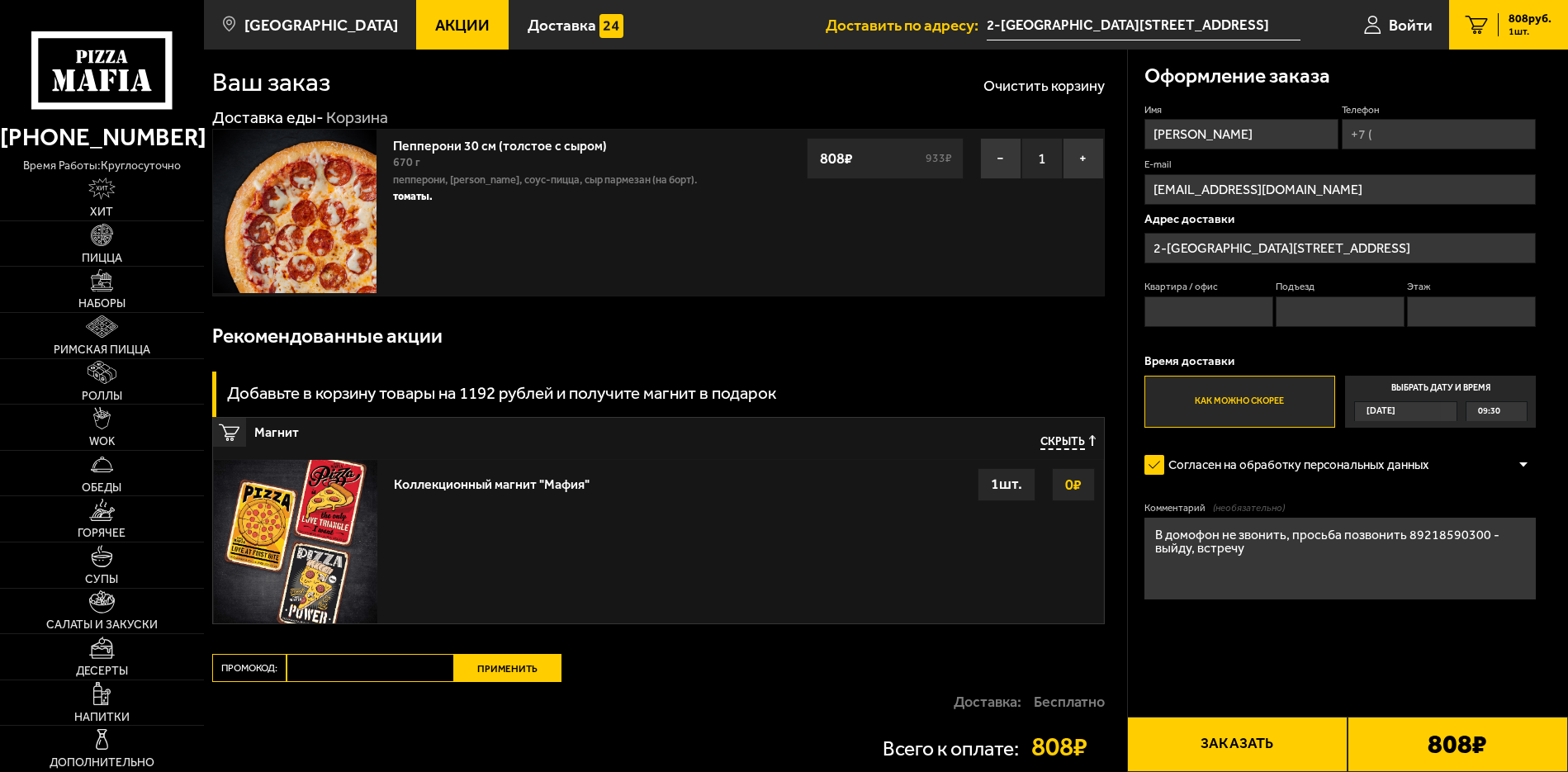
click at [1167, 317] on input "Квартира / офис" at bounding box center [1208, 312] width 129 height 31
drag, startPoint x: 1230, startPoint y: 316, endPoint x: 1084, endPoint y: 306, distance: 146.3
click at [1084, 306] on section "Ваш заказ Очистить корзину Доставка еды - Корзина Пепперони 30 см (толстое с сы…" at bounding box center [885, 428] width 1364 height 803
type input "22"
click at [1330, 310] on input "Подъезд" at bounding box center [1340, 312] width 129 height 31
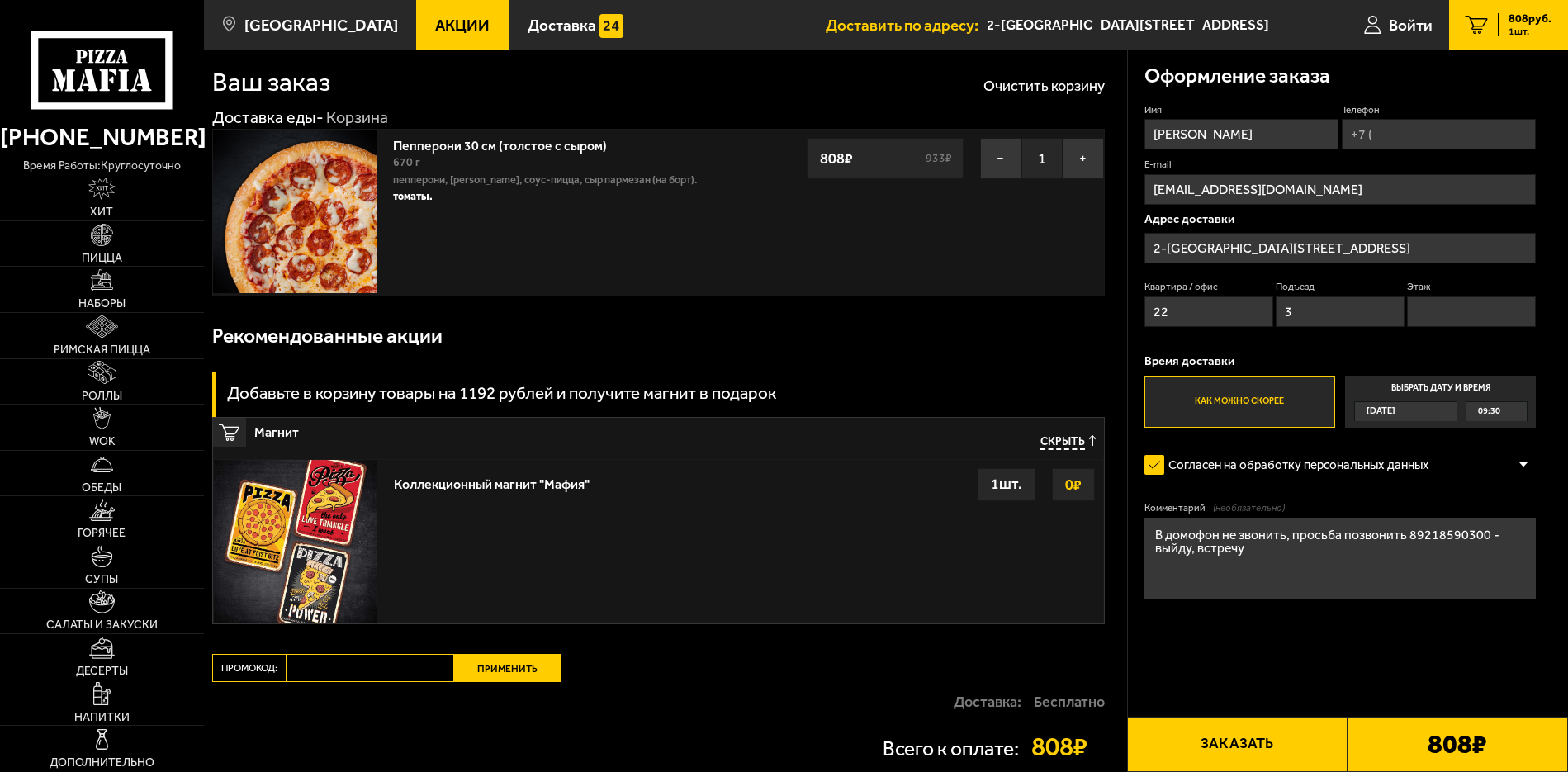
type input "3"
click at [1468, 312] on input "Этаж" at bounding box center [1471, 312] width 129 height 31
type input "1"
click at [1389, 123] on input "Телефон" at bounding box center [1438, 134] width 194 height 31
type input "+7 (921) 859-03-00"
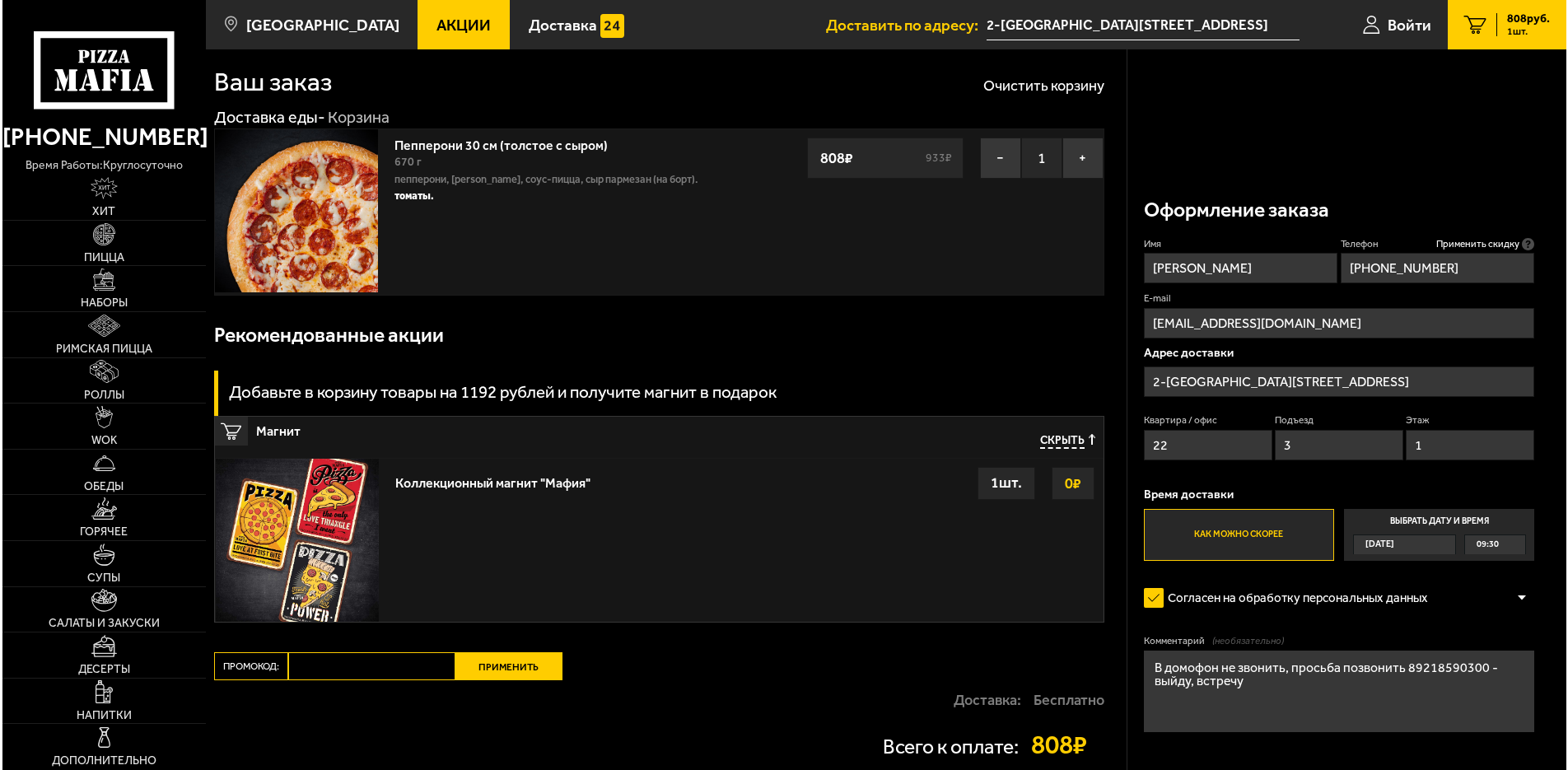
scroll to position [188, 0]
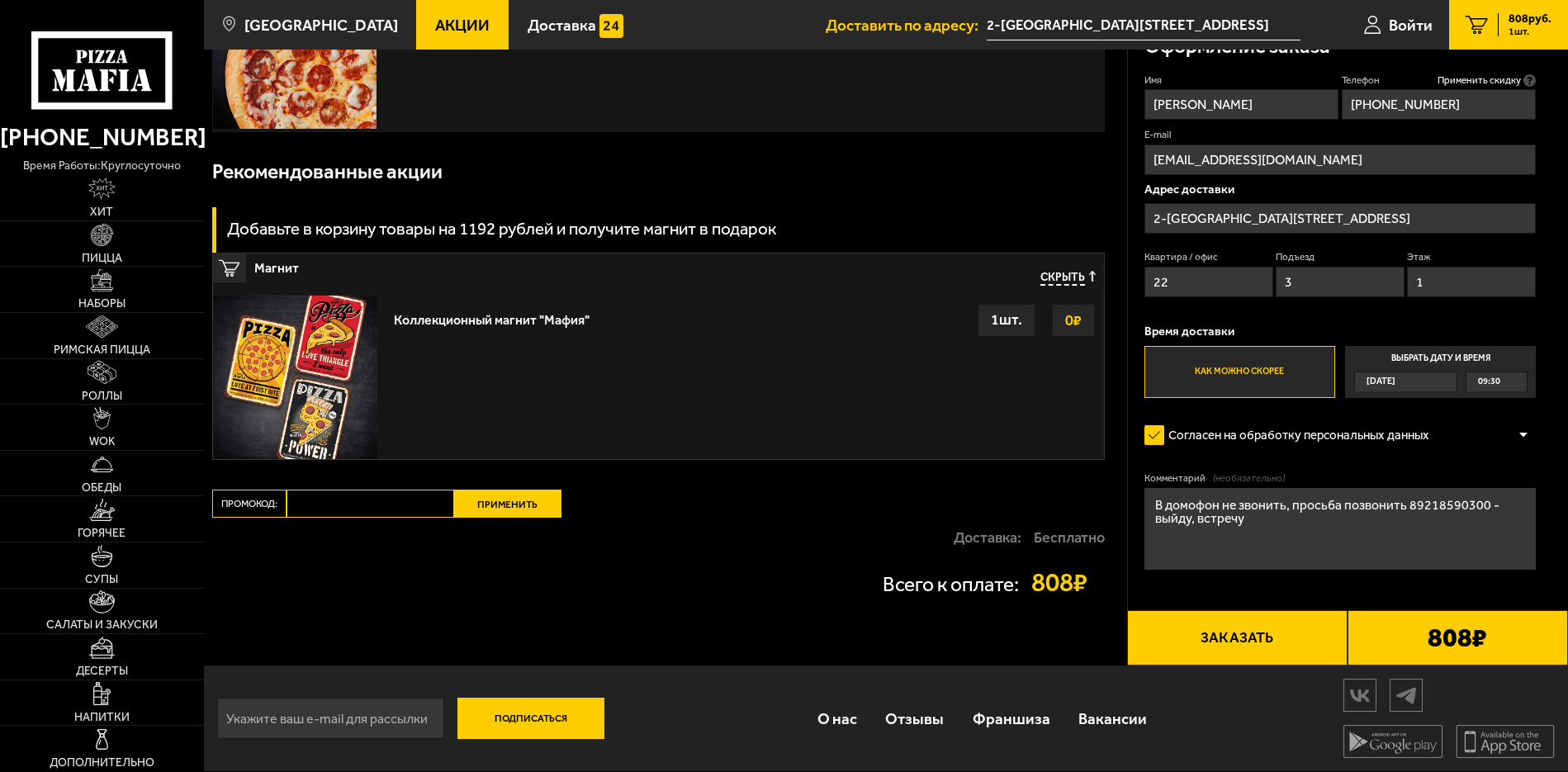
click at [1209, 637] on button "Заказать" at bounding box center [1237, 638] width 220 height 55
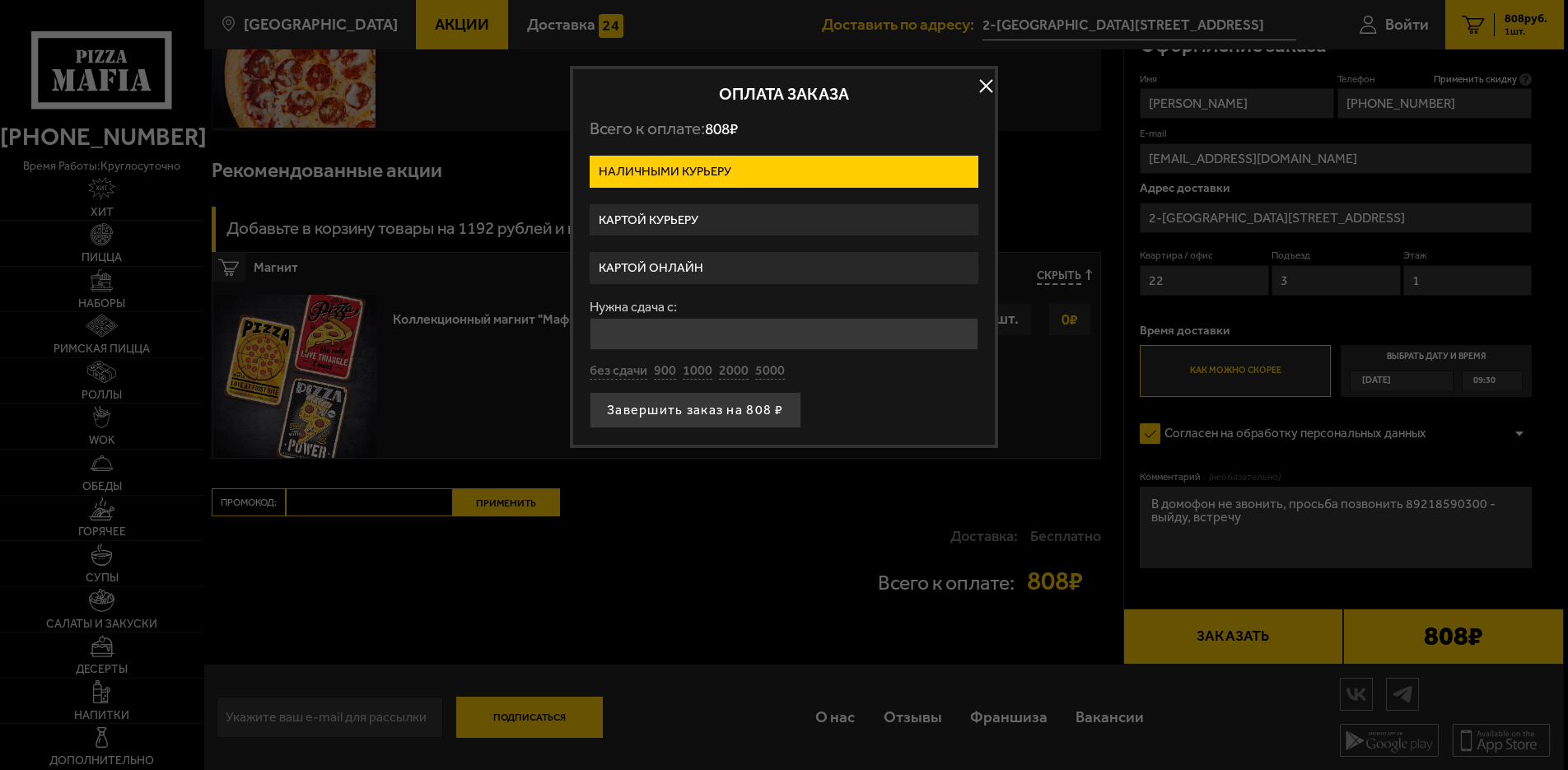
click at [723, 265] on label "Картой онлайн" at bounding box center [784, 268] width 389 height 32
click at [0, 0] on input "Картой онлайн" at bounding box center [0, 0] width 0 height 0
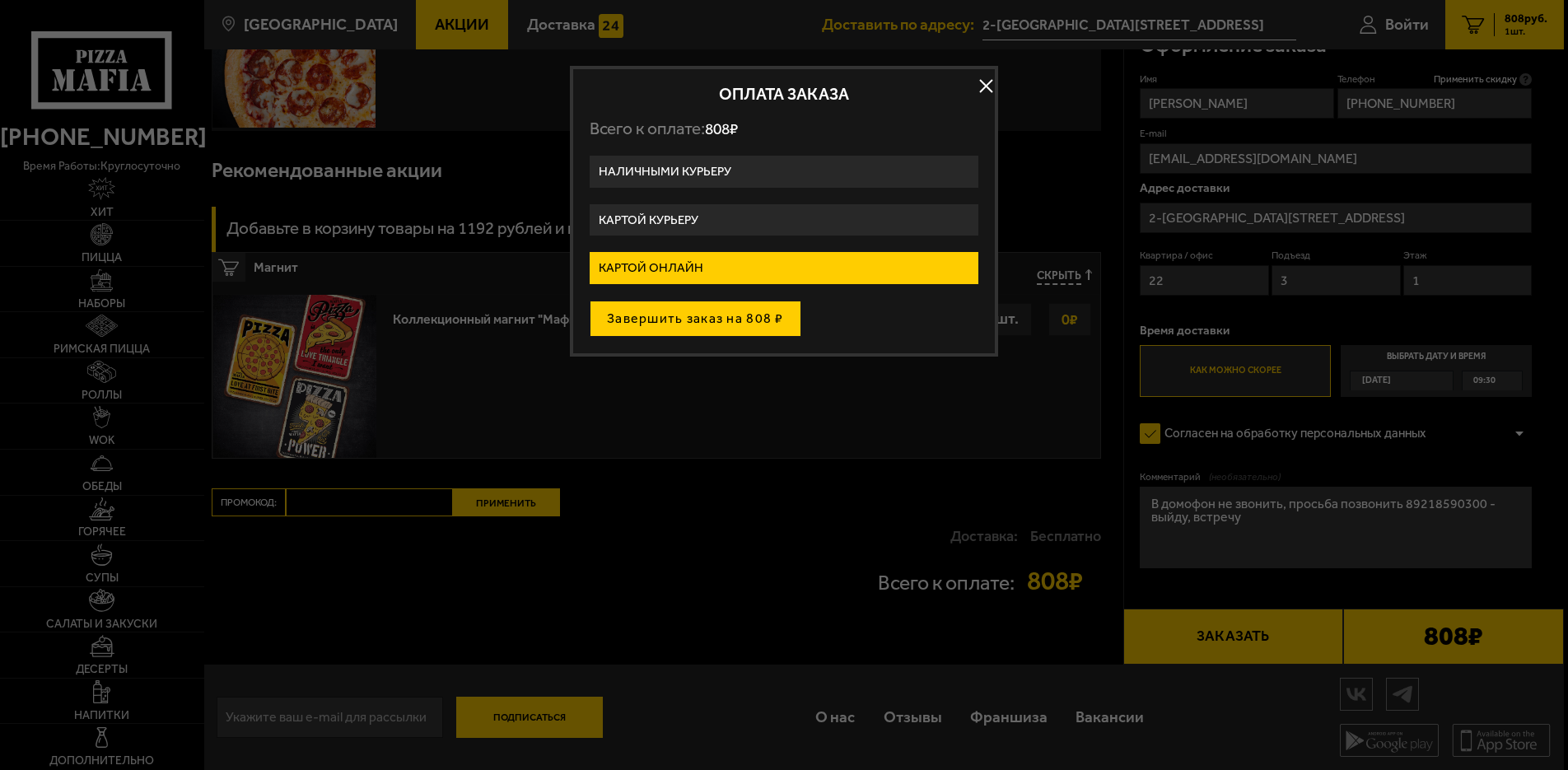
click at [730, 322] on button "Завершить заказ на 808 ₽" at bounding box center [695, 318] width 211 height 36
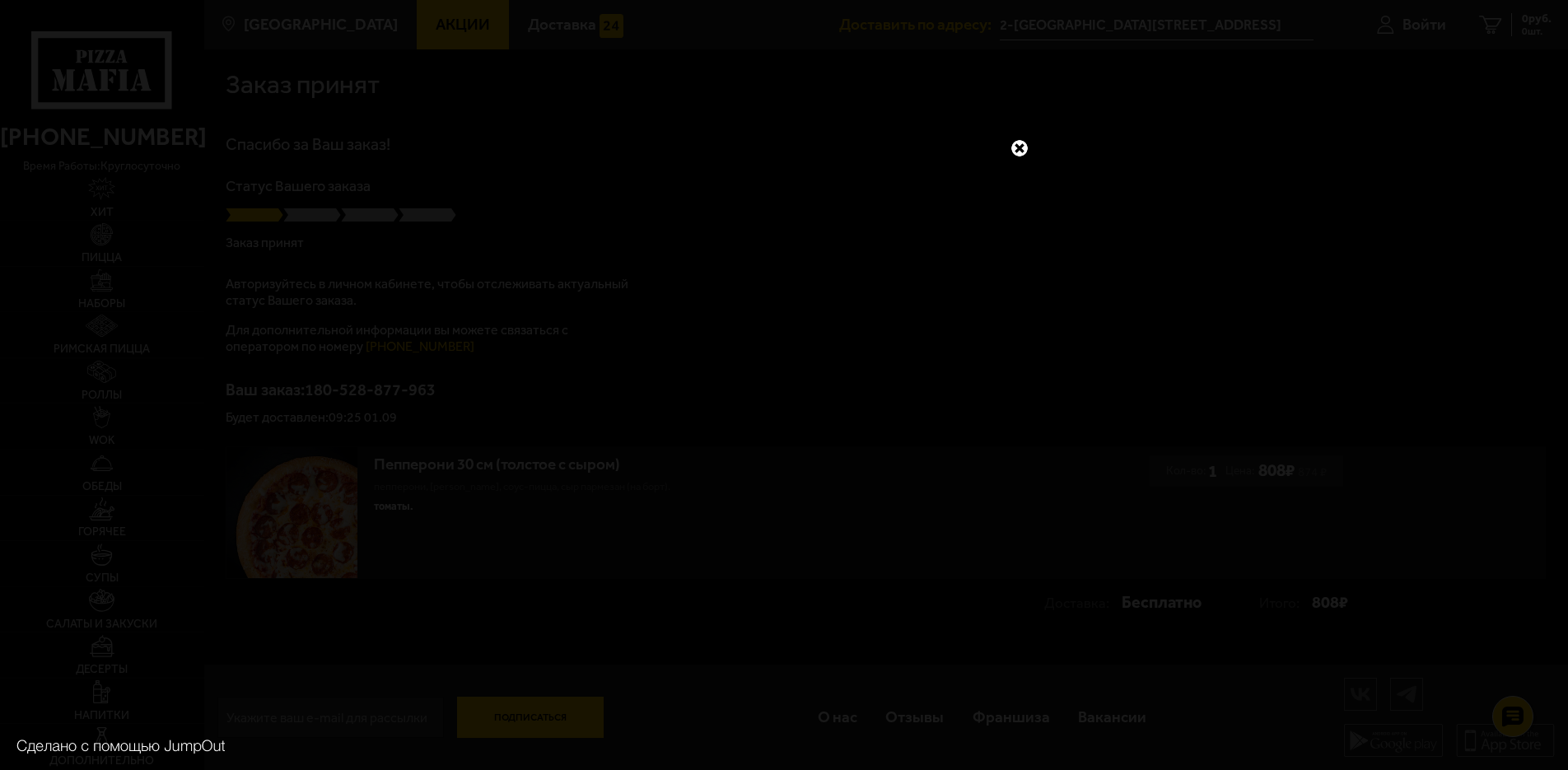
click at [1021, 143] on link at bounding box center [1019, 148] width 21 height 21
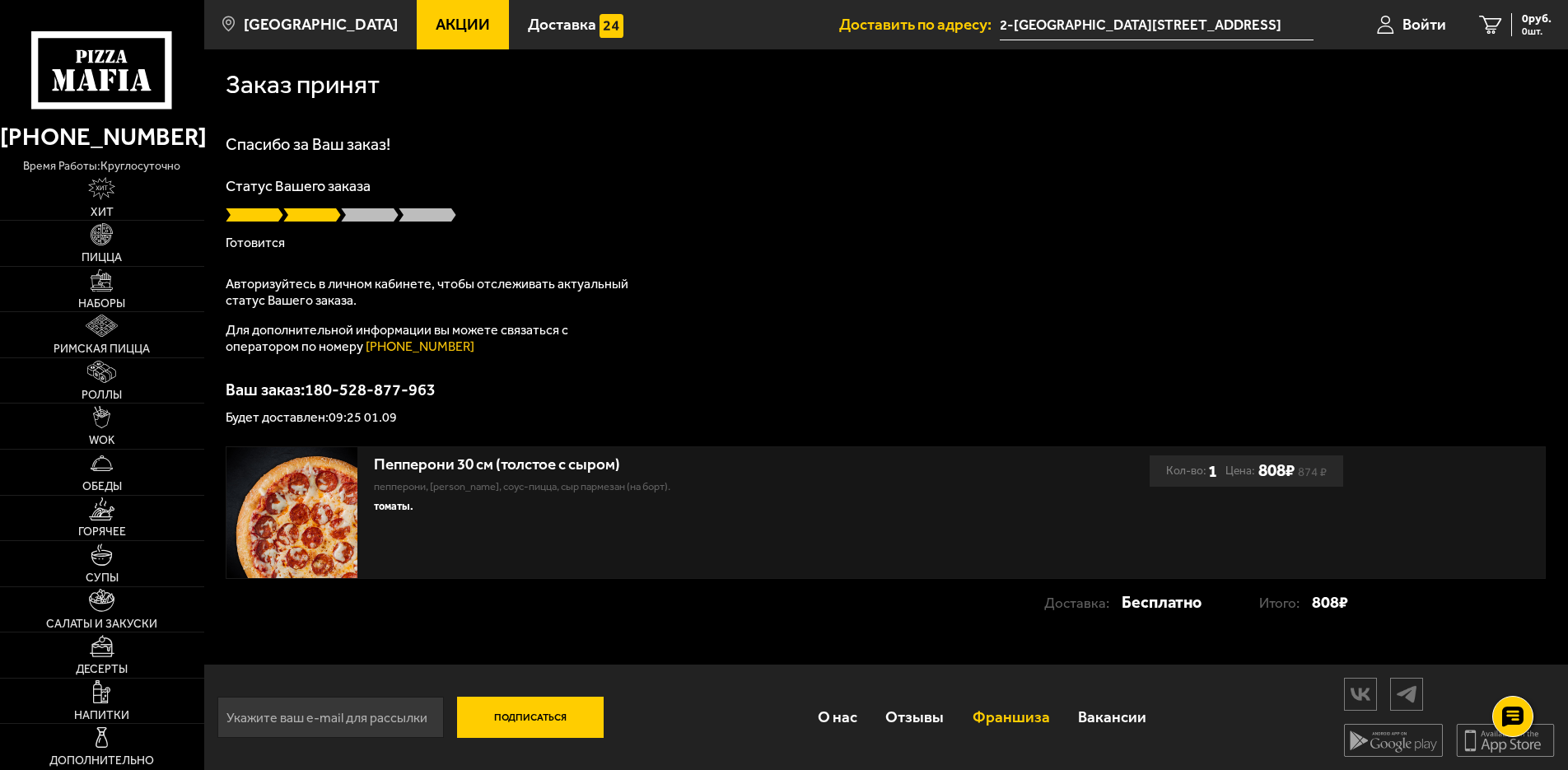
click at [991, 718] on link "Франшиза" at bounding box center [1011, 718] width 106 height 53
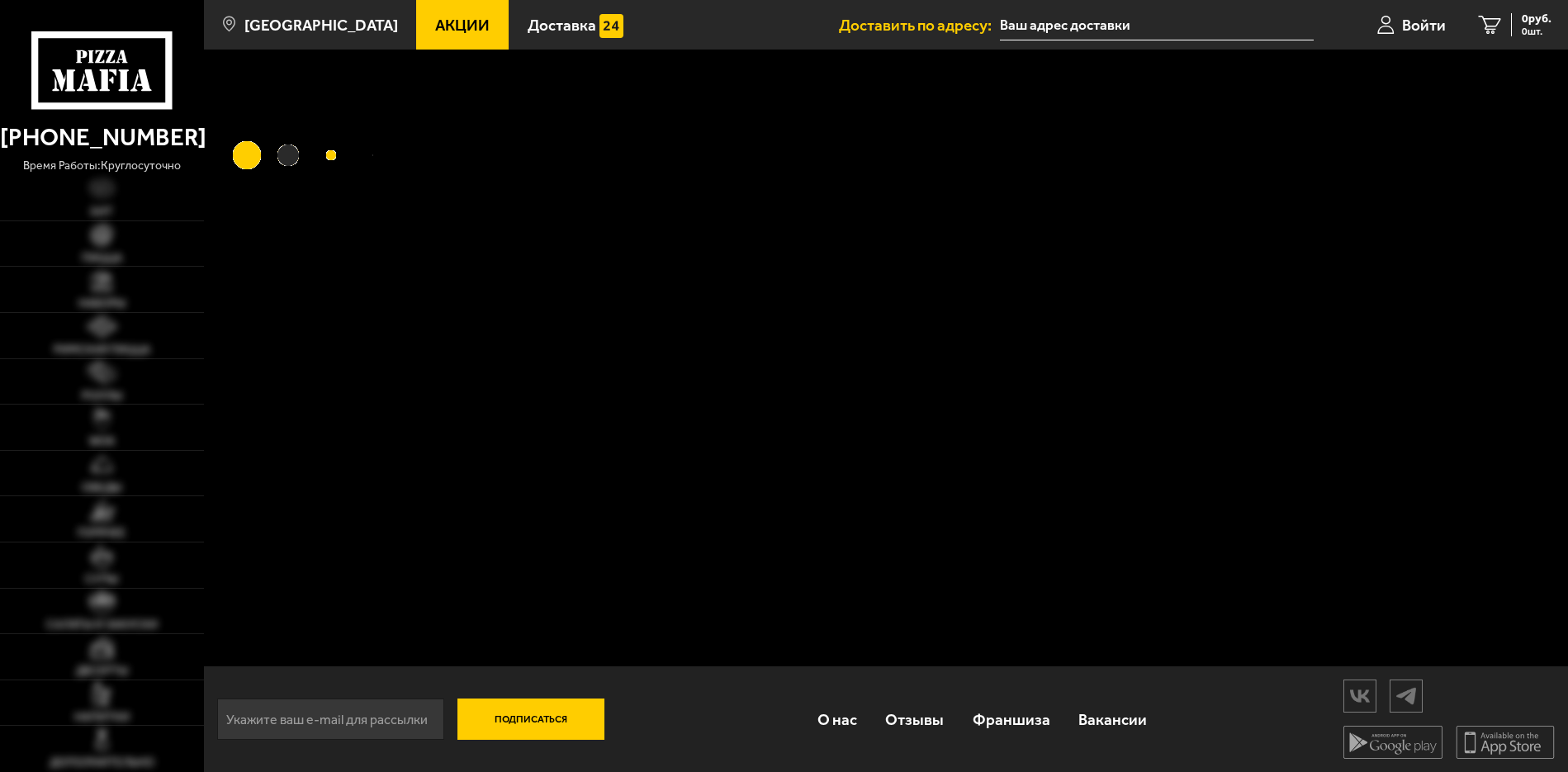
type input "2-[GEOGRAPHIC_DATA][STREET_ADDRESS]"
